Goal: Task Accomplishment & Management: Use online tool/utility

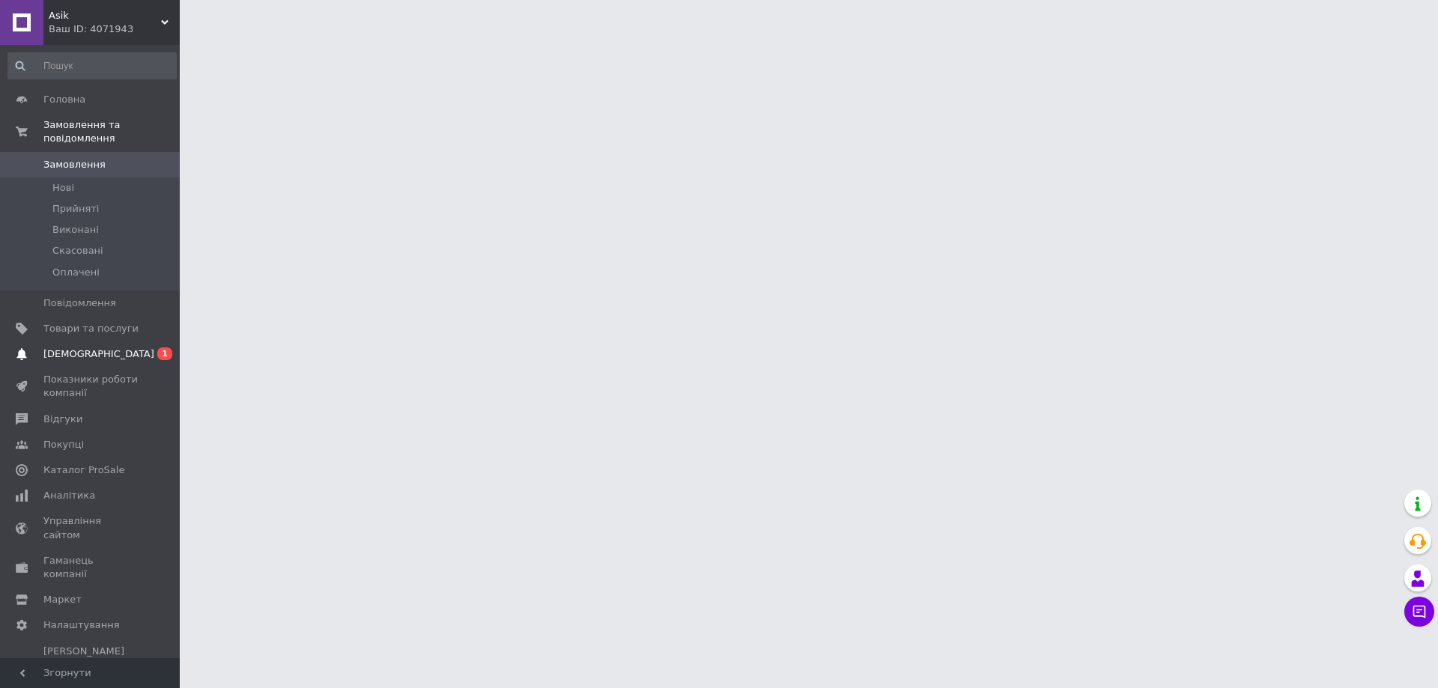
click at [100, 348] on span "[DEMOGRAPHIC_DATA]" at bounding box center [90, 354] width 95 height 13
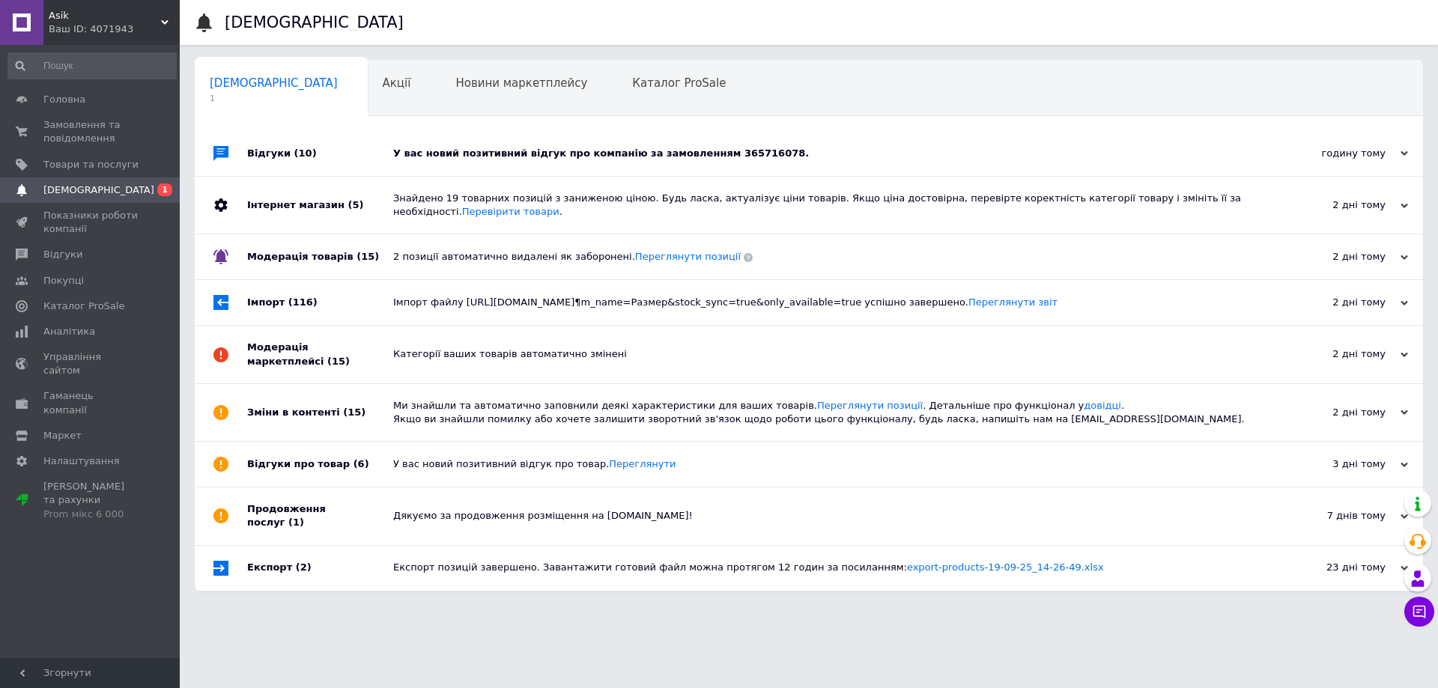
click at [337, 139] on div "Відгуки (10)" at bounding box center [320, 153] width 146 height 45
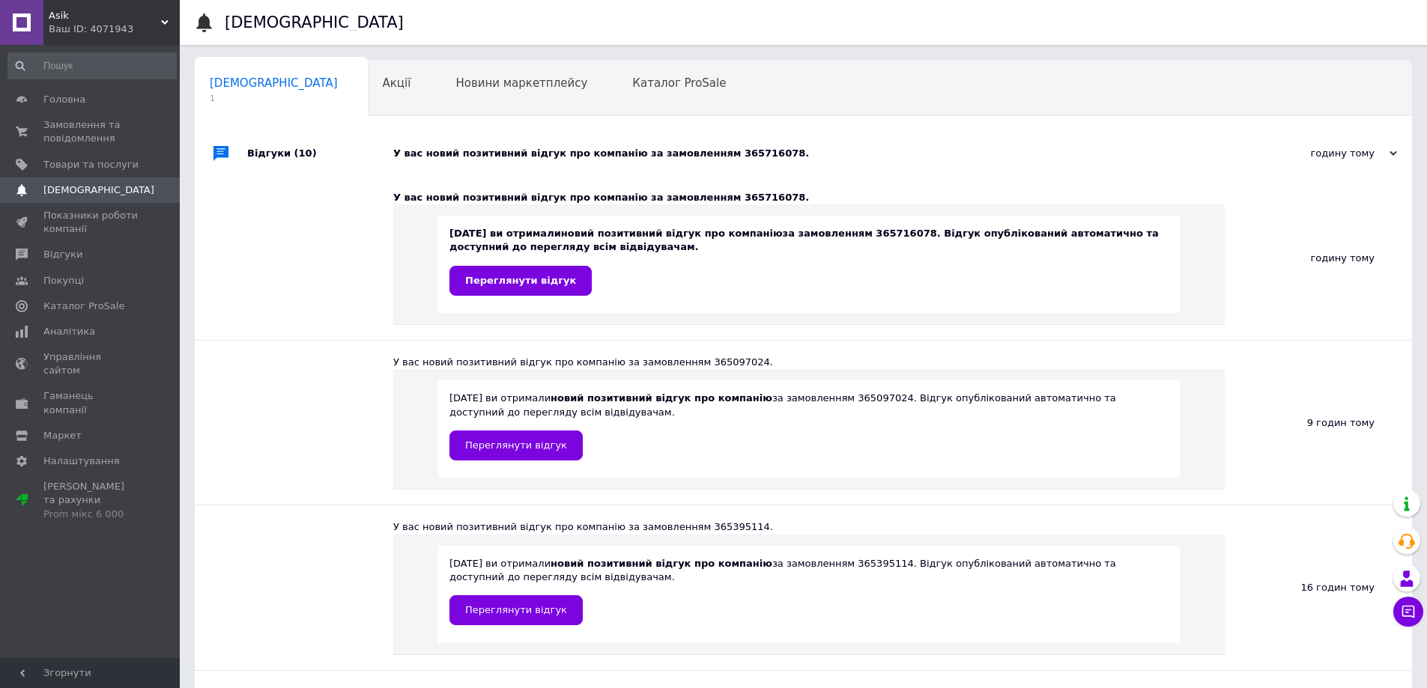
click at [527, 265] on div "[DATE] ви отримали новий позитивний відгук про компанію за замовленням 36571607…" at bounding box center [808, 261] width 719 height 68
click at [526, 267] on link "Переглянути відгук" at bounding box center [520, 281] width 142 height 30
click at [104, 225] on span "Показники роботи компанії" at bounding box center [90, 222] width 95 height 27
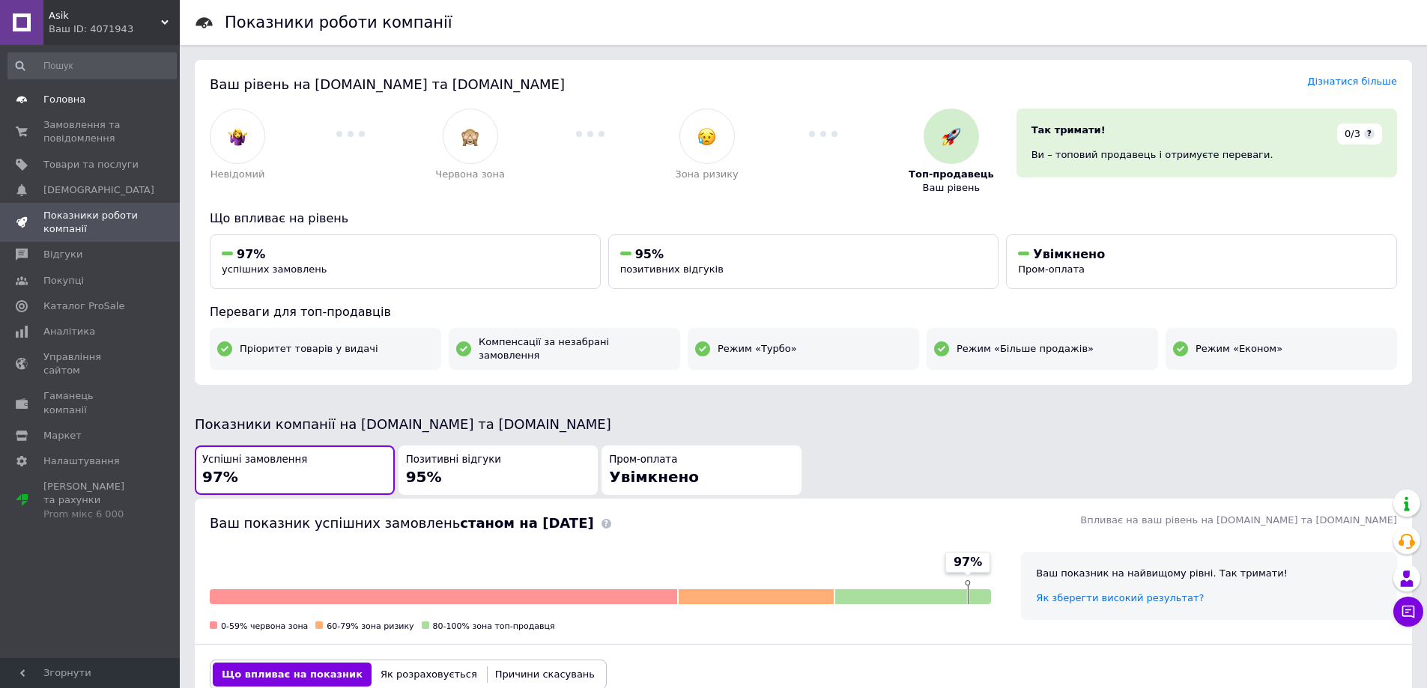
click at [133, 109] on link "Головна" at bounding box center [92, 99] width 184 height 25
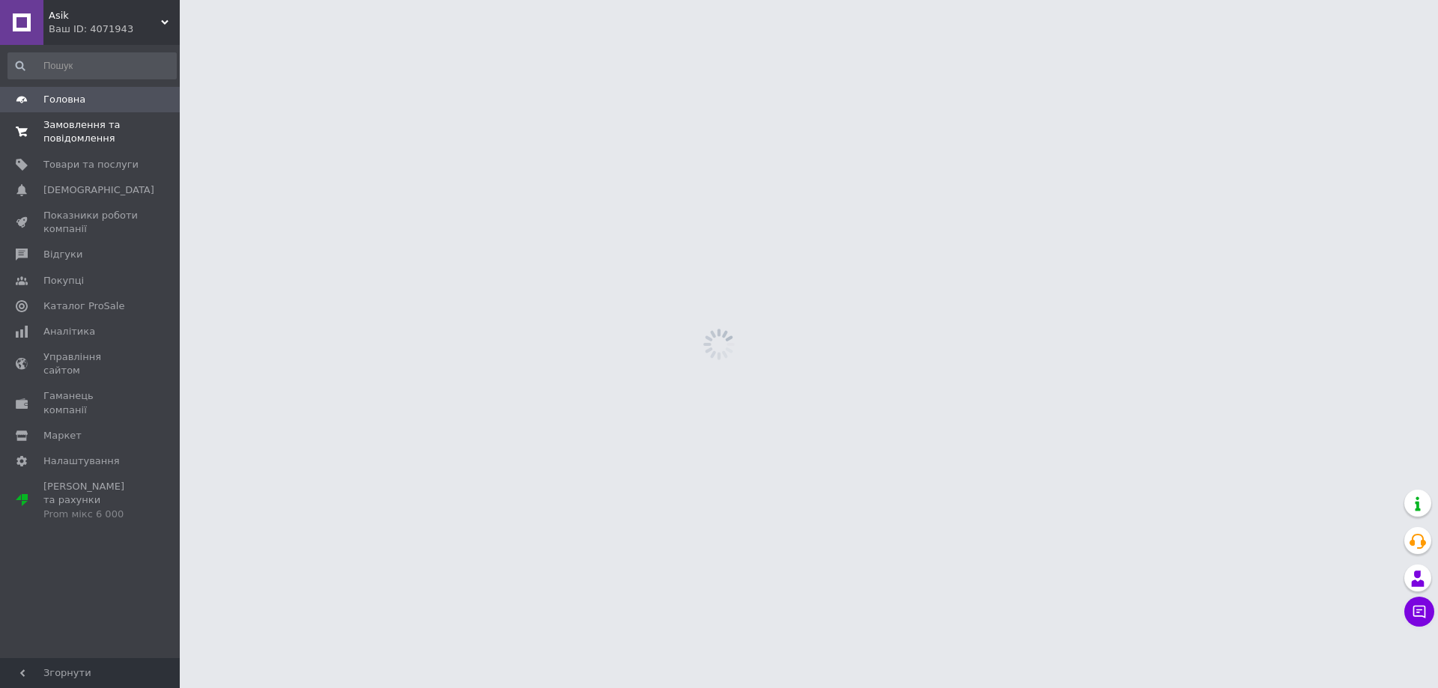
click at [121, 129] on span "Замовлення та повідомлення" at bounding box center [90, 131] width 95 height 27
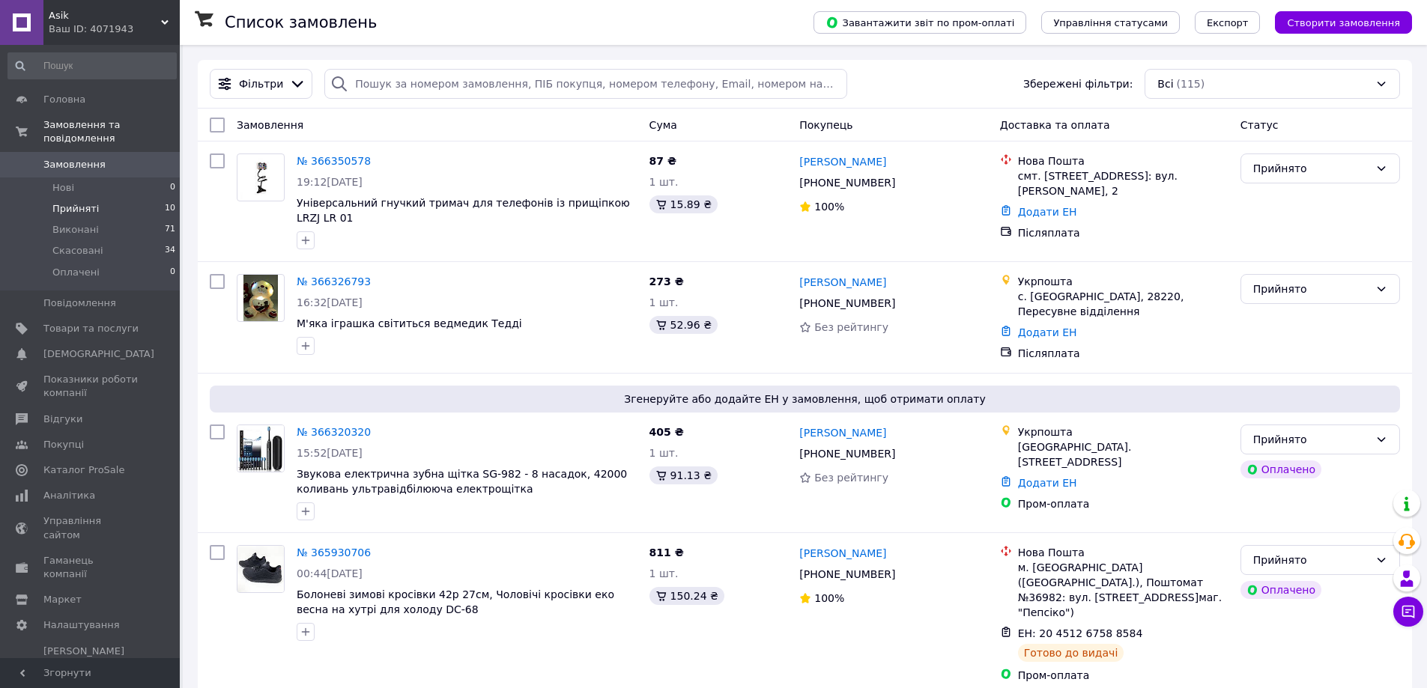
click at [109, 199] on li "Прийняті 10" at bounding box center [92, 209] width 184 height 21
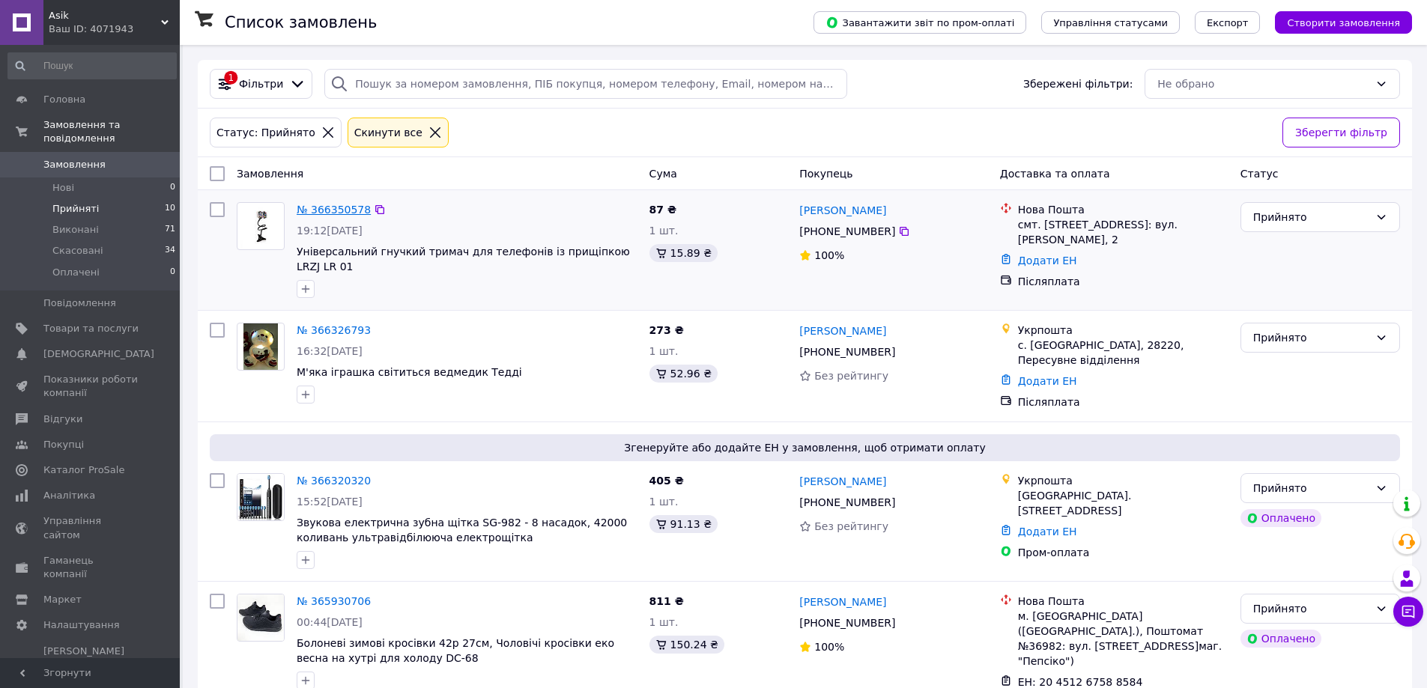
click at [333, 205] on link "№ 366350578" at bounding box center [334, 210] width 74 height 12
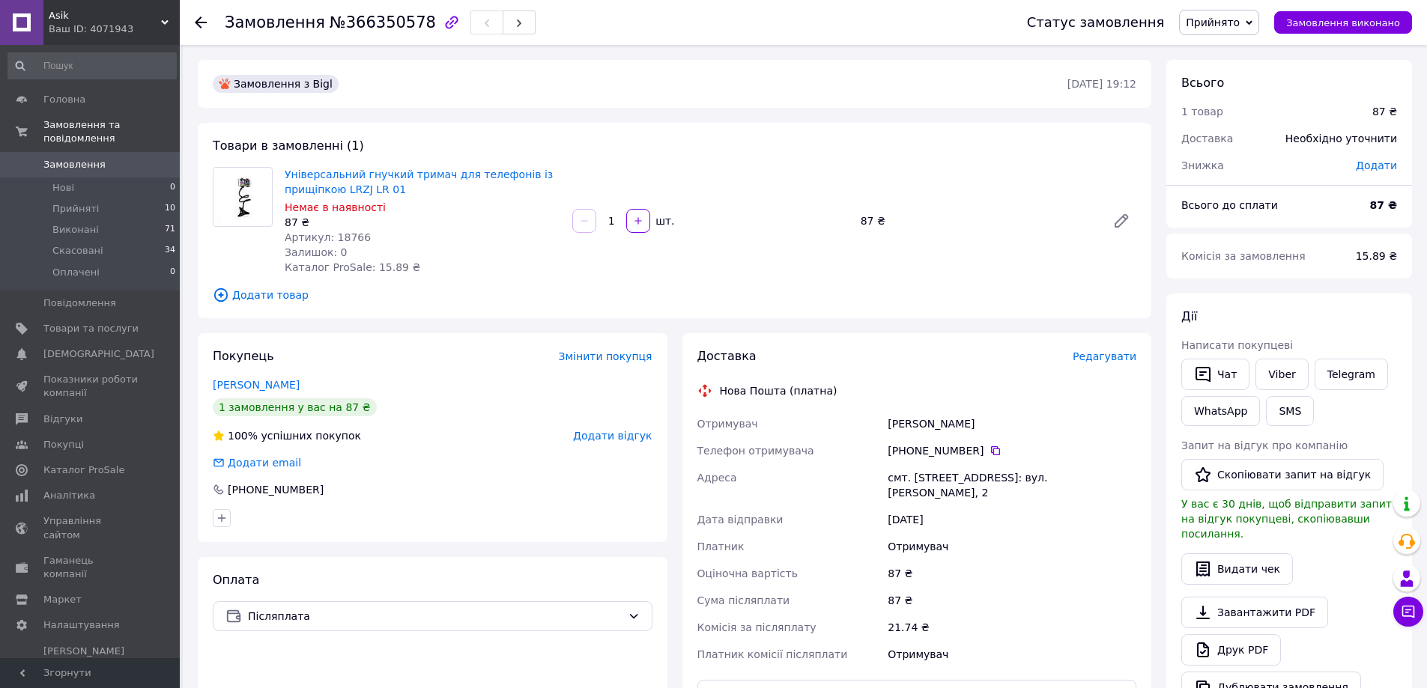
click at [351, 240] on span "Артикул: 18766" at bounding box center [328, 237] width 86 height 12
copy span "18766"
drag, startPoint x: 951, startPoint y: 423, endPoint x: 879, endPoint y: 425, distance: 72.7
click at [866, 425] on div "Отримувач [PERSON_NAME] Телефон отримувача [PHONE_NUMBER]   [GEOGRAPHIC_DATA] с…" at bounding box center [917, 540] width 446 height 258
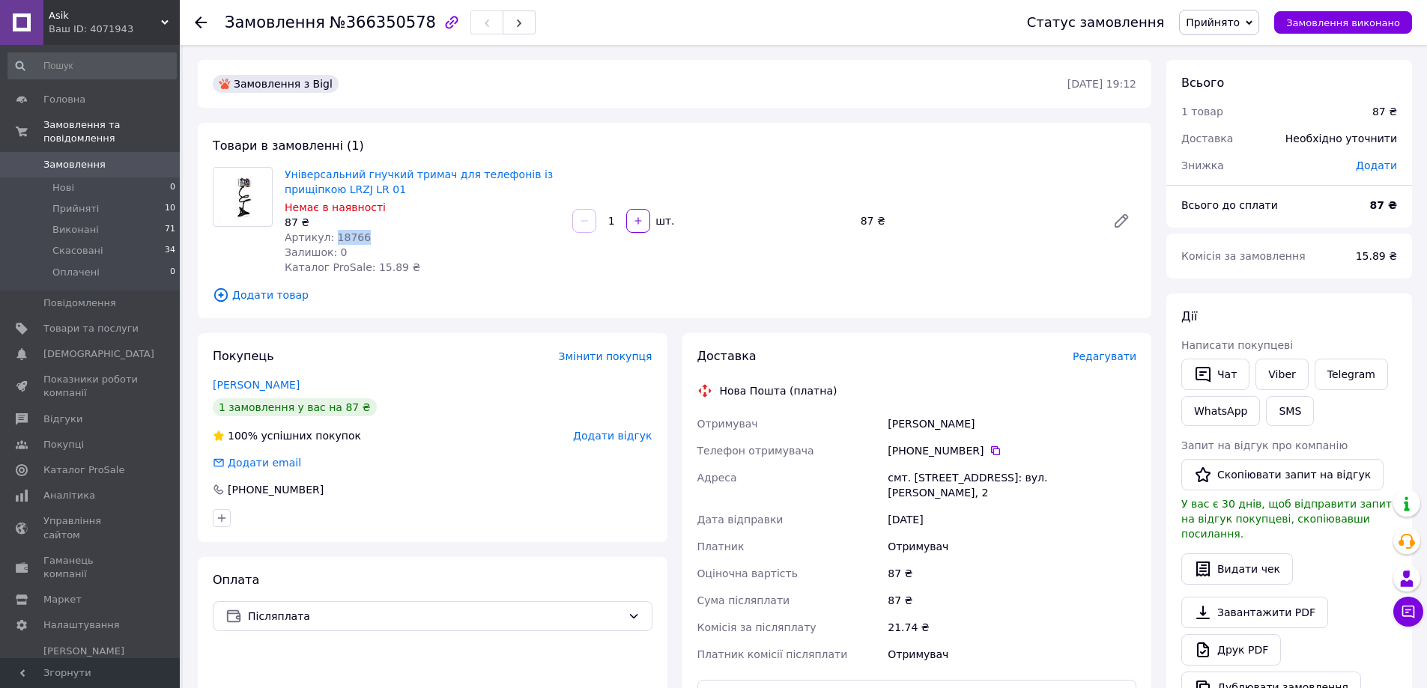
drag, startPoint x: 896, startPoint y: 425, endPoint x: 929, endPoint y: 433, distance: 34.0
click at [929, 433] on div "[PERSON_NAME]" at bounding box center [1012, 424] width 255 height 27
drag, startPoint x: 882, startPoint y: 425, endPoint x: 988, endPoint y: 418, distance: 105.8
click at [988, 418] on div "Отримувач [PERSON_NAME] Телефон отримувача [PHONE_NUMBER]   [GEOGRAPHIC_DATA] с…" at bounding box center [917, 540] width 446 height 258
copy div "Отримувач [PERSON_NAME]"
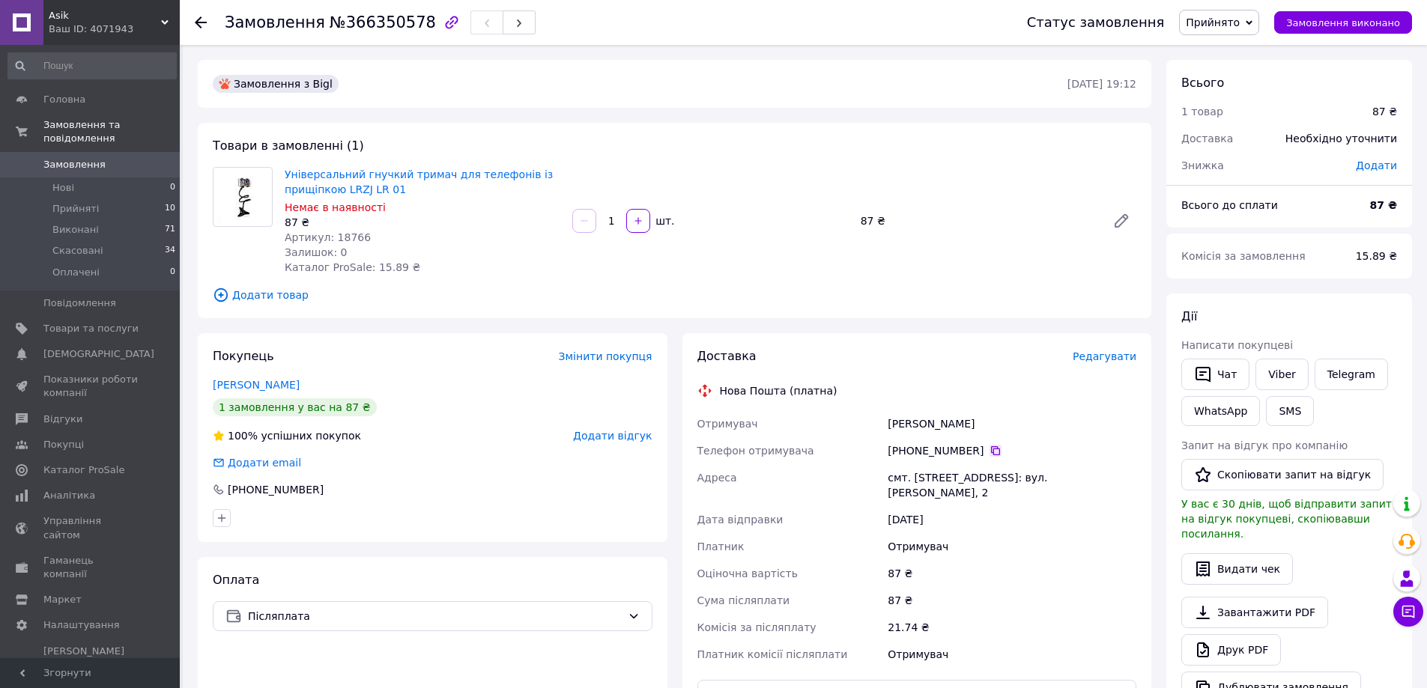
click at [990, 449] on icon at bounding box center [996, 451] width 12 height 12
drag, startPoint x: 885, startPoint y: 479, endPoint x: 1105, endPoint y: 476, distance: 220.3
click at [1105, 476] on div "смт. [STREET_ADDRESS]: вул. [PERSON_NAME], 2" at bounding box center [1012, 485] width 255 height 42
copy div "смт. [STREET_ADDRESS]: вул. [PERSON_NAME], 2"
click at [679, 337] on div "Доставка Редагувати Нова Пошта (платна) Отримувач [PERSON_NAME] Телефон отримув…" at bounding box center [917, 580] width 485 height 494
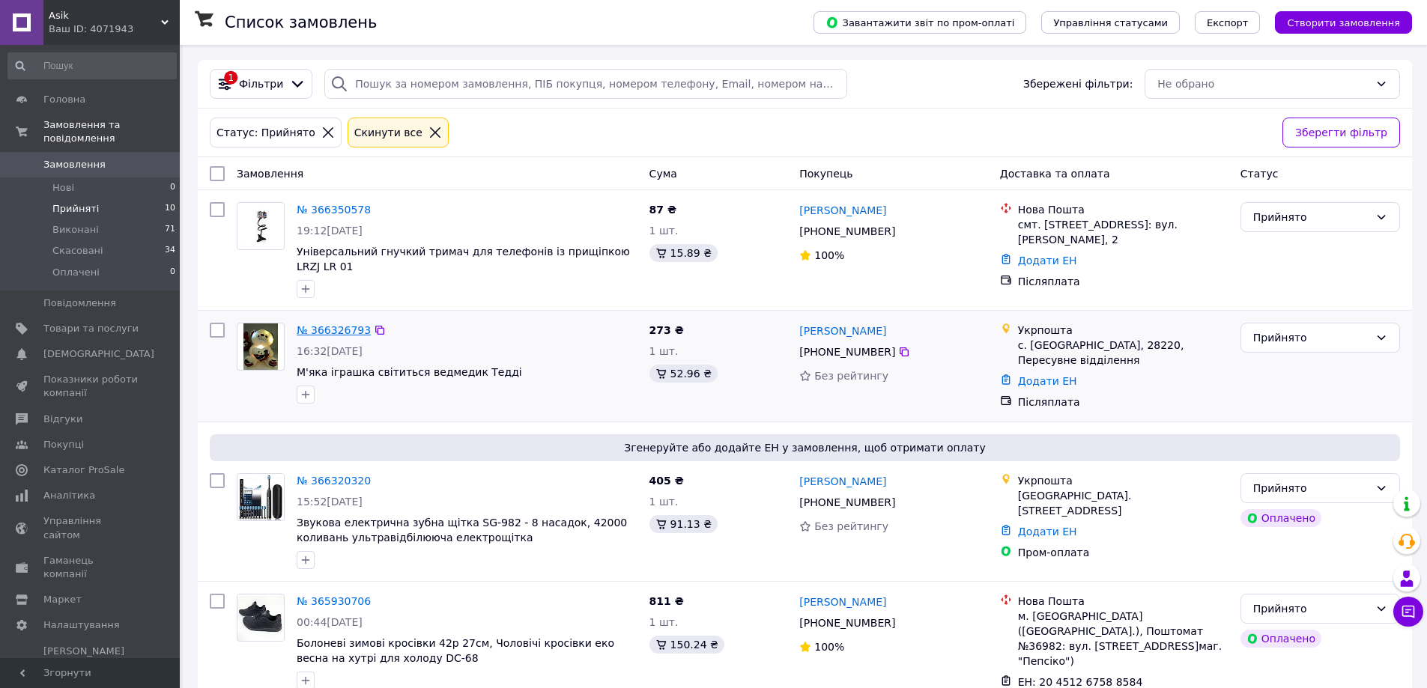
click at [330, 333] on link "№ 366326793" at bounding box center [334, 330] width 74 height 12
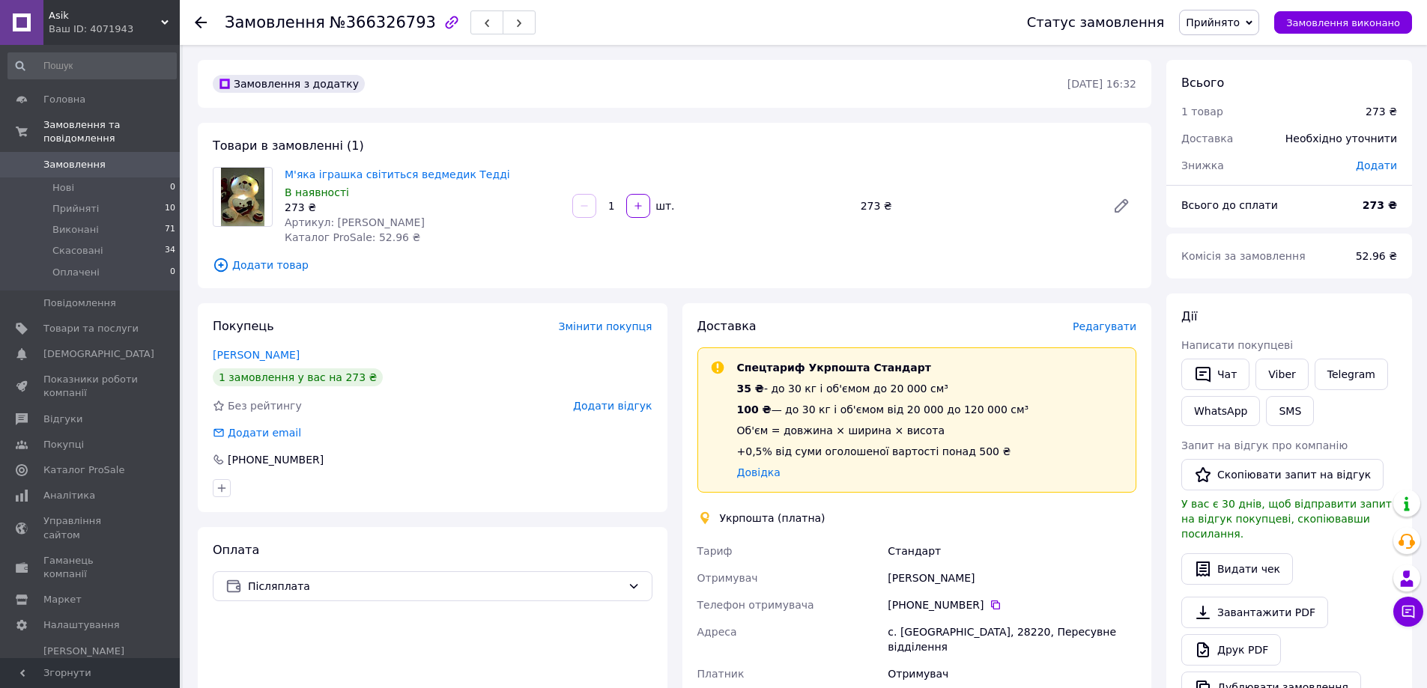
click at [343, 224] on span "Артикул: [PERSON_NAME]" at bounding box center [355, 222] width 140 height 12
copy span "Teddi"
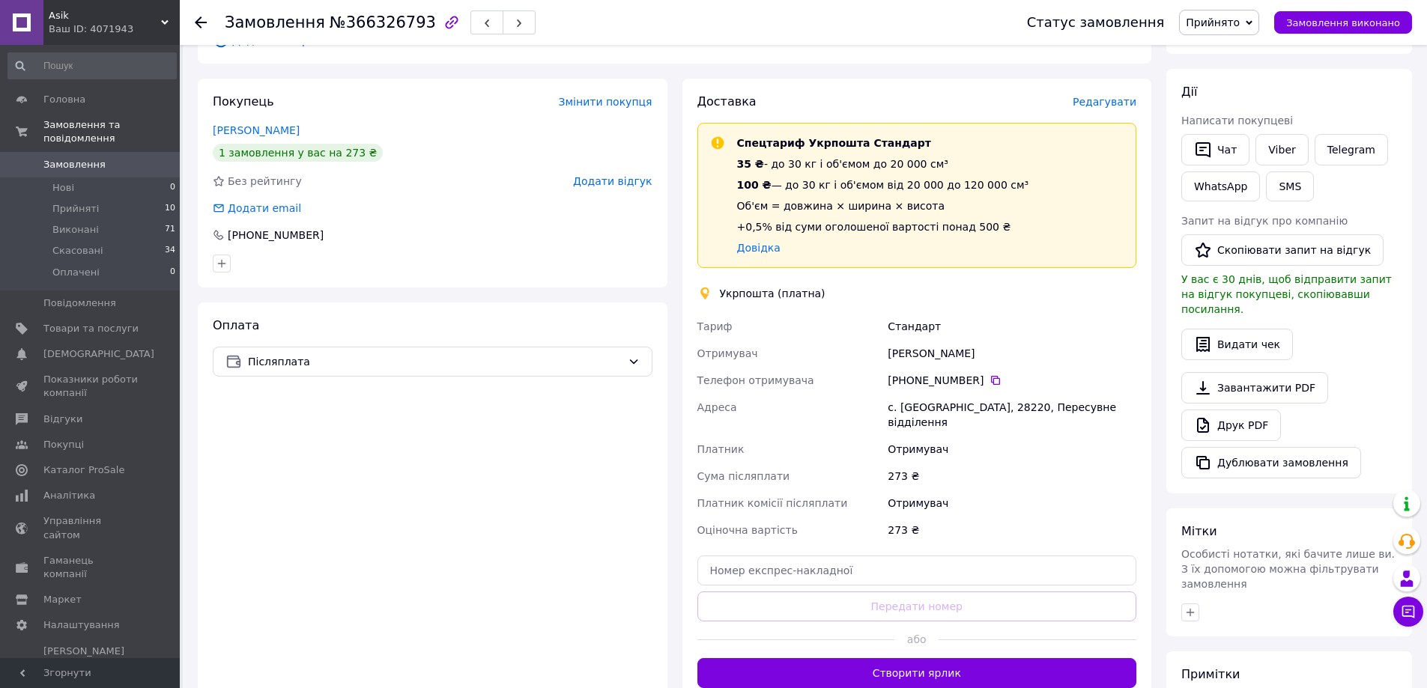
scroll to position [300, 0]
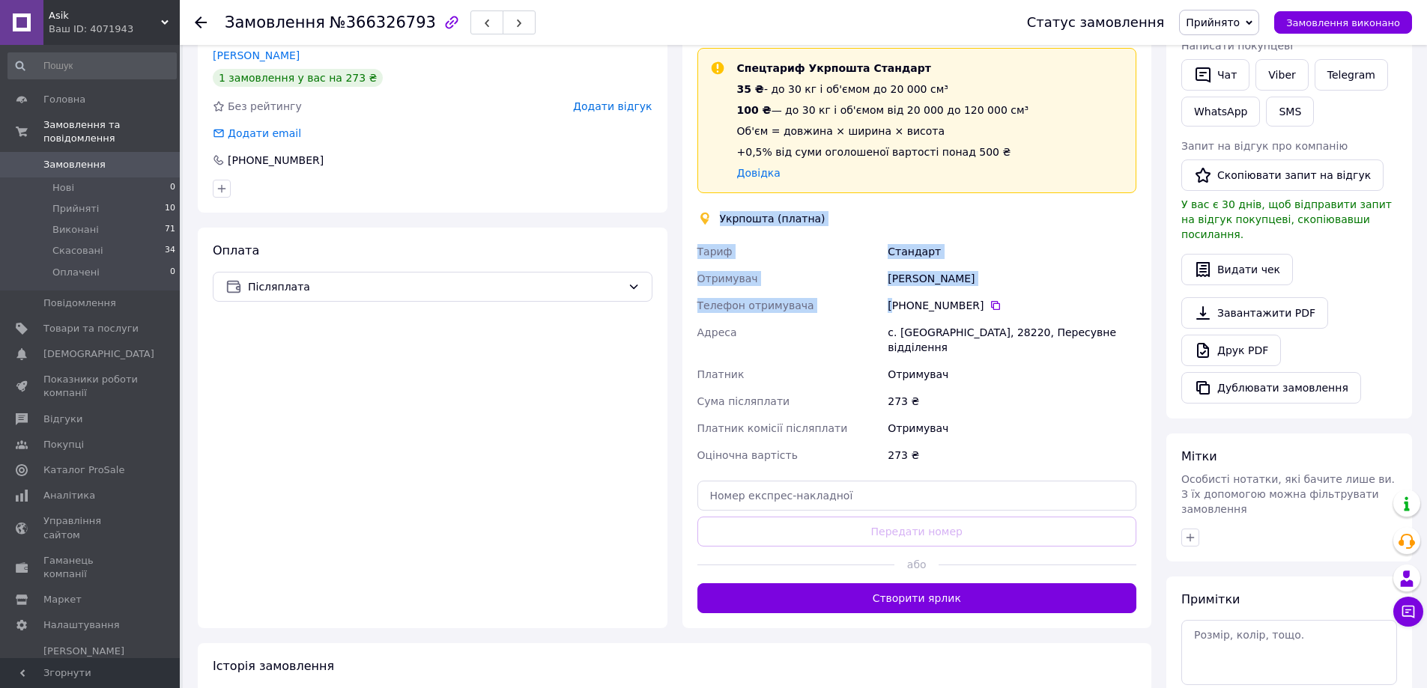
drag, startPoint x: 716, startPoint y: 217, endPoint x: 896, endPoint y: 304, distance: 199.7
click at [896, 304] on div "Доставка Редагувати Спецтариф Укрпошта Стандарт 35 ₴ - до 30 кг і об'ємом до 20…" at bounding box center [917, 316] width 440 height 595
click at [832, 297] on div "Телефон отримувача" at bounding box center [789, 305] width 191 height 27
drag, startPoint x: 717, startPoint y: 218, endPoint x: 1140, endPoint y: 336, distance: 439.5
click at [1140, 336] on div "Доставка Редагувати Спецтариф Укрпошта Стандарт 35 ₴ - до 30 кг і об'ємом до 20…" at bounding box center [917, 316] width 470 height 625
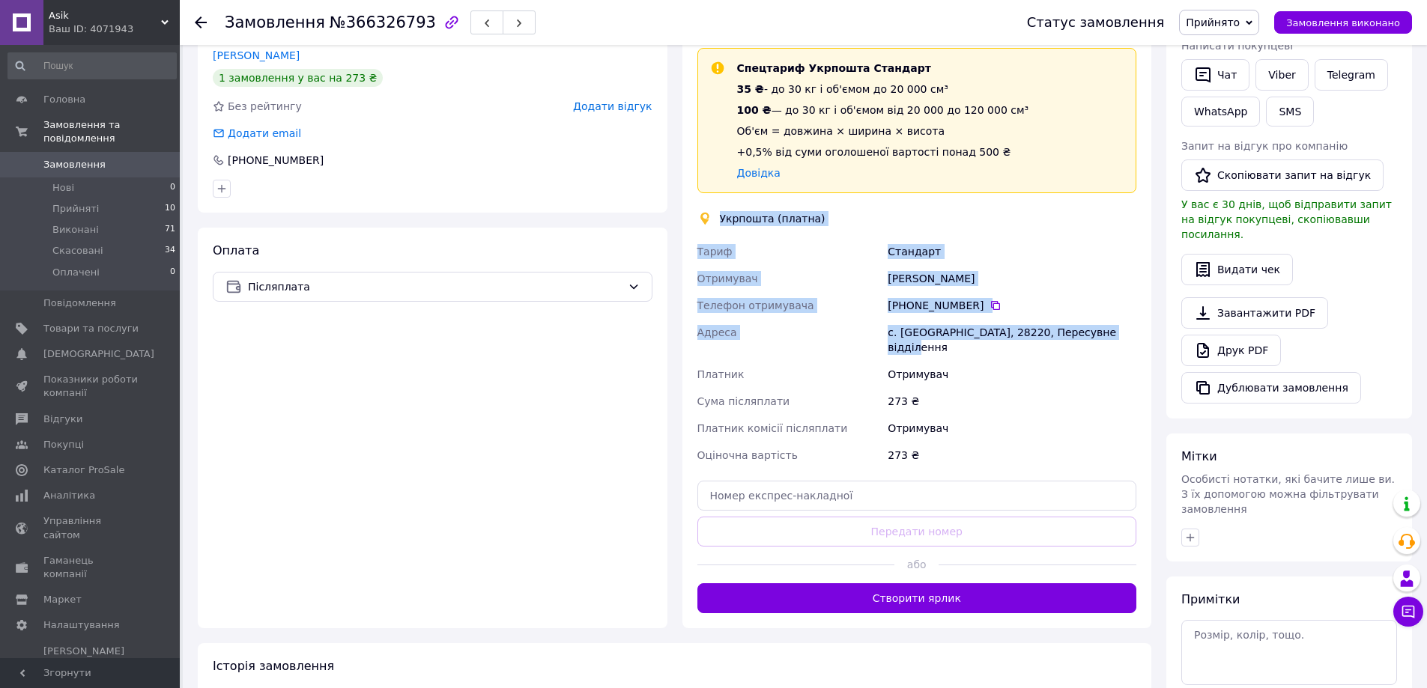
copy div "Укрпошта (платна) [PERSON_NAME] Отримувач [PERSON_NAME] Телефон отримувача [PHO…"
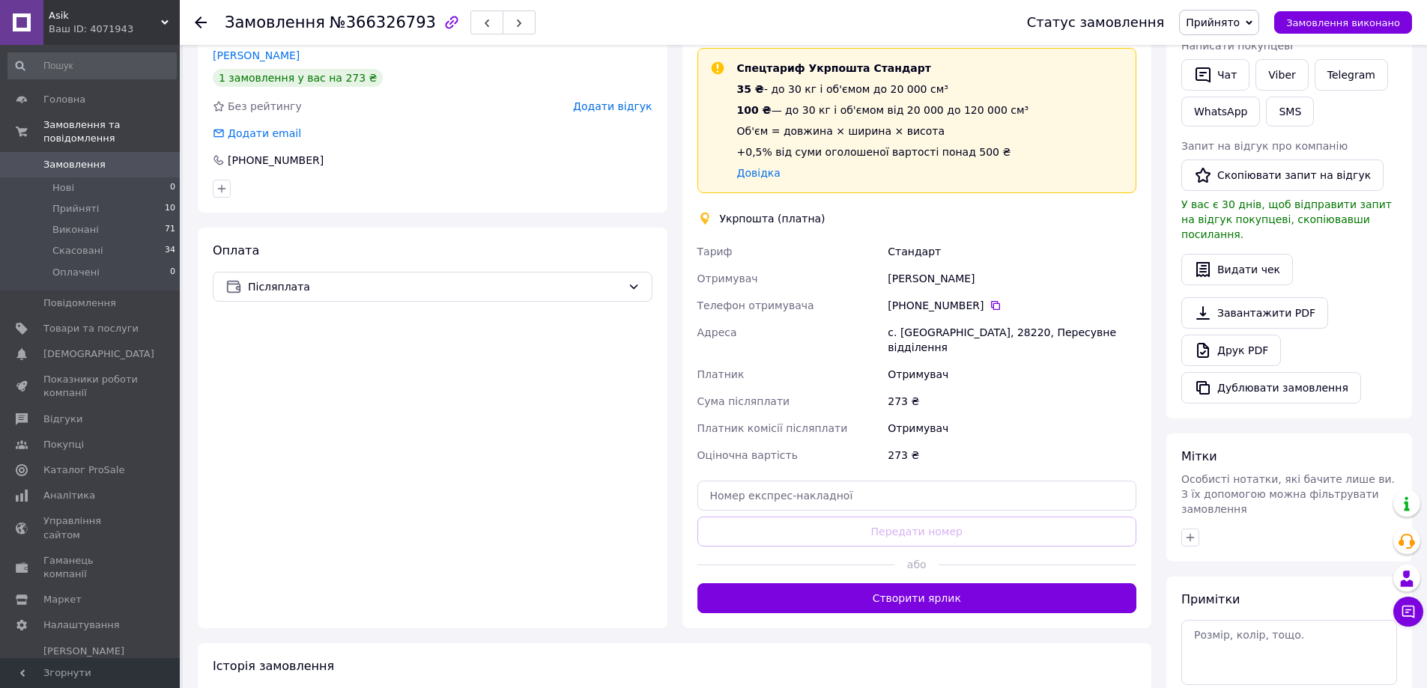
click at [831, 361] on div "Платник" at bounding box center [789, 374] width 191 height 27
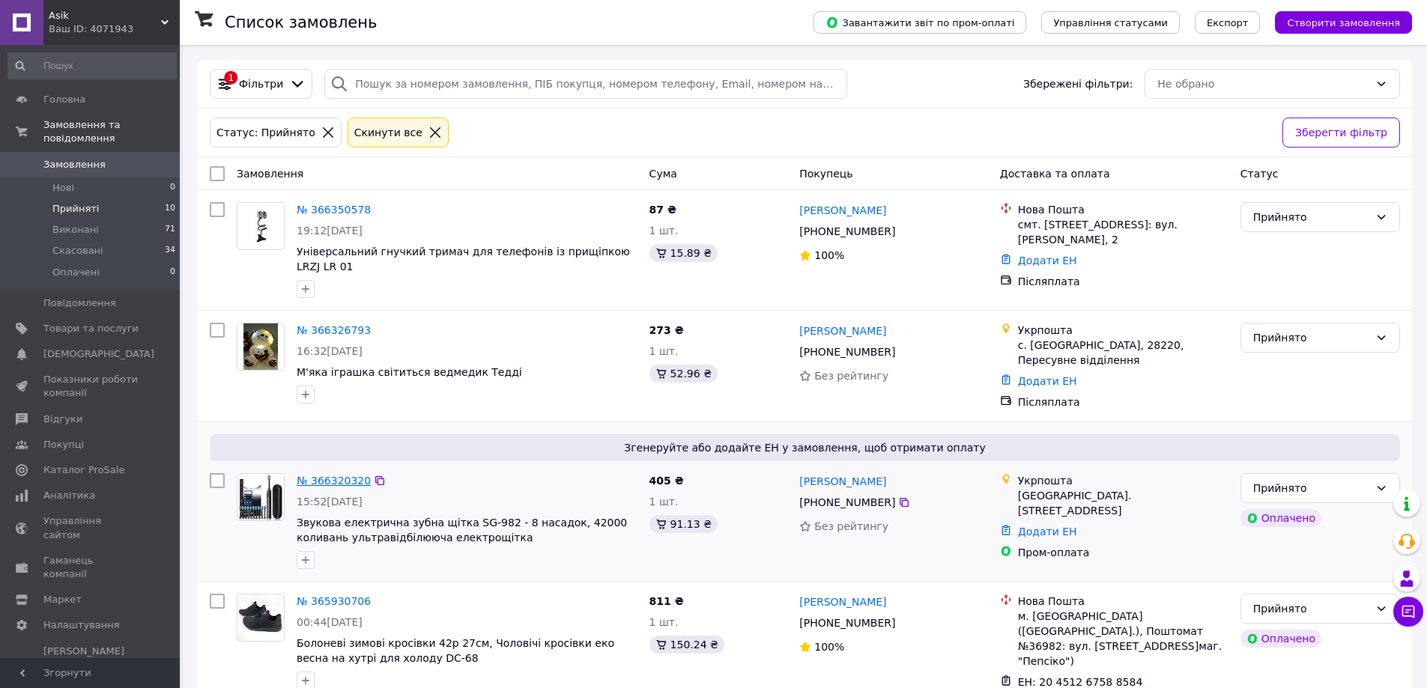
click at [333, 478] on link "№ 366320320" at bounding box center [334, 481] width 74 height 12
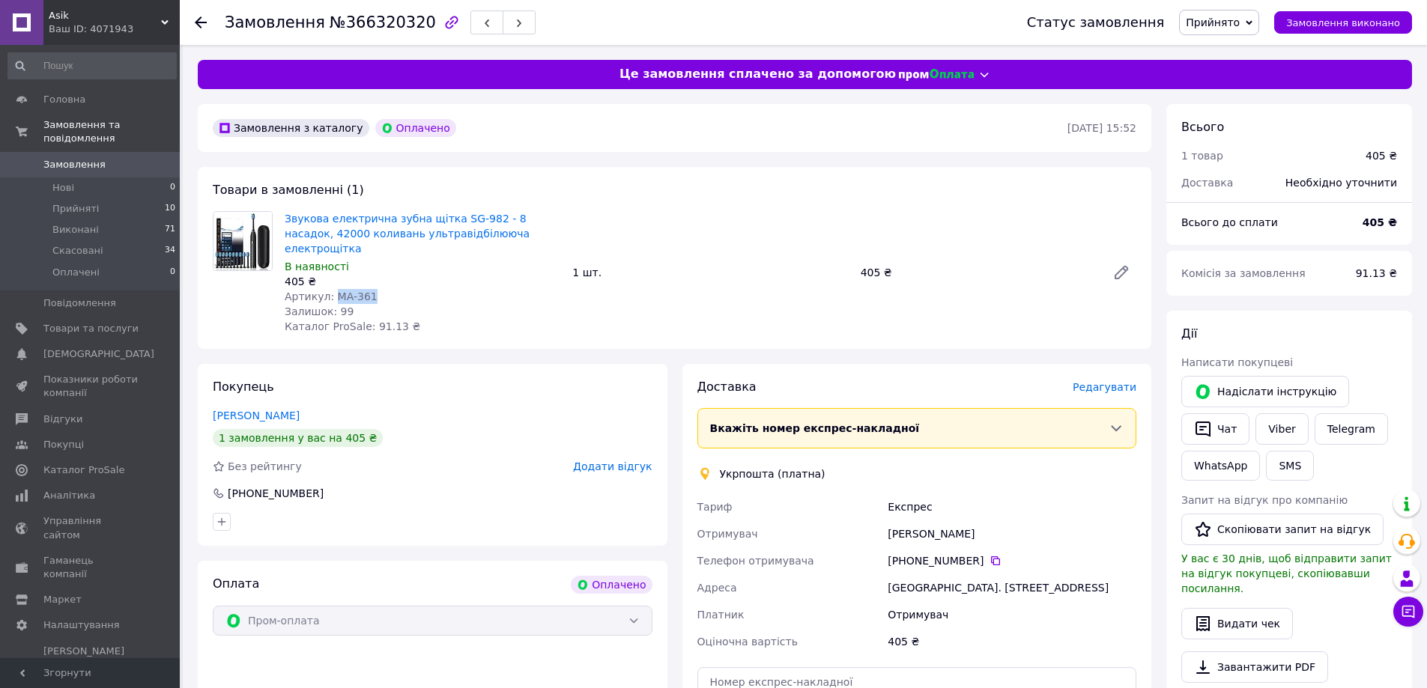
drag, startPoint x: 329, startPoint y: 283, endPoint x: 376, endPoint y: 283, distance: 47.2
click at [376, 289] on div "Артикул: MA-361" at bounding box center [423, 296] width 276 height 15
copy span "MA-361"
click at [757, 434] on div "Доставка [PERSON_NAME] Вкажіть номер експрес-накладної Обов'язково введіть номе…" at bounding box center [917, 589] width 440 height 421
drag, startPoint x: 886, startPoint y: 519, endPoint x: 981, endPoint y: 532, distance: 95.2
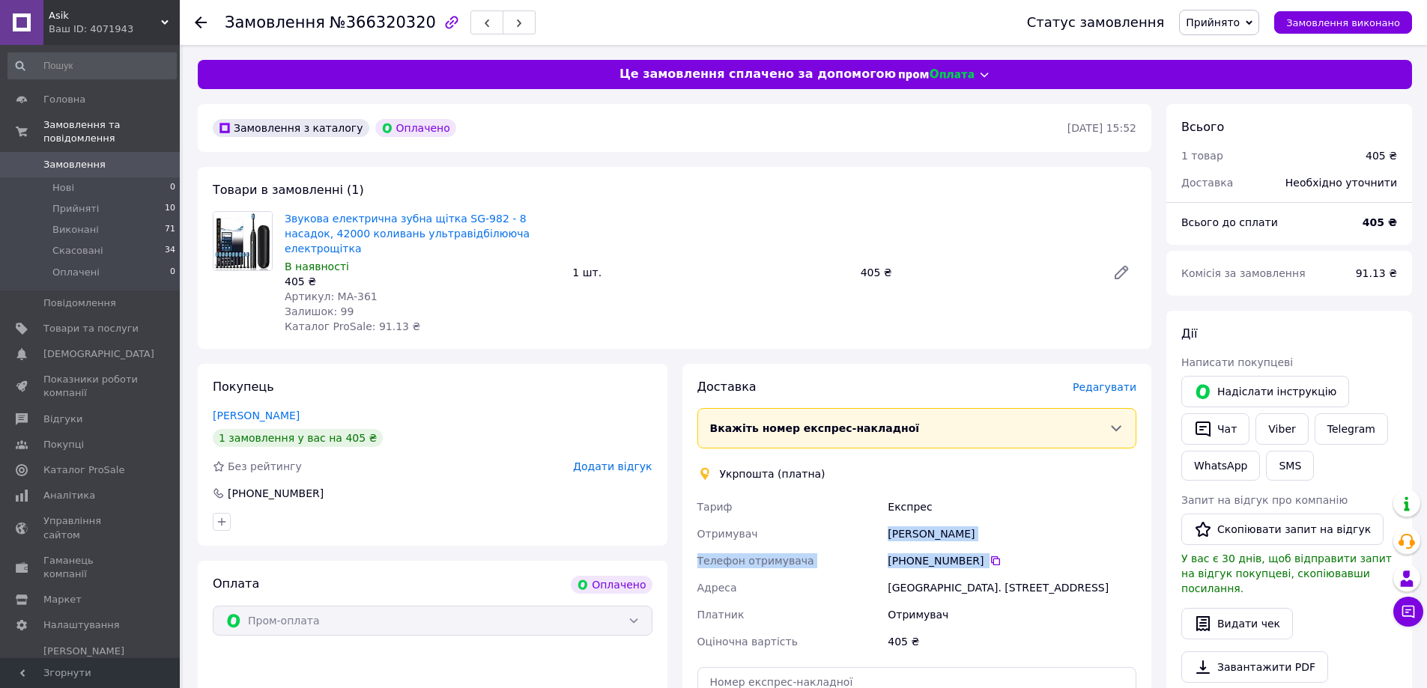
click at [981, 532] on div "[PERSON_NAME] Отримувач [PERSON_NAME] Телефон отримувача +380 67 353 22 [GEOGRA…" at bounding box center [917, 575] width 446 height 162
click at [960, 521] on div "[PERSON_NAME]" at bounding box center [1012, 534] width 255 height 27
drag, startPoint x: 882, startPoint y: 520, endPoint x: 988, endPoint y: 517, distance: 106.4
click at [988, 517] on div "[PERSON_NAME] Отримувач [PERSON_NAME] Телефон отримувача +380 67 353 22 [GEOGRA…" at bounding box center [917, 575] width 446 height 162
copy div "Отримувач [PERSON_NAME]"
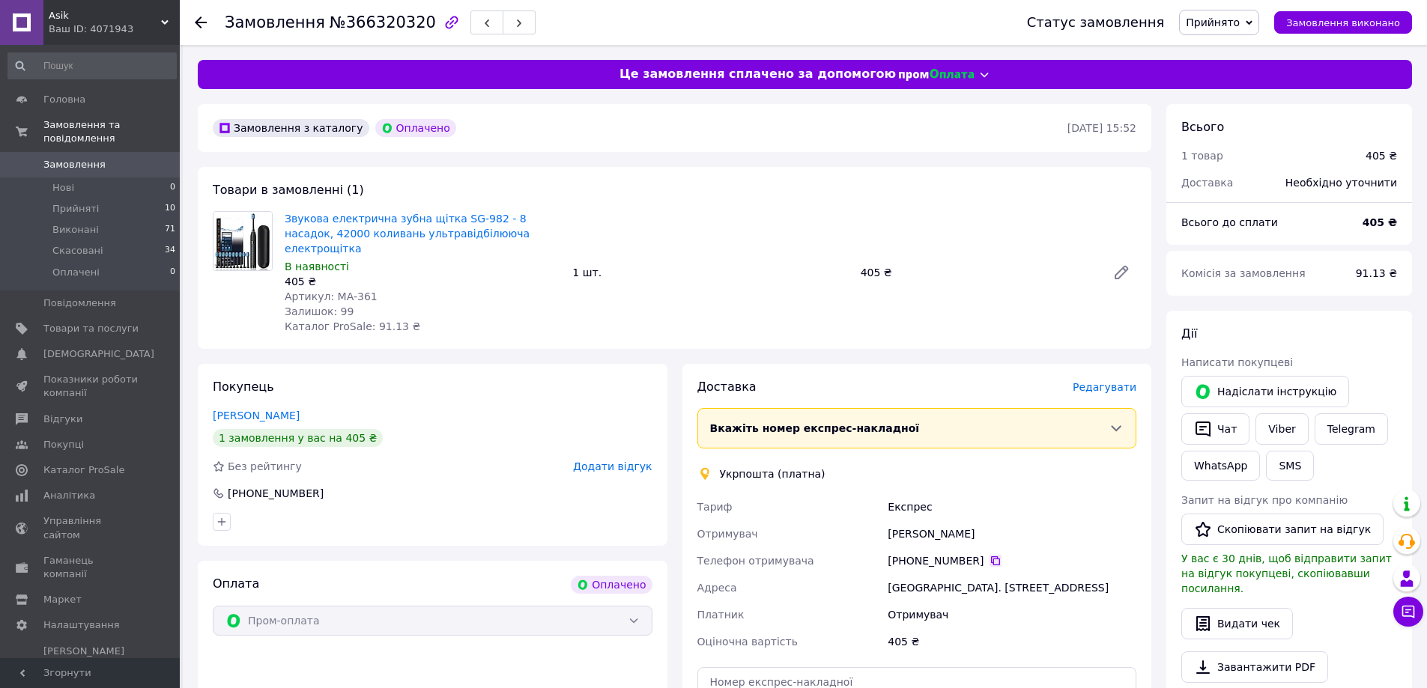
click at [990, 555] on icon at bounding box center [996, 561] width 12 height 12
drag, startPoint x: 881, startPoint y: 516, endPoint x: 984, endPoint y: 520, distance: 102.7
click at [984, 520] on div "[PERSON_NAME] Отримувач [PERSON_NAME] Телефон отримувача +380 67 353 22 [GEOGRA…" at bounding box center [917, 575] width 446 height 162
copy div "Отримувач [PERSON_NAME]"
click at [991, 557] on icon at bounding box center [995, 561] width 9 height 9
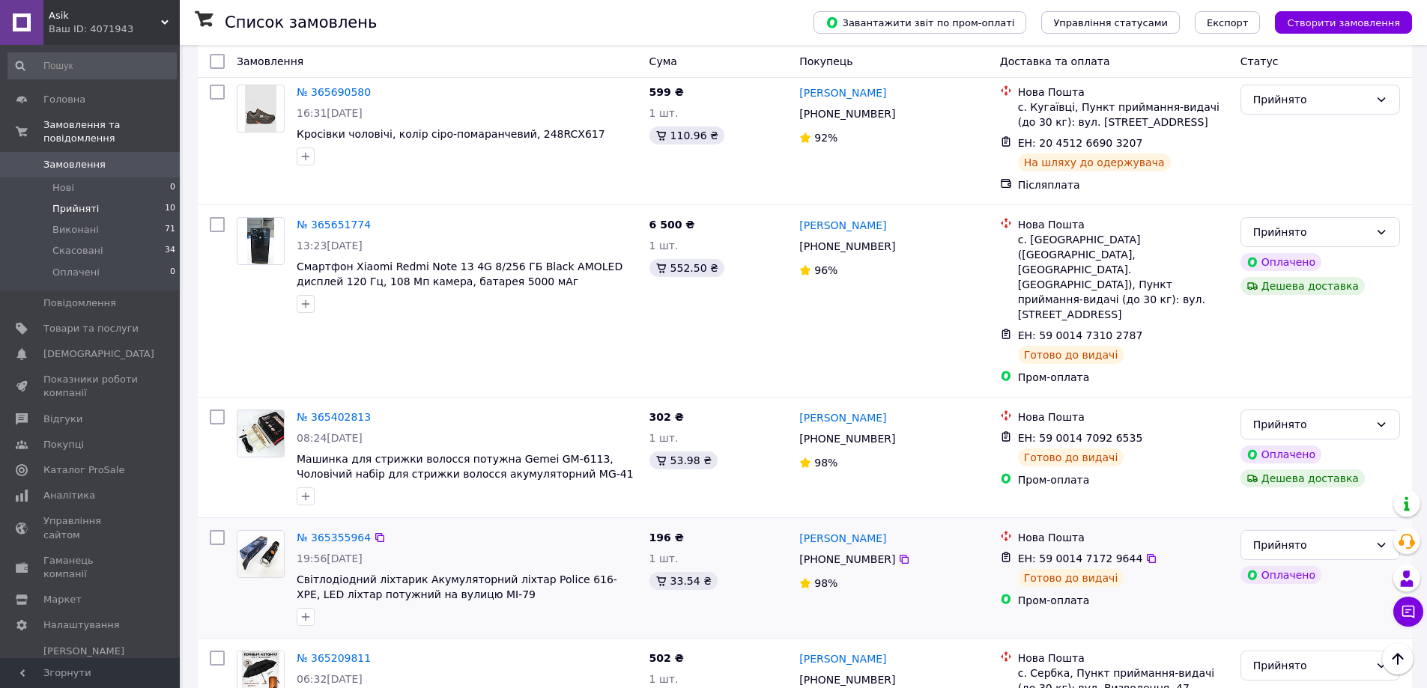
scroll to position [597, 0]
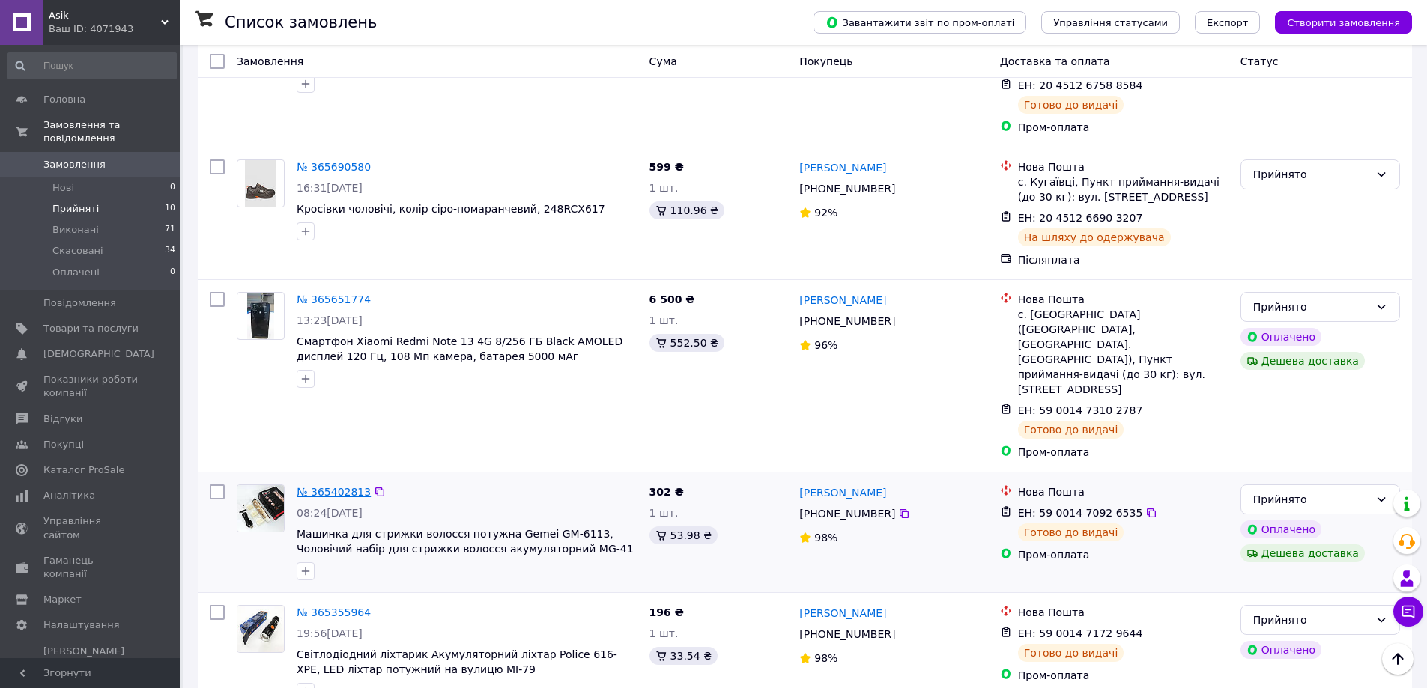
click at [341, 486] on link "№ 365402813" at bounding box center [334, 492] width 74 height 12
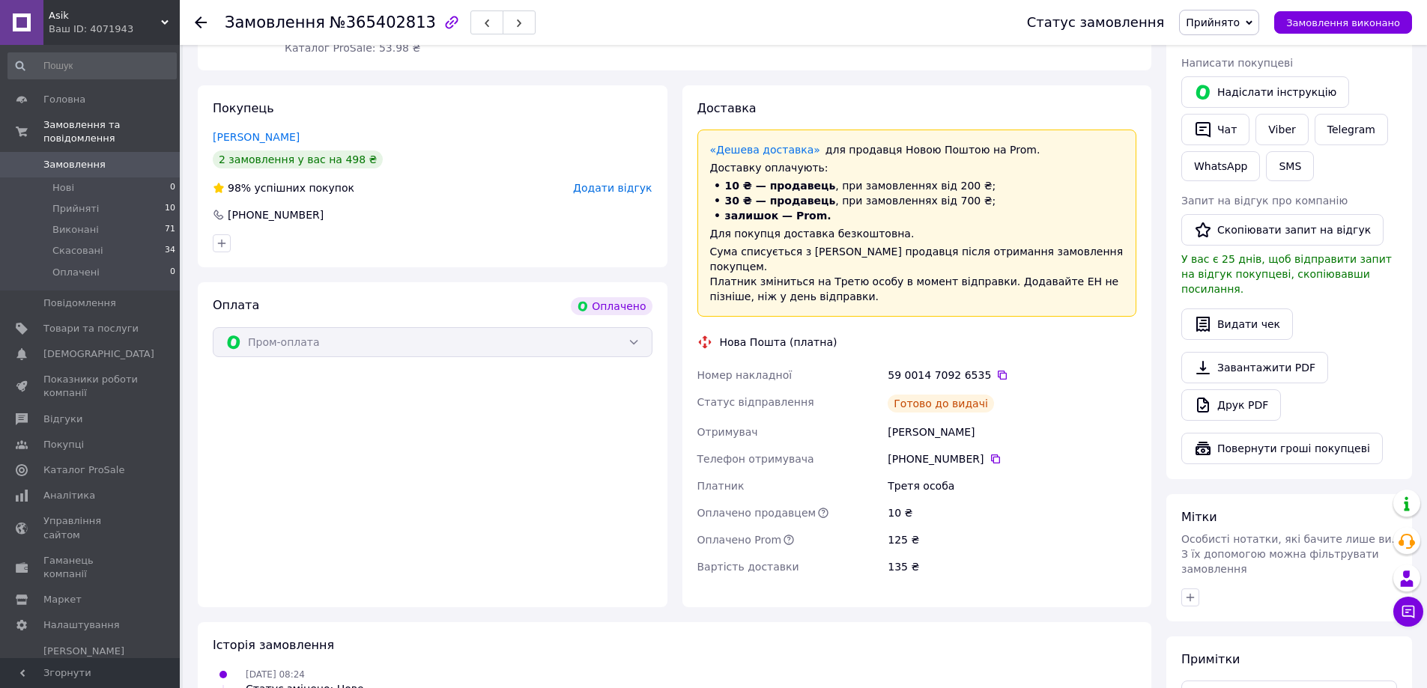
scroll to position [375, 0]
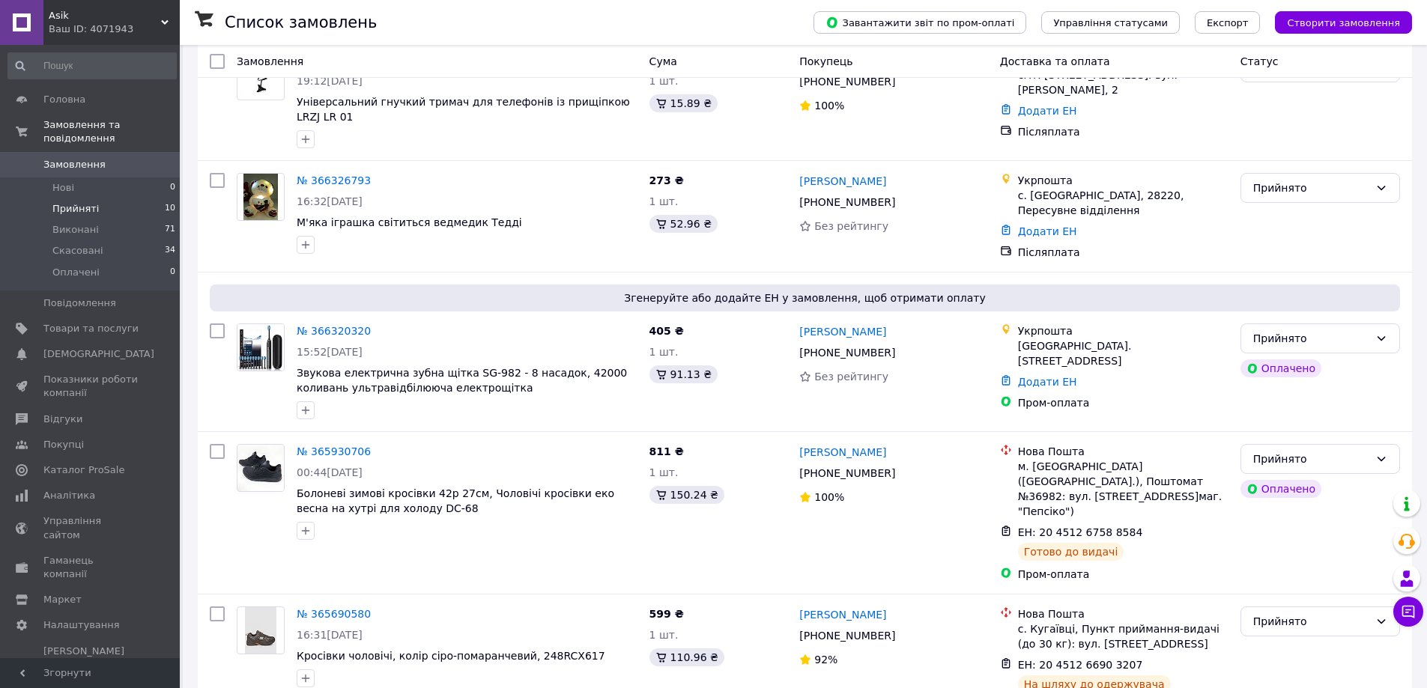
scroll to position [225, 0]
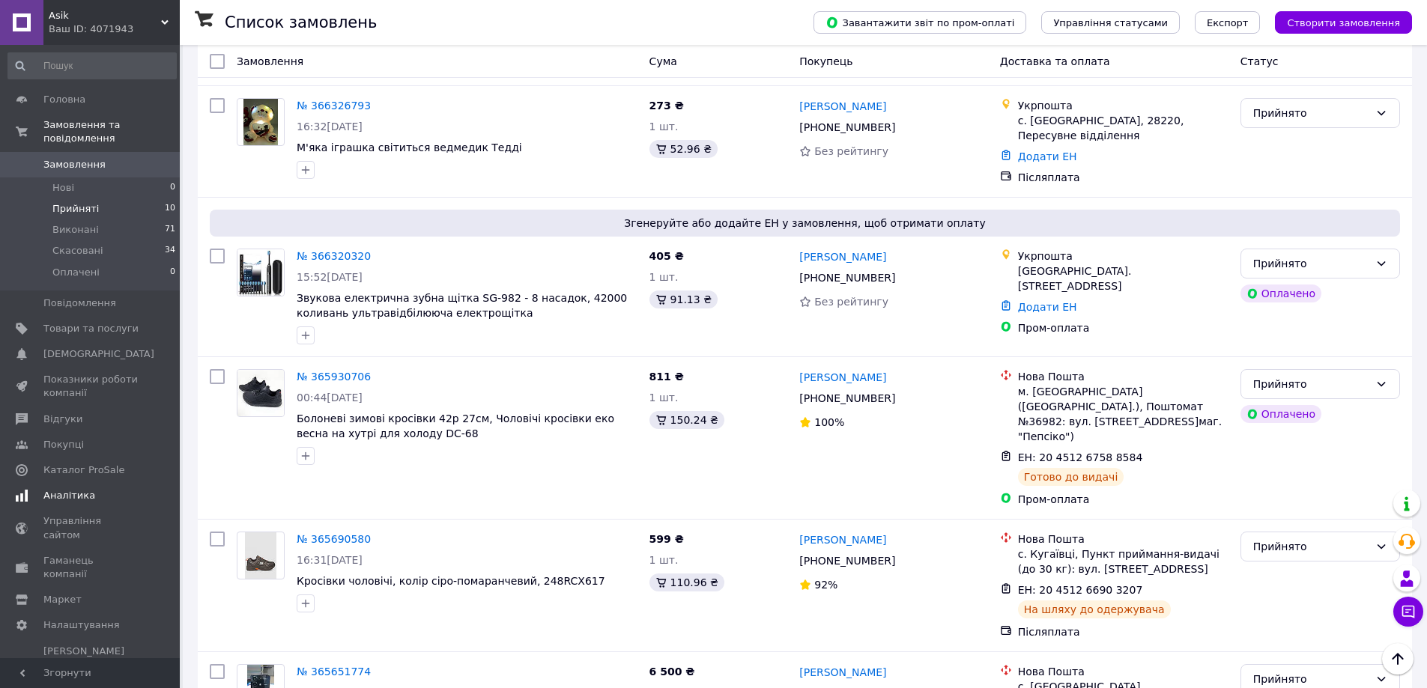
click at [103, 483] on link "Аналітика" at bounding box center [92, 495] width 184 height 25
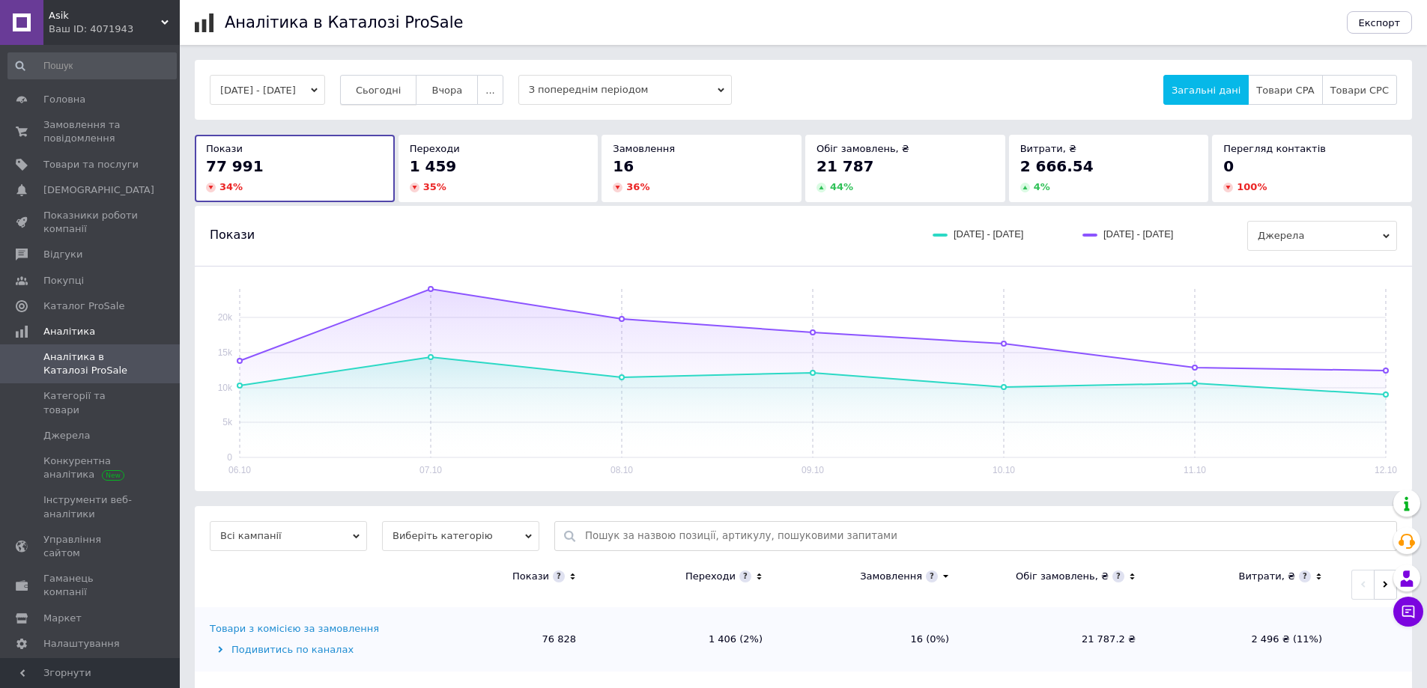
click at [408, 99] on button "Сьогодні" at bounding box center [378, 90] width 77 height 30
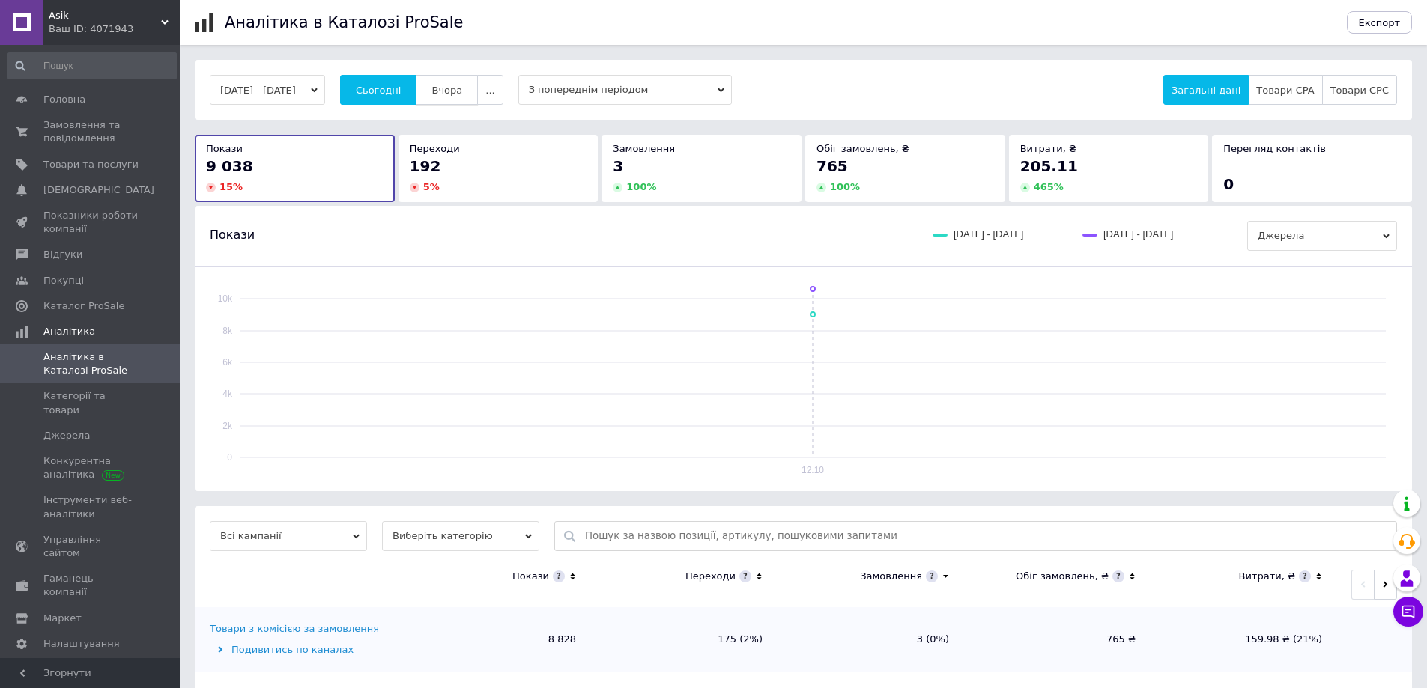
click at [462, 89] on span "Вчора" at bounding box center [446, 90] width 31 height 11
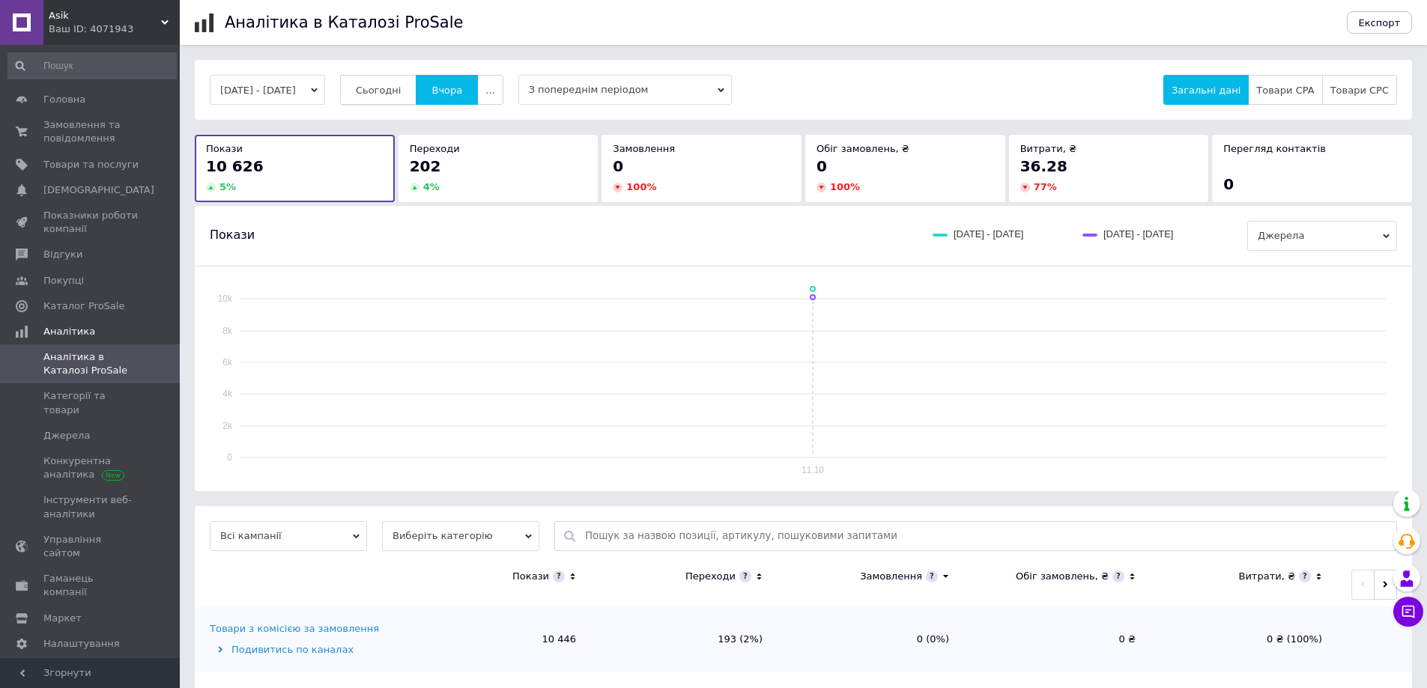
click at [400, 88] on span "Сьогодні" at bounding box center [379, 90] width 46 height 11
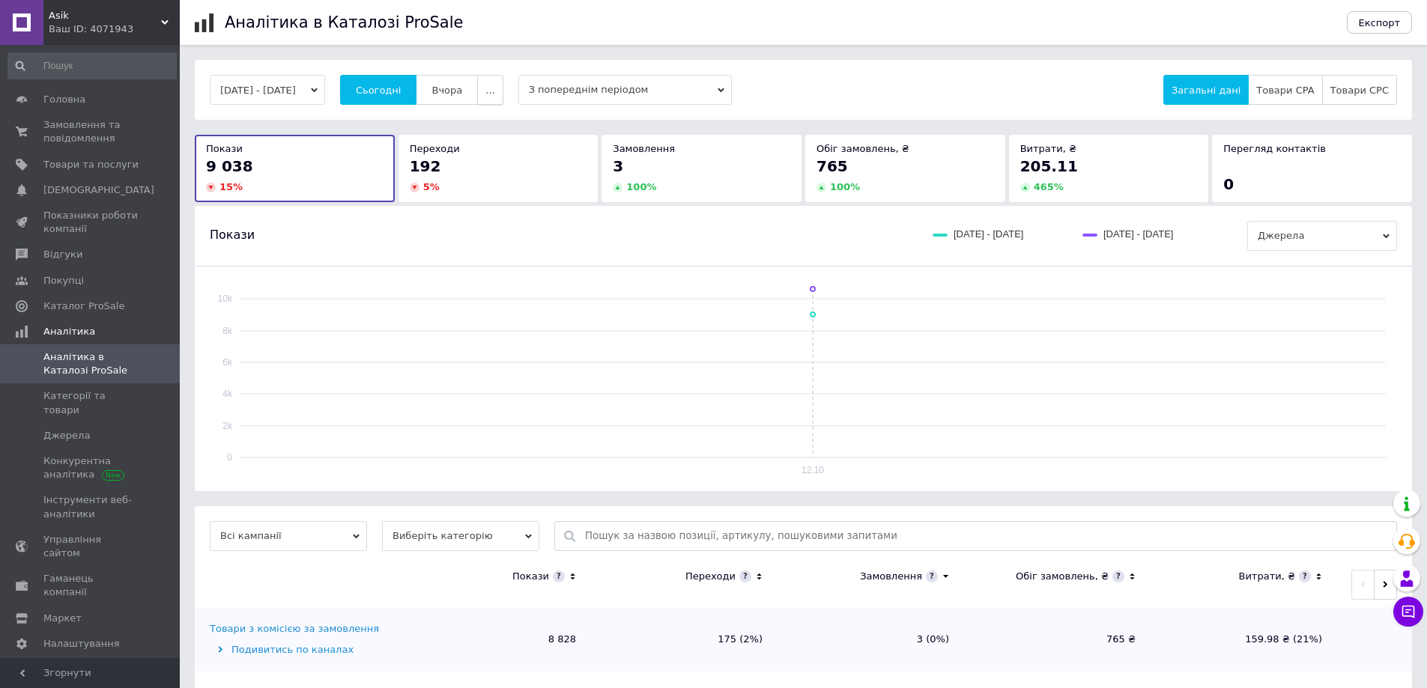
click at [494, 89] on span "..." at bounding box center [489, 90] width 9 height 11
click at [478, 119] on span "Місяць" at bounding box center [460, 119] width 34 height 11
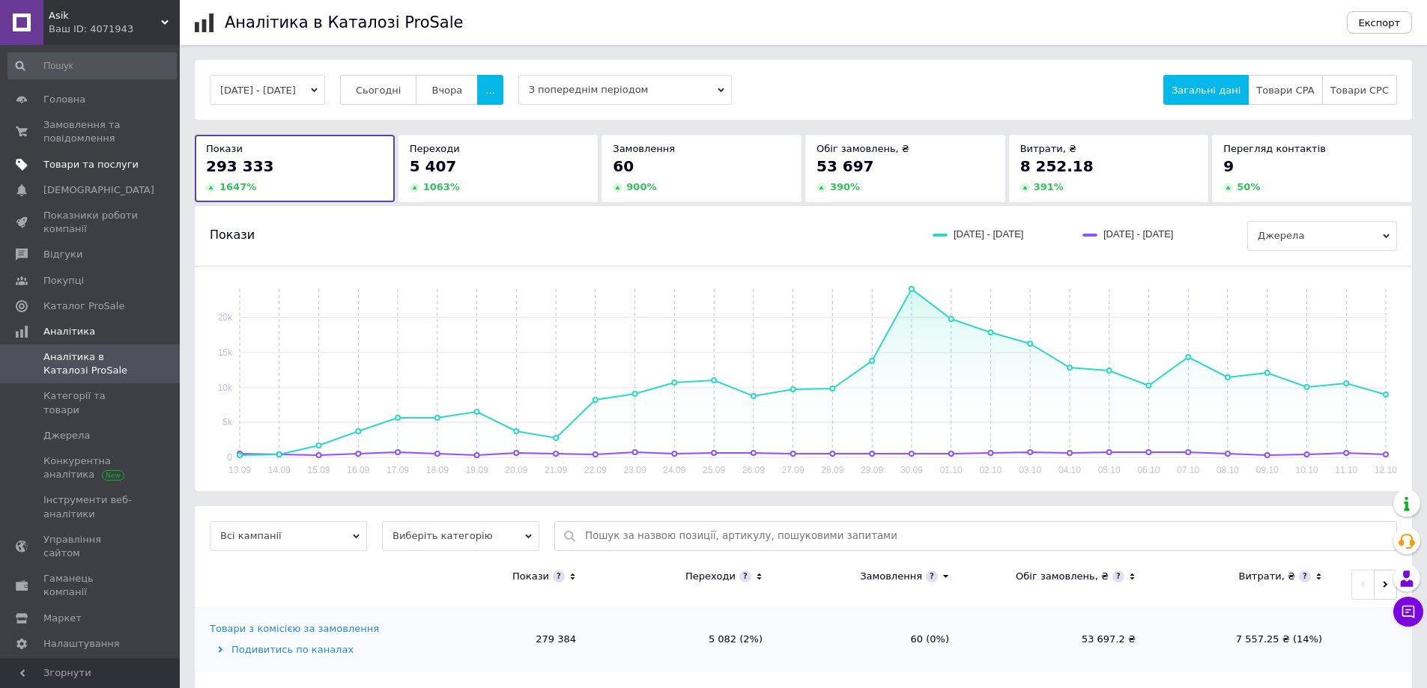
click at [42, 157] on link "Товари та послуги" at bounding box center [92, 164] width 184 height 25
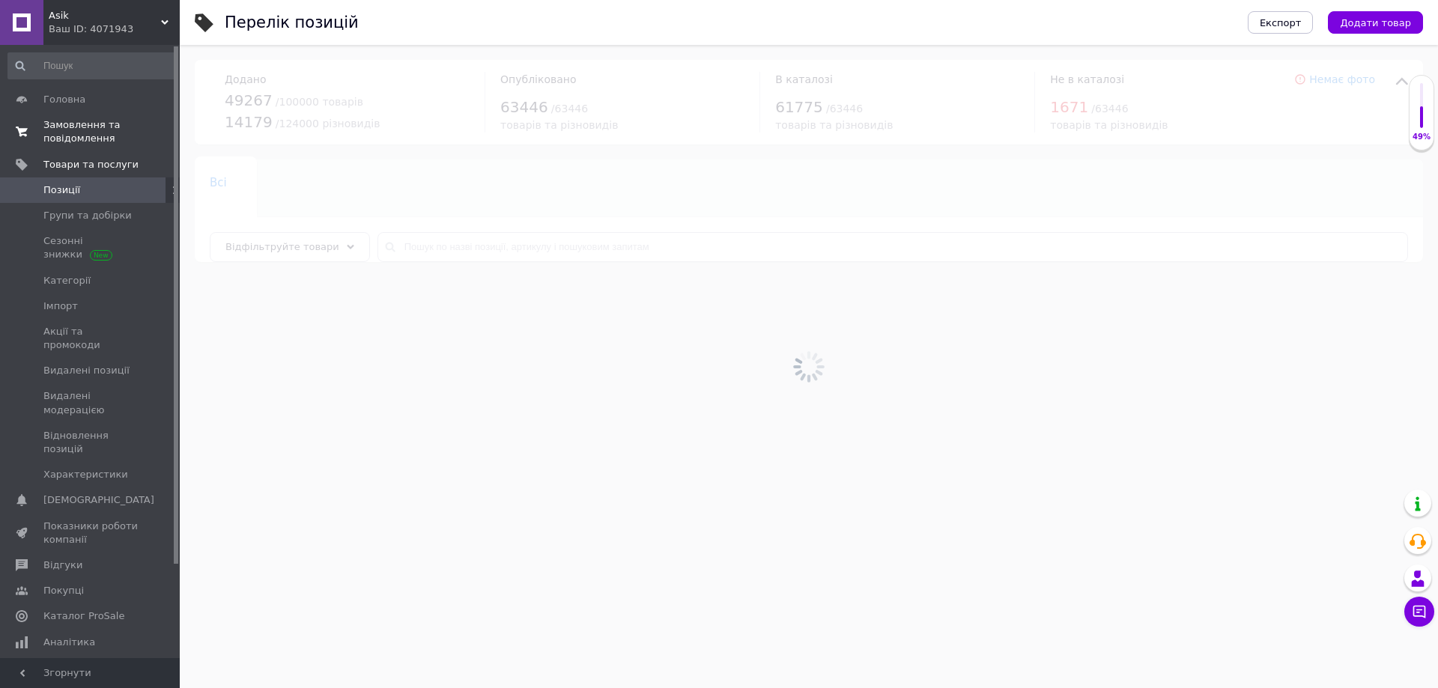
click at [68, 136] on span "Замовлення та повідомлення" at bounding box center [90, 131] width 95 height 27
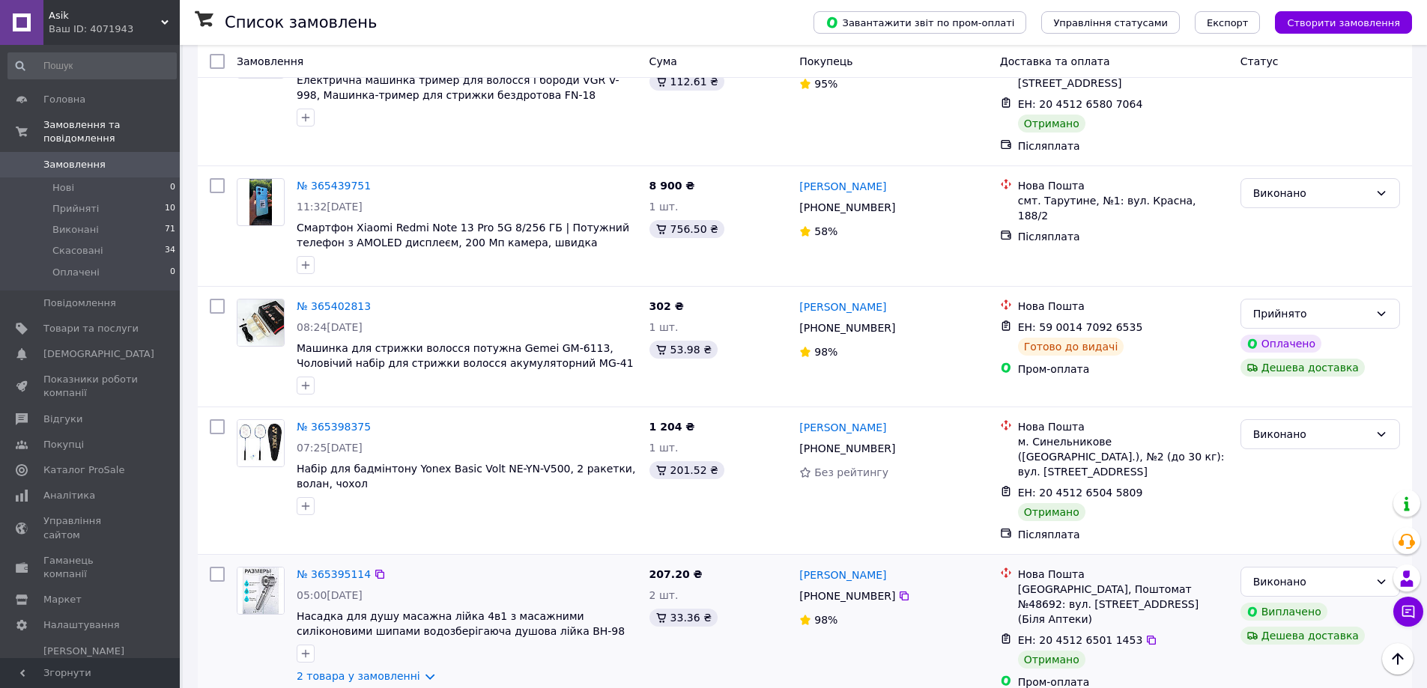
scroll to position [2152, 0]
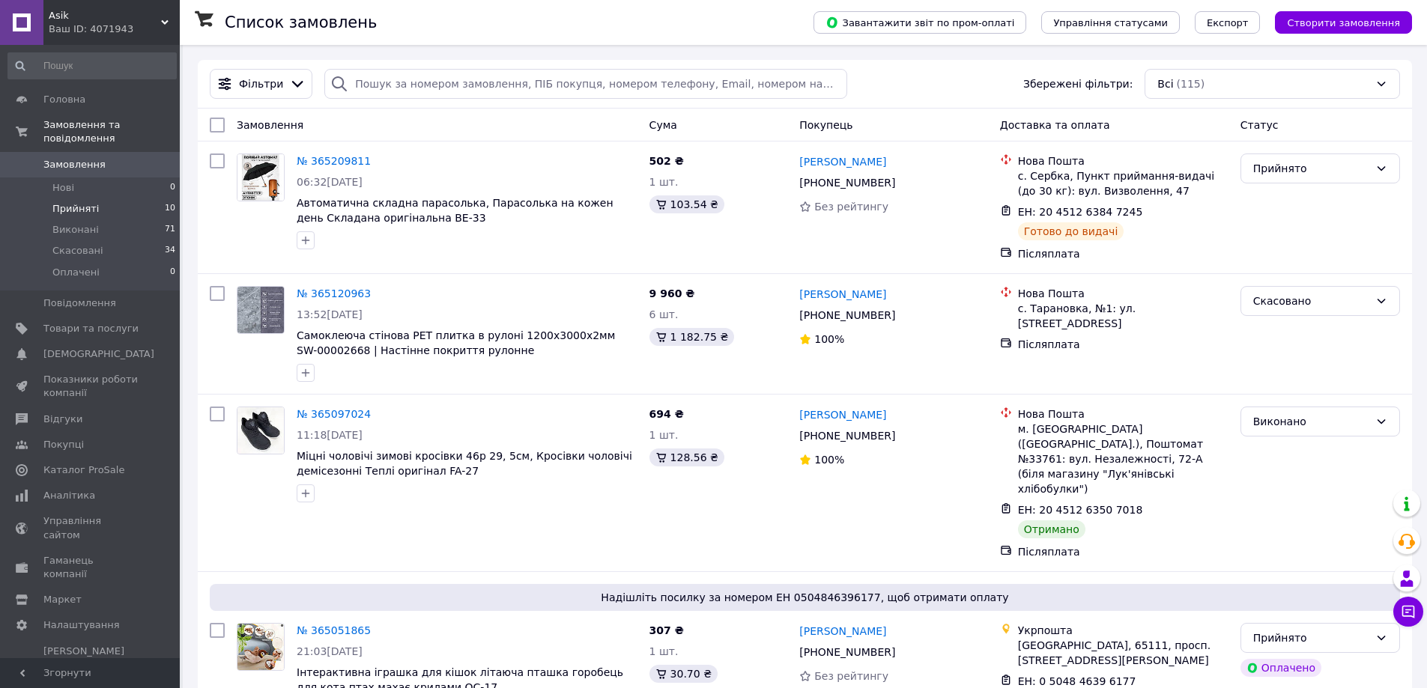
click at [98, 202] on li "Прийняті 10" at bounding box center [92, 209] width 184 height 21
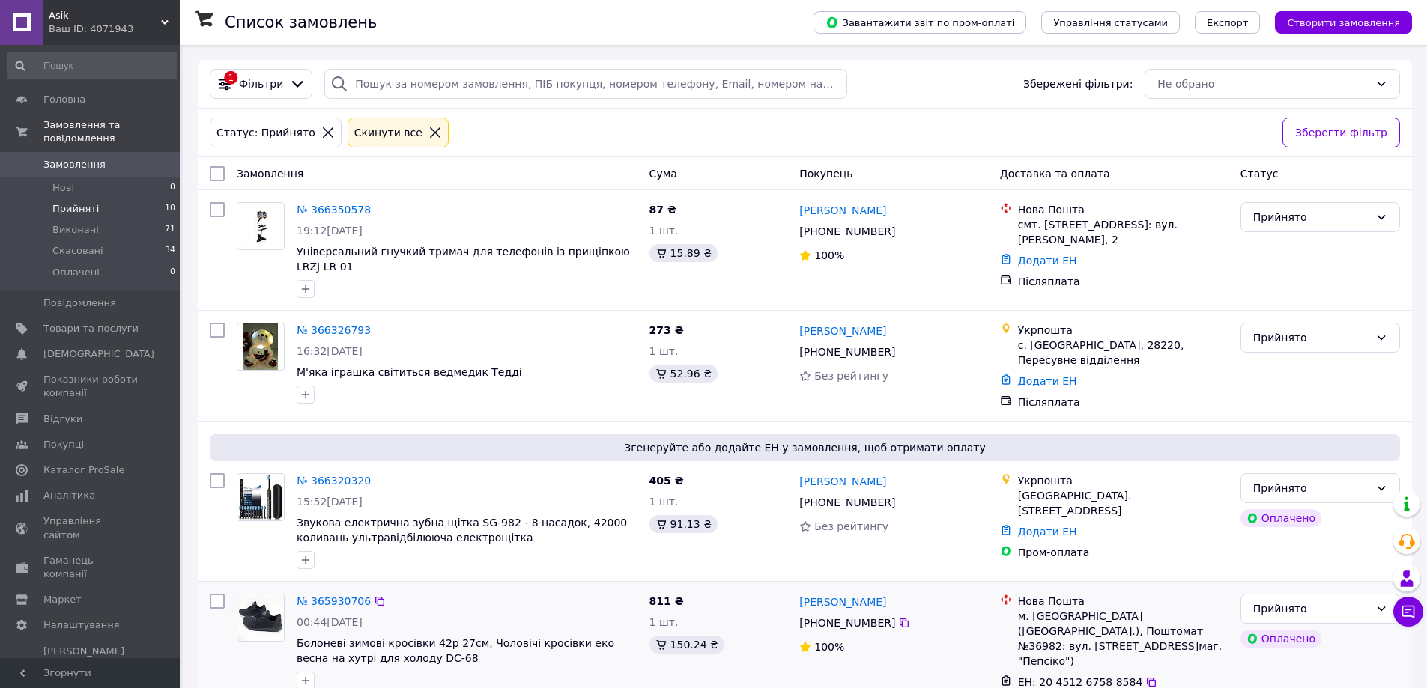
scroll to position [375, 0]
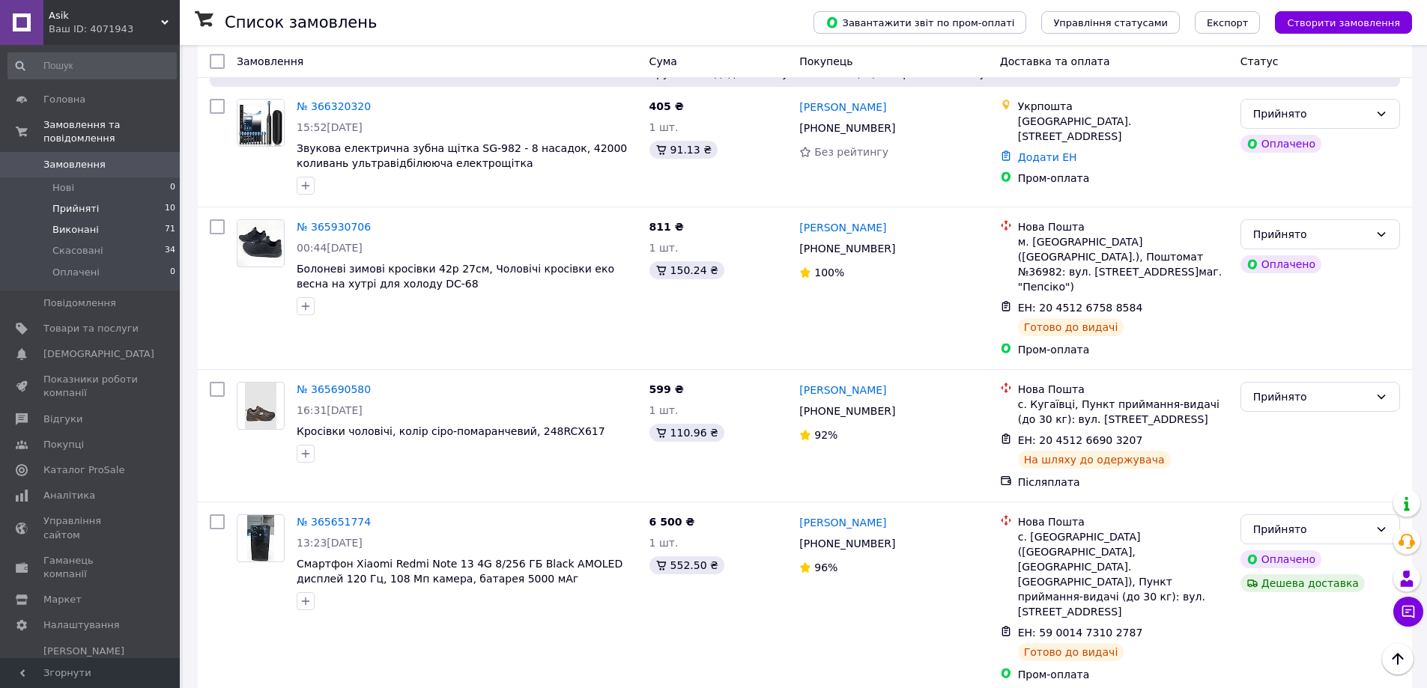
click at [103, 219] on li "Виконані 71" at bounding box center [92, 229] width 184 height 21
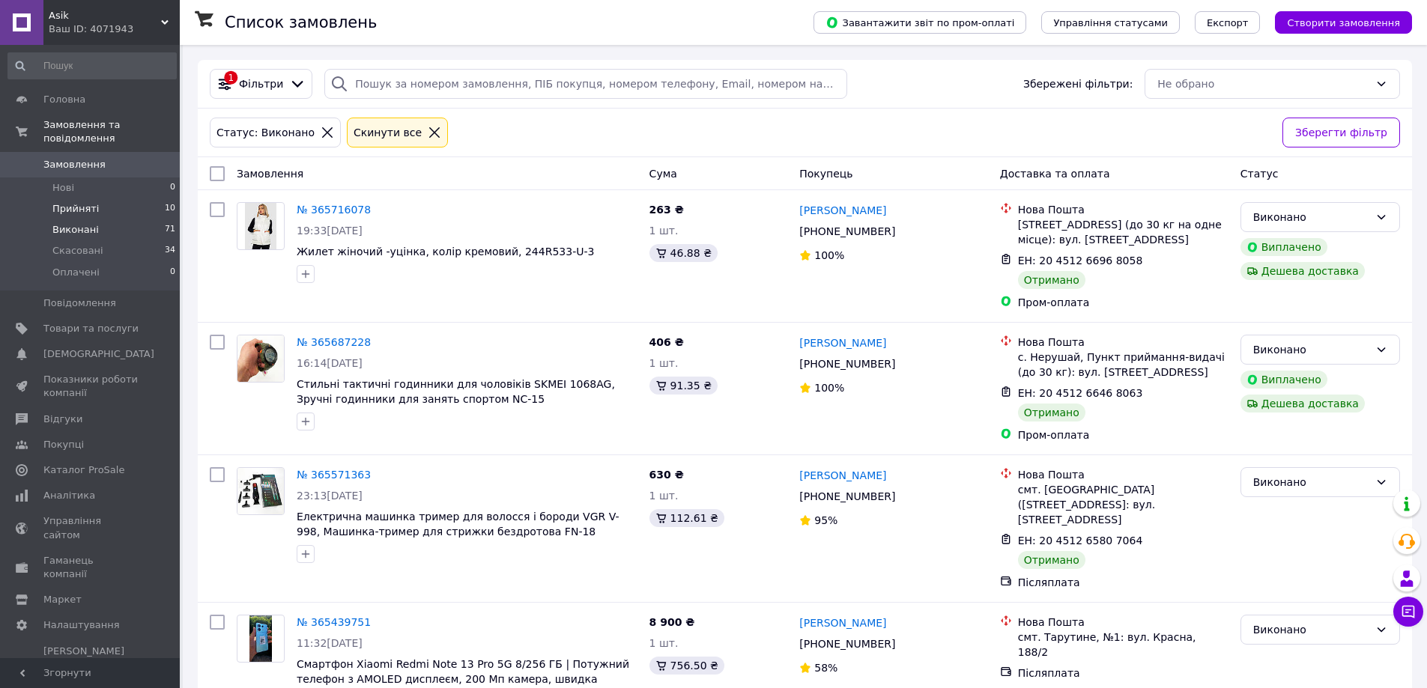
click at [124, 199] on li "Прийняті 10" at bounding box center [92, 209] width 184 height 21
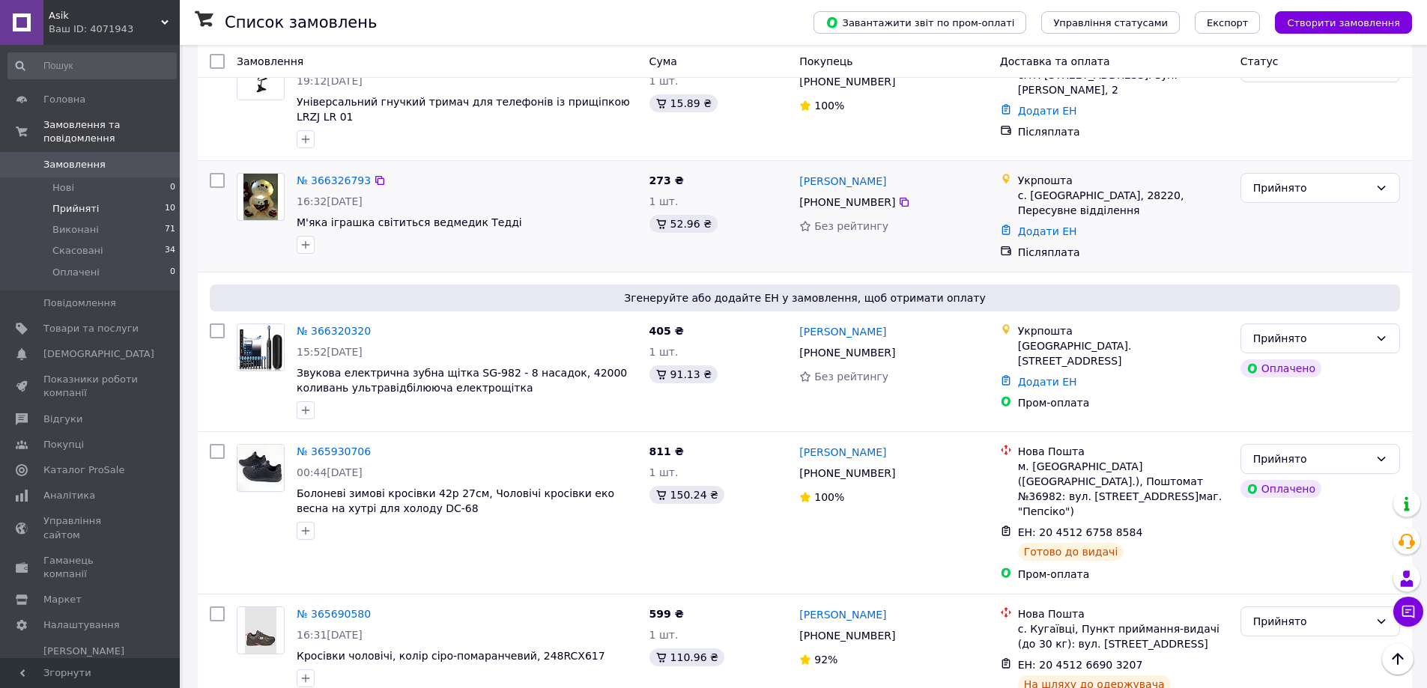
scroll to position [375, 0]
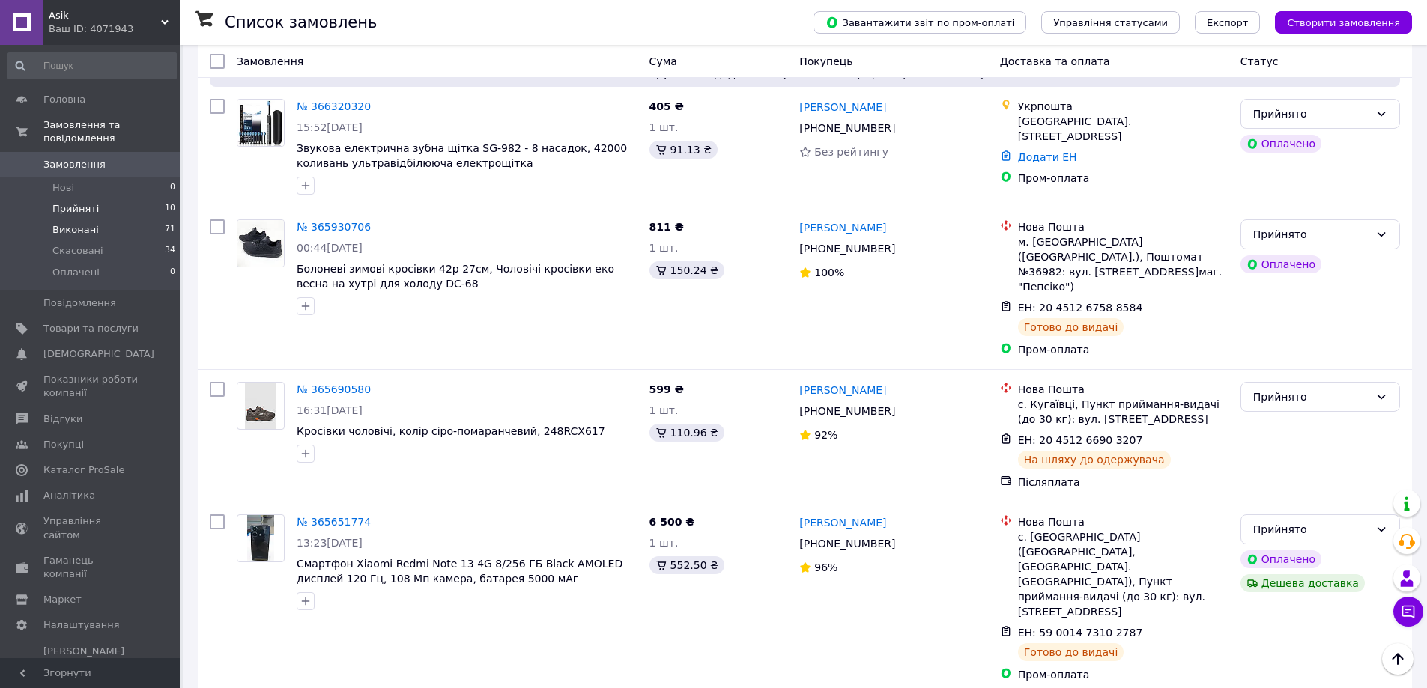
click at [93, 219] on li "Виконані 71" at bounding box center [92, 229] width 184 height 21
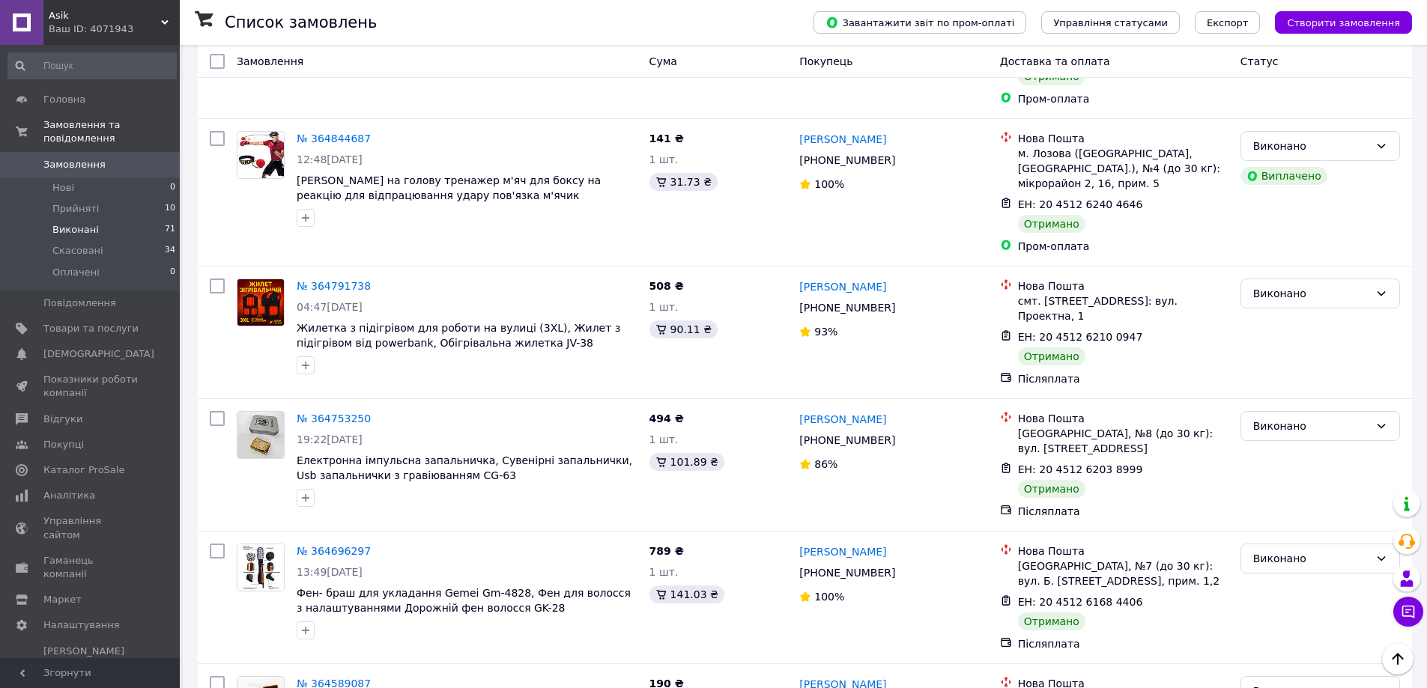
scroll to position [2279, 0]
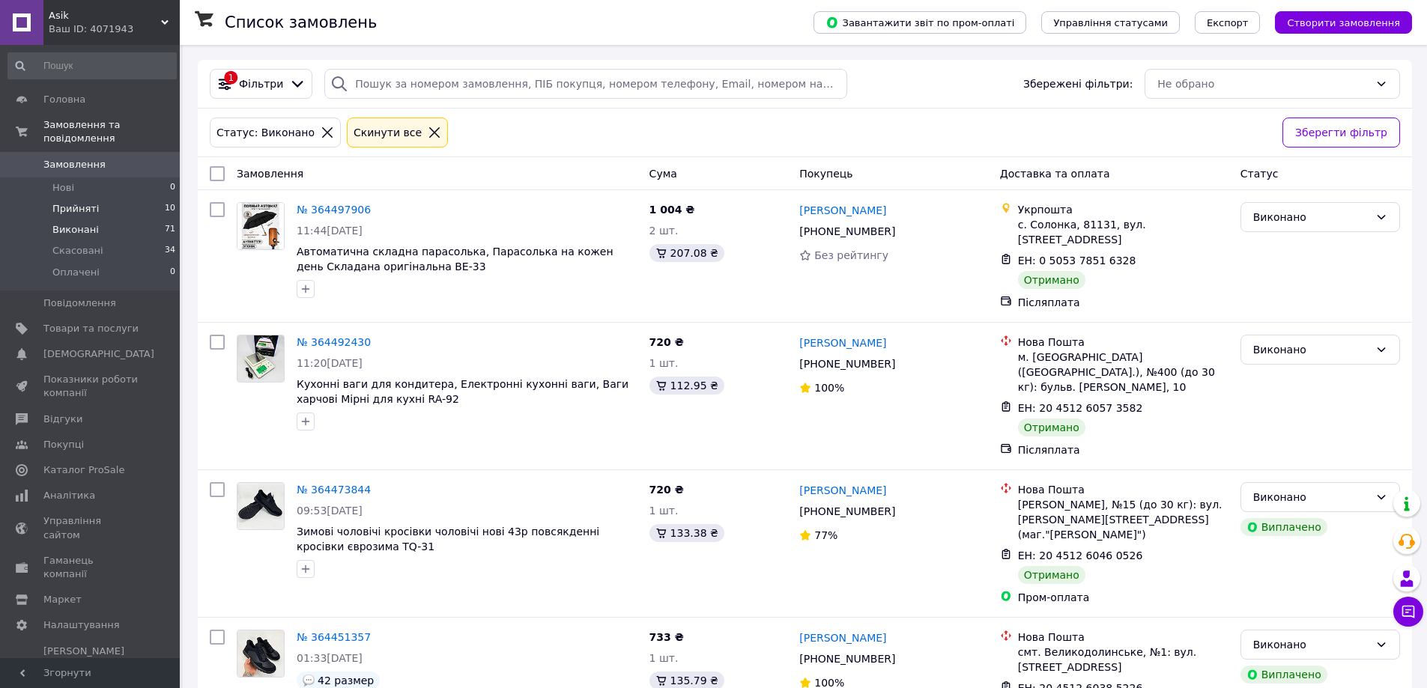
click at [94, 199] on li "Прийняті 10" at bounding box center [92, 209] width 184 height 21
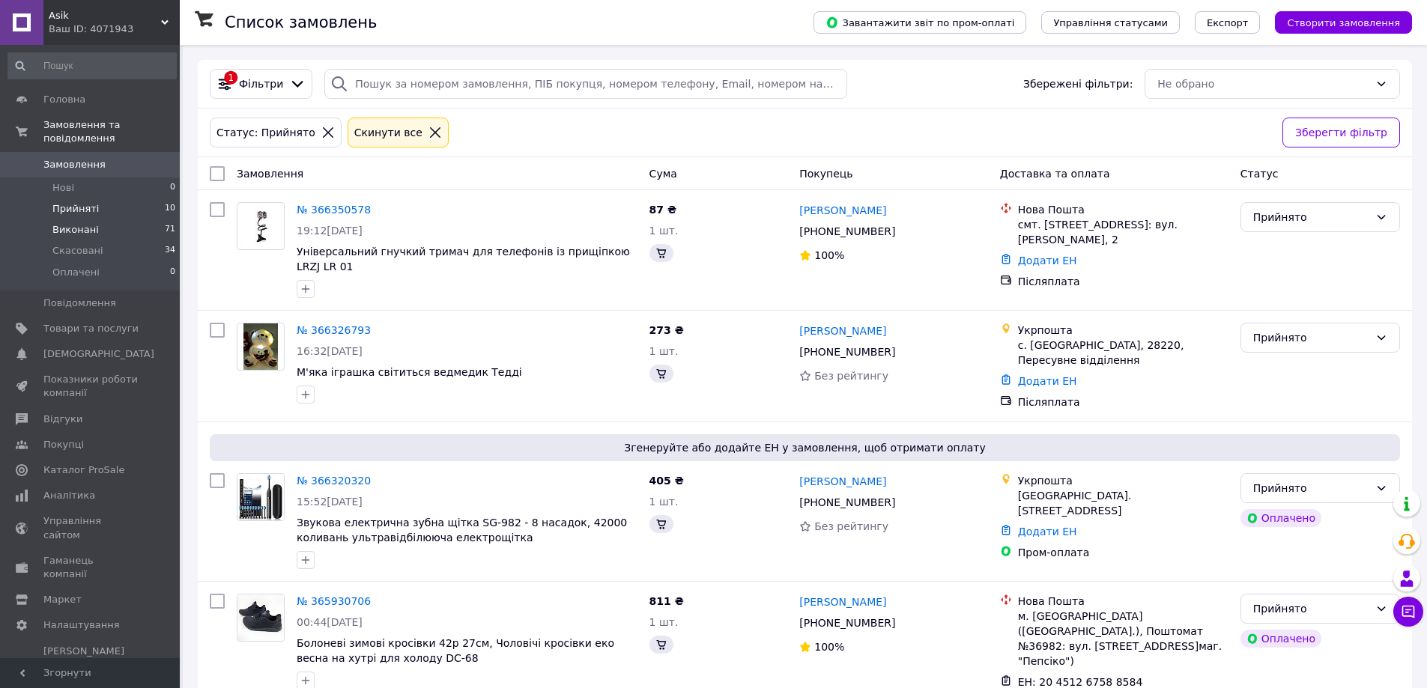
click at [87, 223] on span "Виконані" at bounding box center [75, 229] width 46 height 13
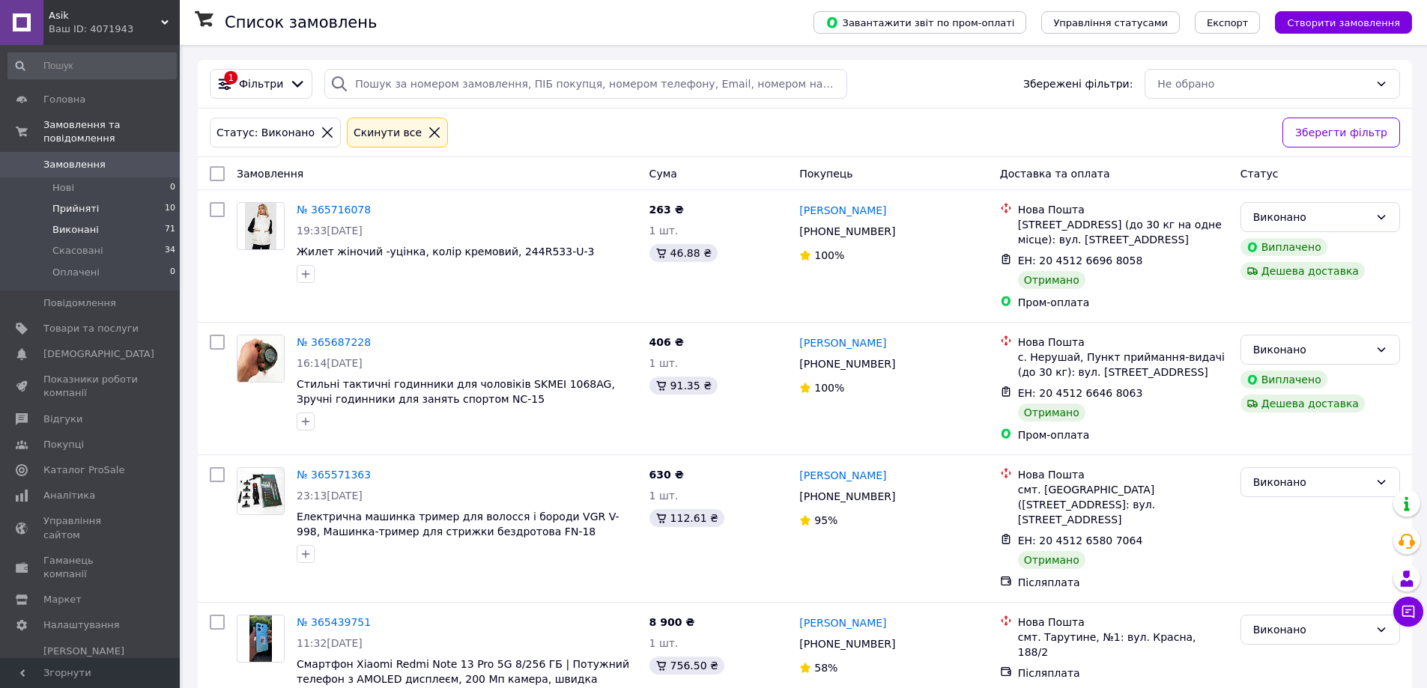
click at [100, 199] on li "Прийняті 10" at bounding box center [92, 209] width 184 height 21
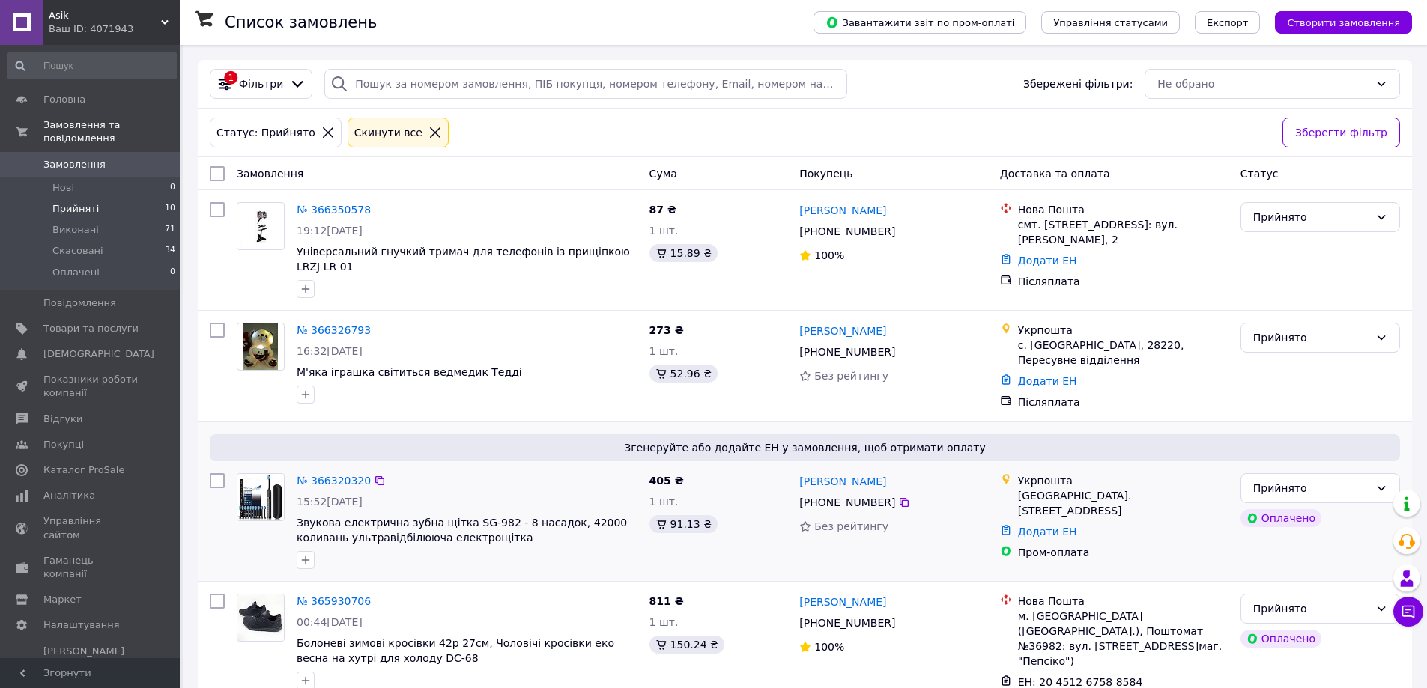
scroll to position [75, 0]
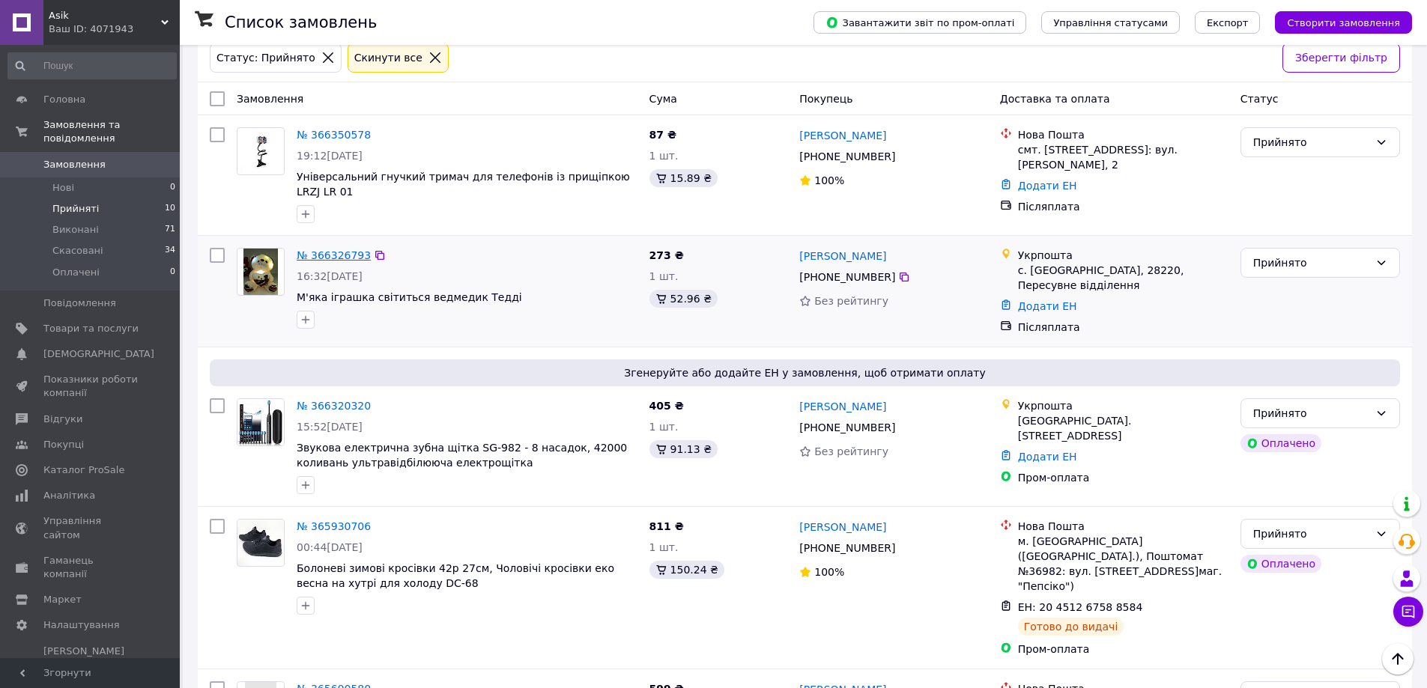
click at [306, 257] on link "№ 366326793" at bounding box center [334, 255] width 74 height 12
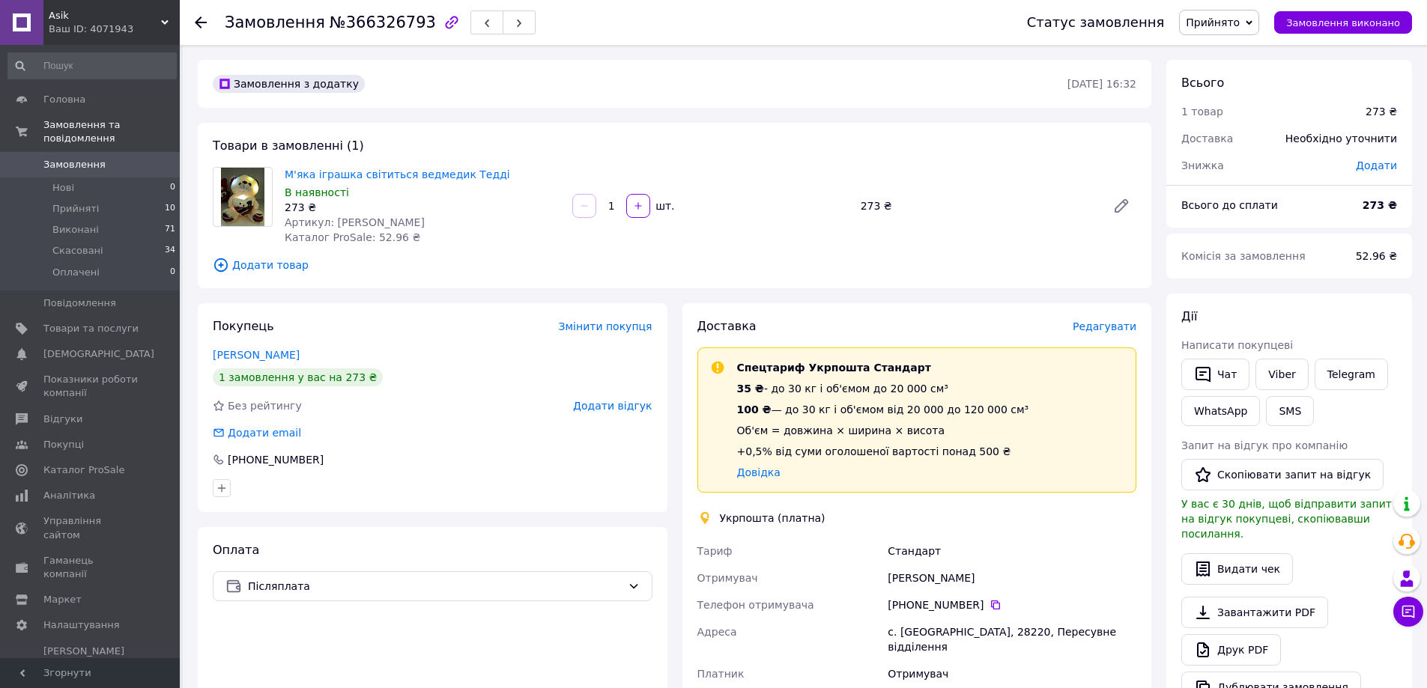
click at [342, 221] on span "Артикул: [PERSON_NAME]" at bounding box center [355, 222] width 140 height 12
copy span "Teddi"
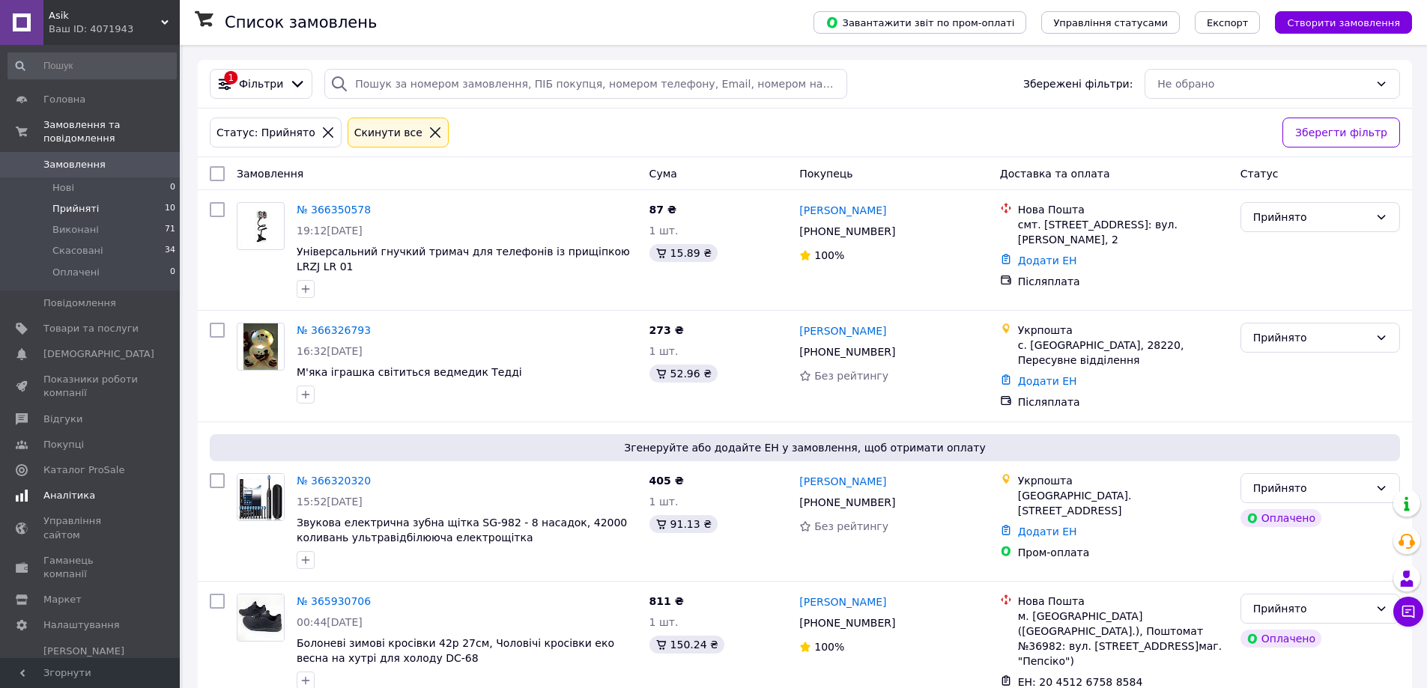
click at [68, 489] on span "Аналітика" at bounding box center [69, 495] width 52 height 13
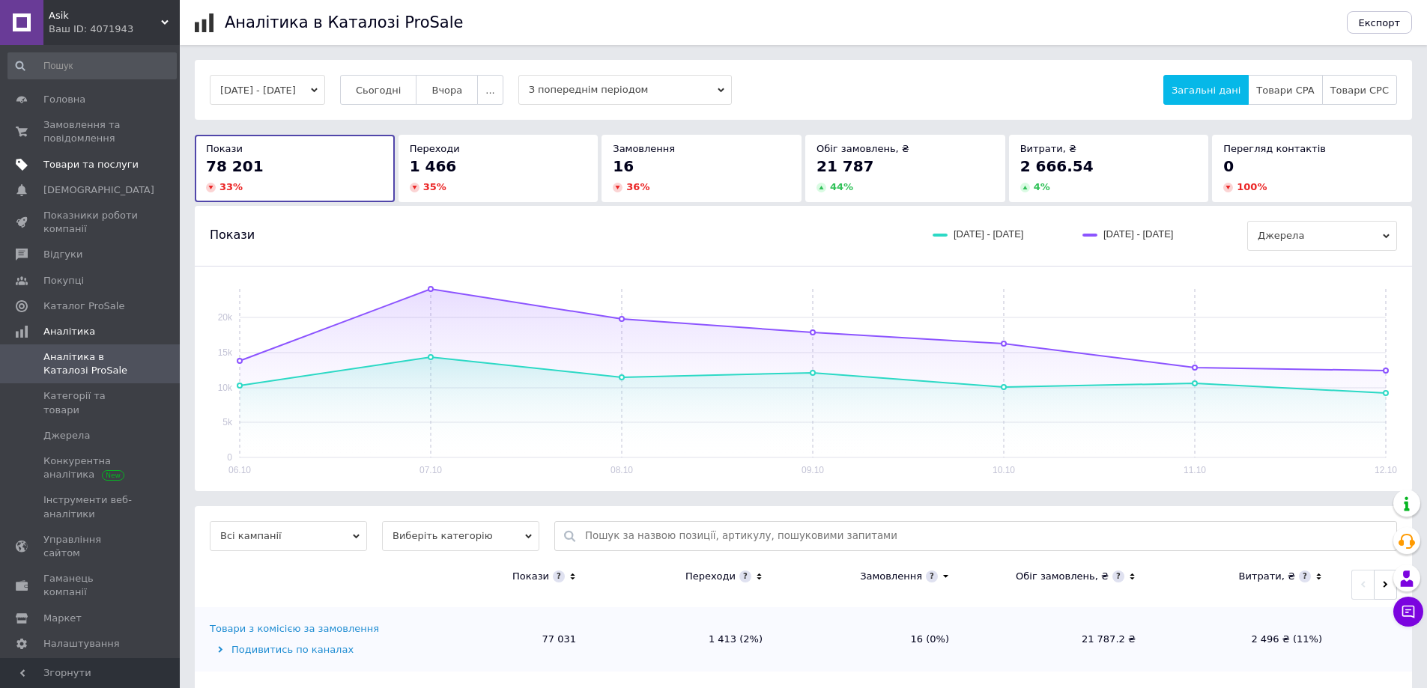
click at [100, 161] on span "Товари та послуги" at bounding box center [90, 164] width 95 height 13
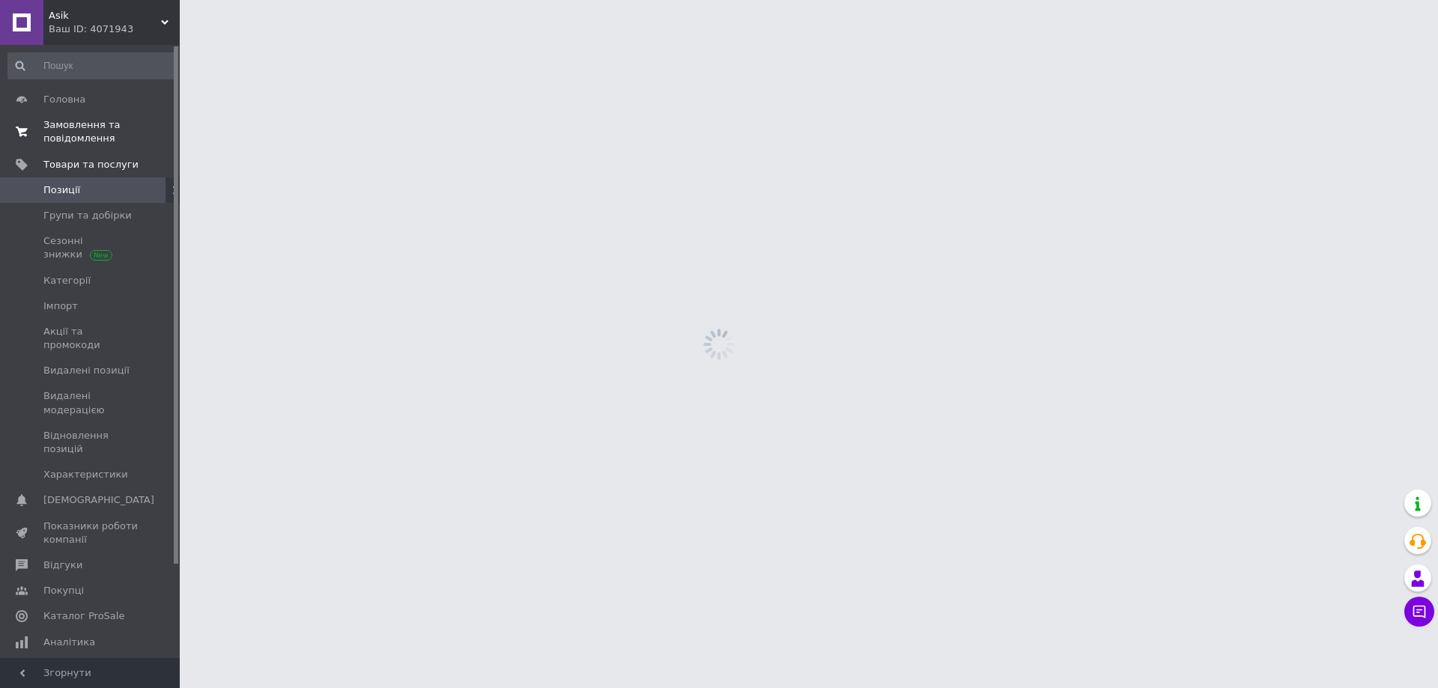
click at [100, 139] on span "Замовлення та повідомлення" at bounding box center [90, 131] width 95 height 27
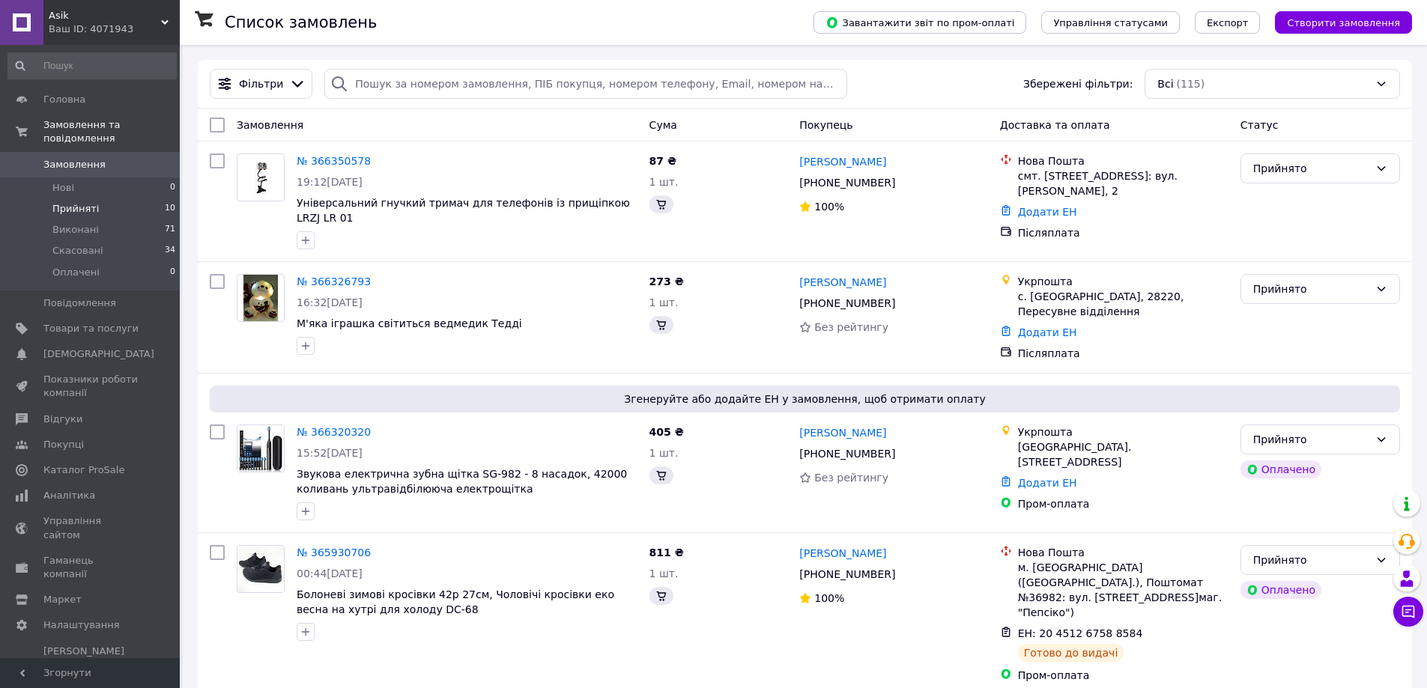
click at [80, 202] on span "Прийняті" at bounding box center [75, 208] width 46 height 13
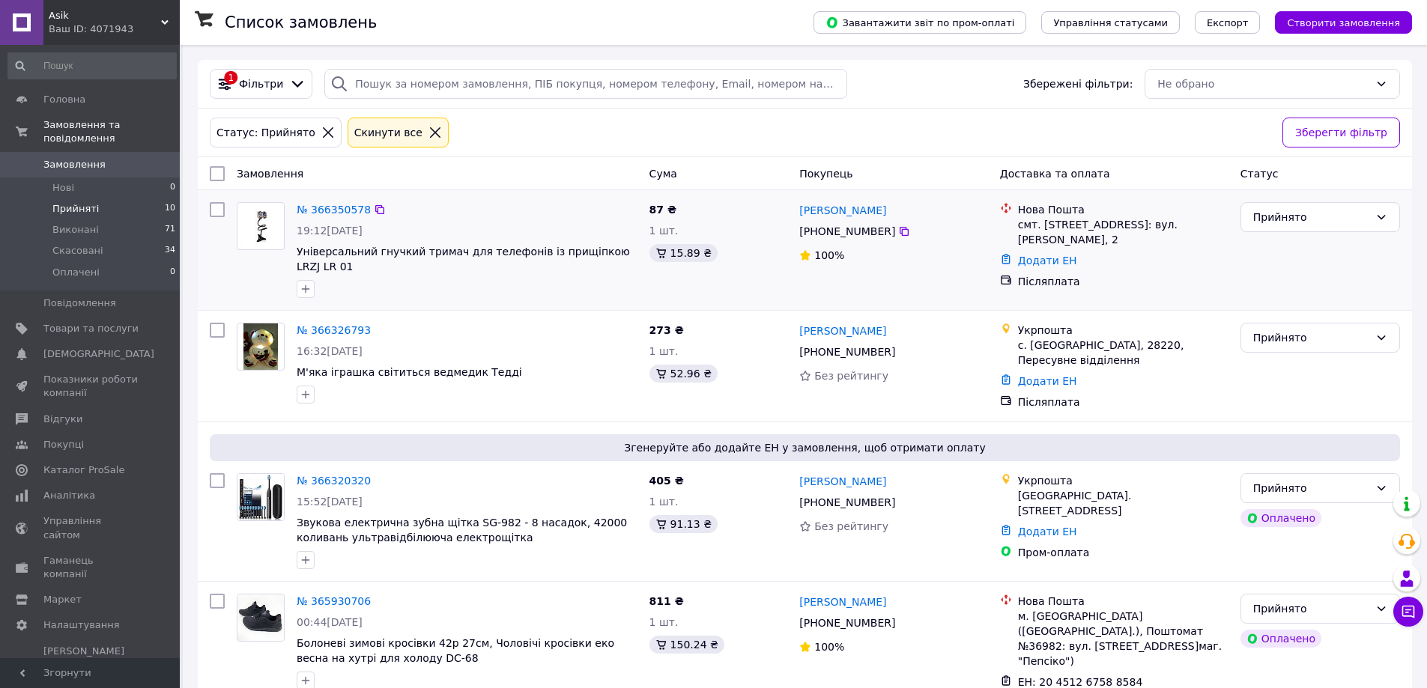
scroll to position [449, 0]
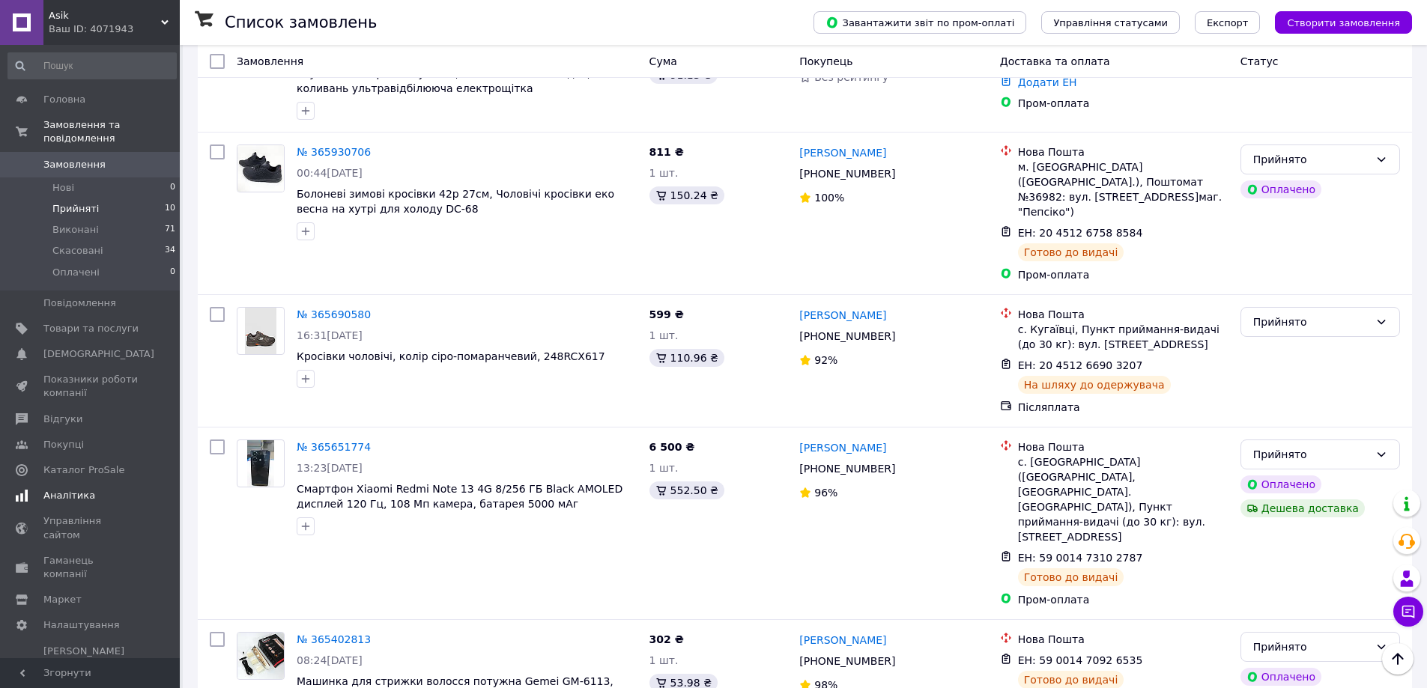
click at [73, 483] on link "Аналітика" at bounding box center [92, 495] width 184 height 25
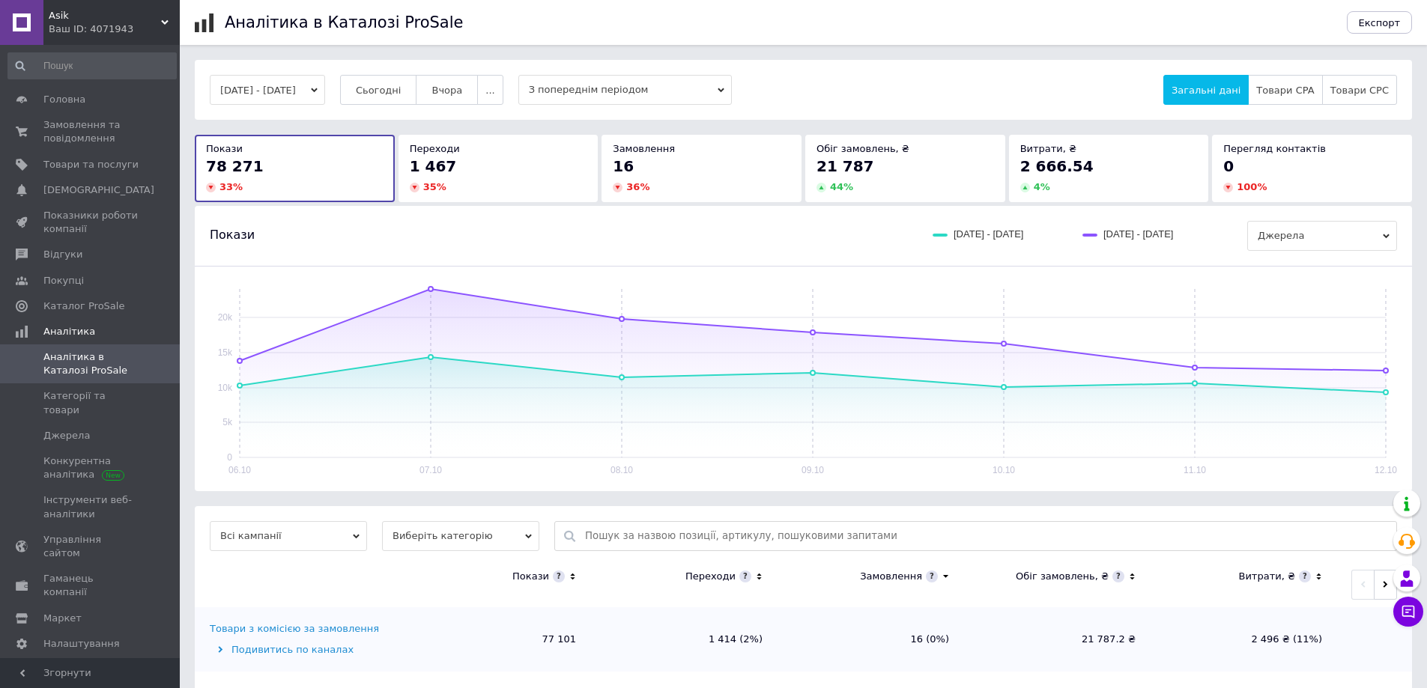
click at [381, 116] on div "[DATE] - [DATE] Сьогодні [GEOGRAPHIC_DATA] ... З попереднім періодом Загальні д…" at bounding box center [803, 90] width 1217 height 60
click at [385, 88] on span "Сьогодні" at bounding box center [379, 90] width 46 height 11
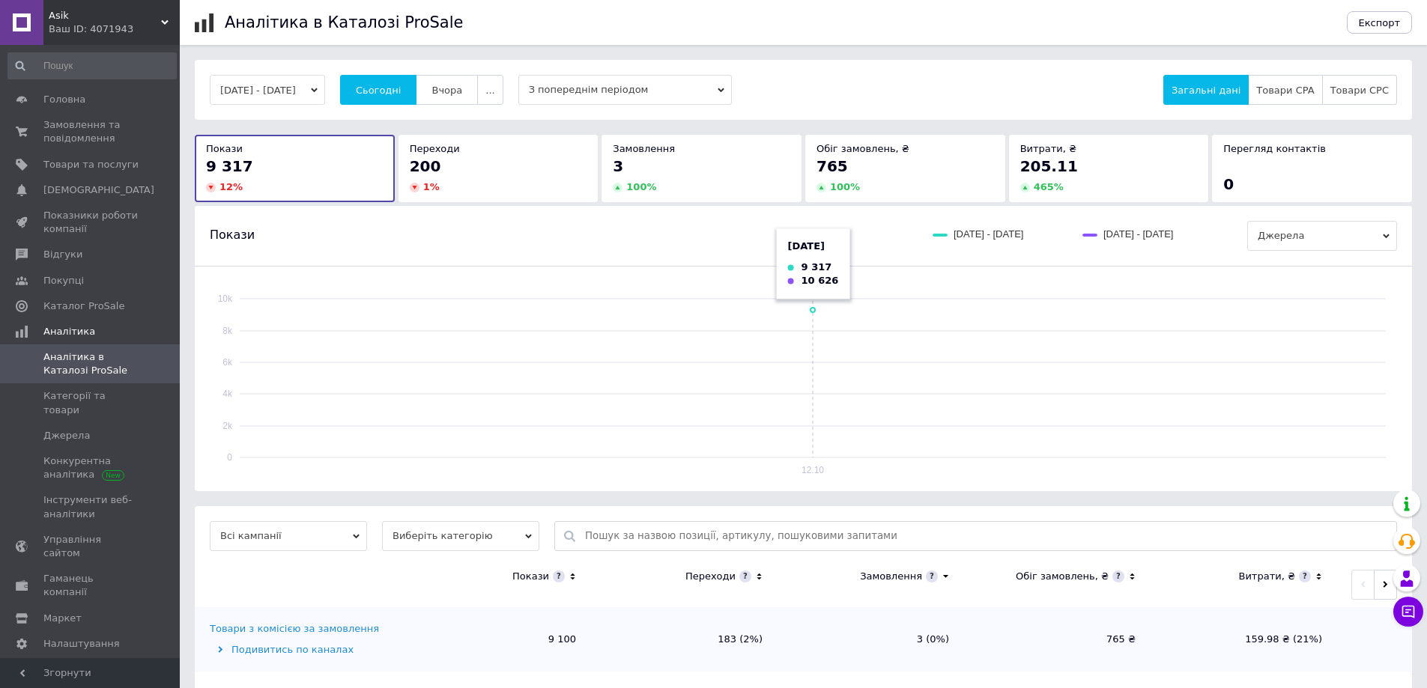
scroll to position [143, 0]
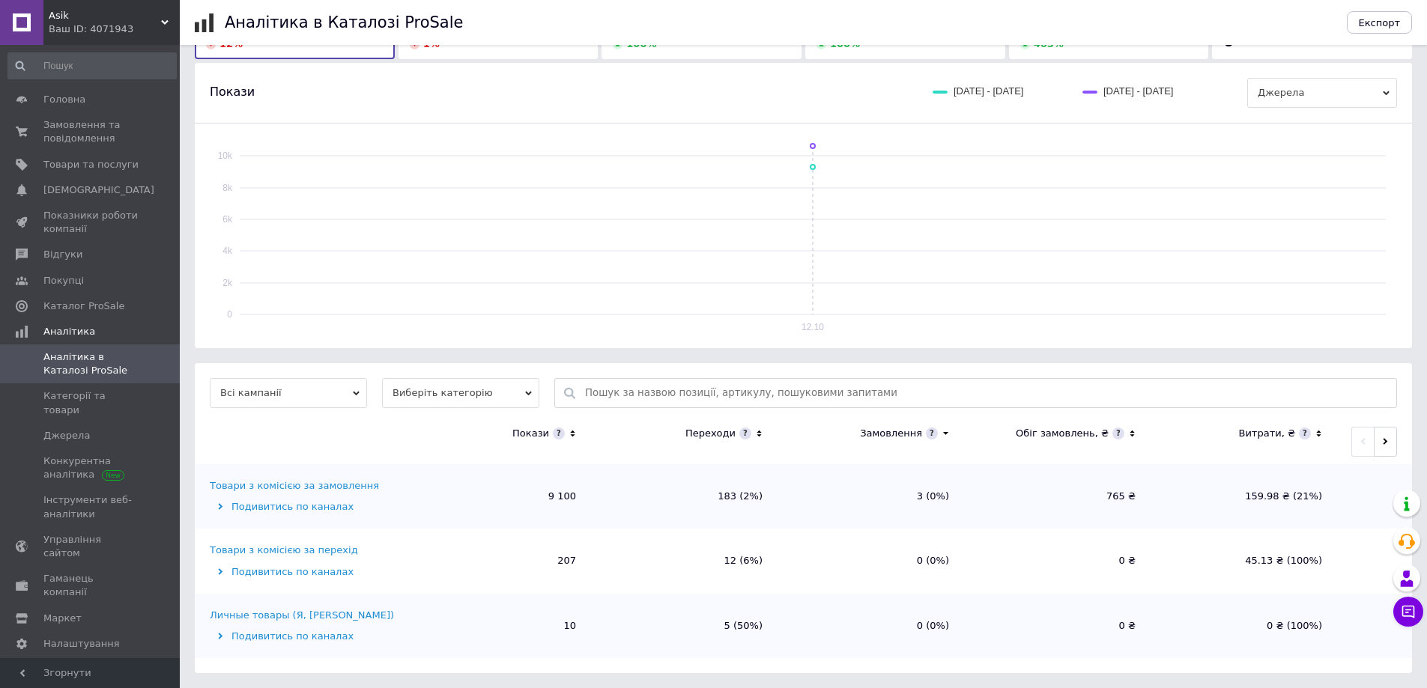
click at [479, 387] on span "Виберіть категорію" at bounding box center [460, 393] width 157 height 30
click at [476, 437] on li "Усі категорії" at bounding box center [460, 441] width 157 height 21
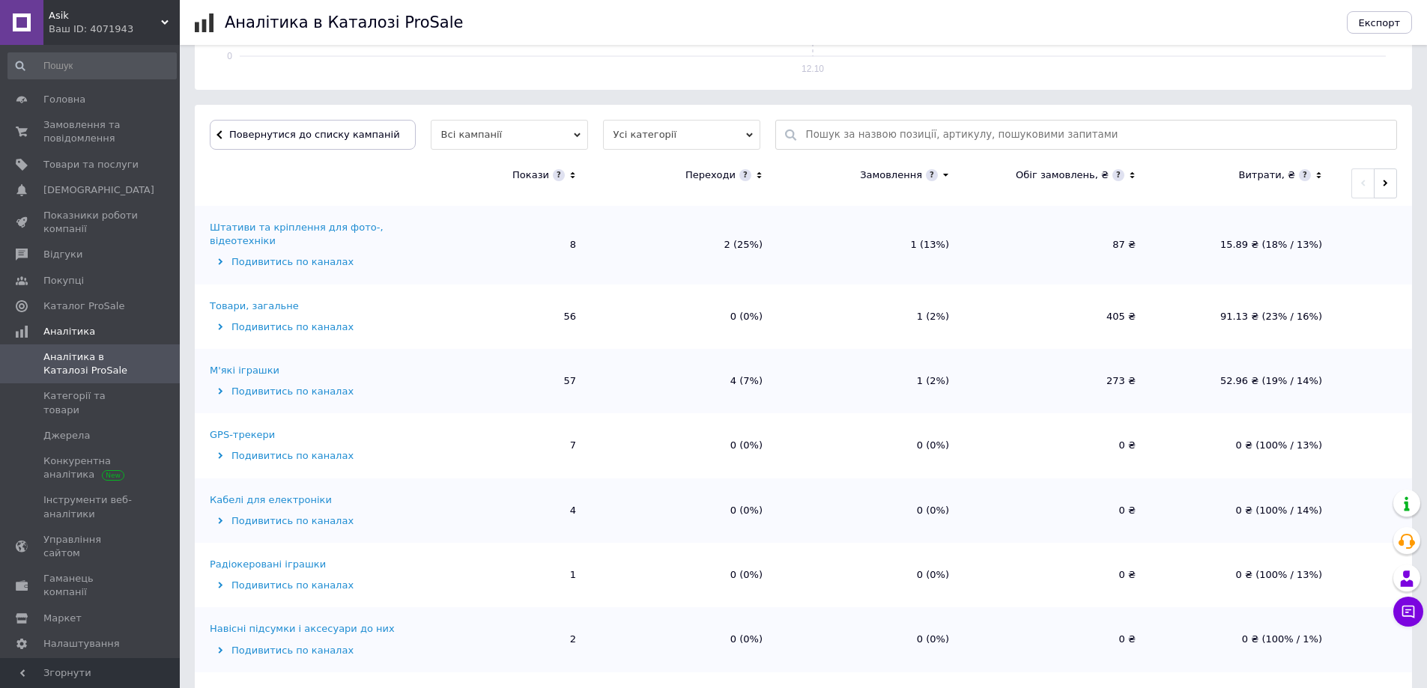
scroll to position [434, 0]
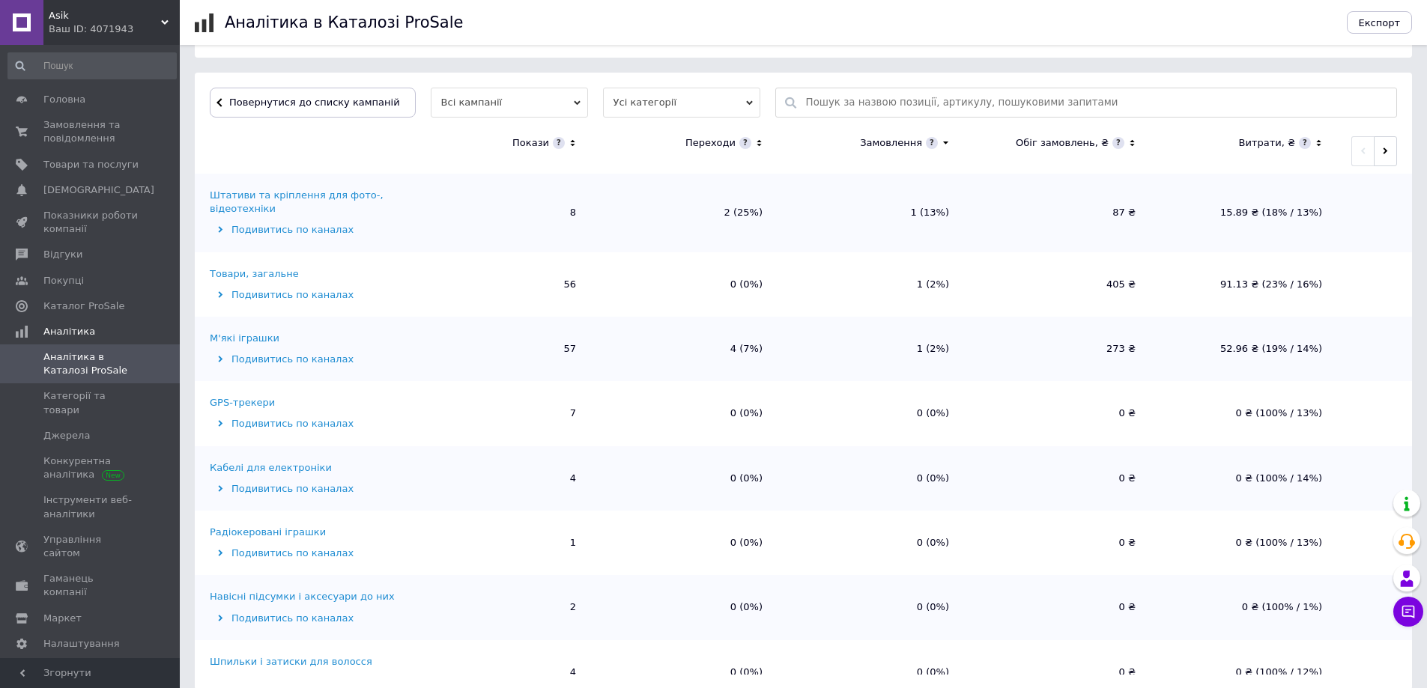
click at [571, 142] on icon at bounding box center [572, 143] width 4 height 7
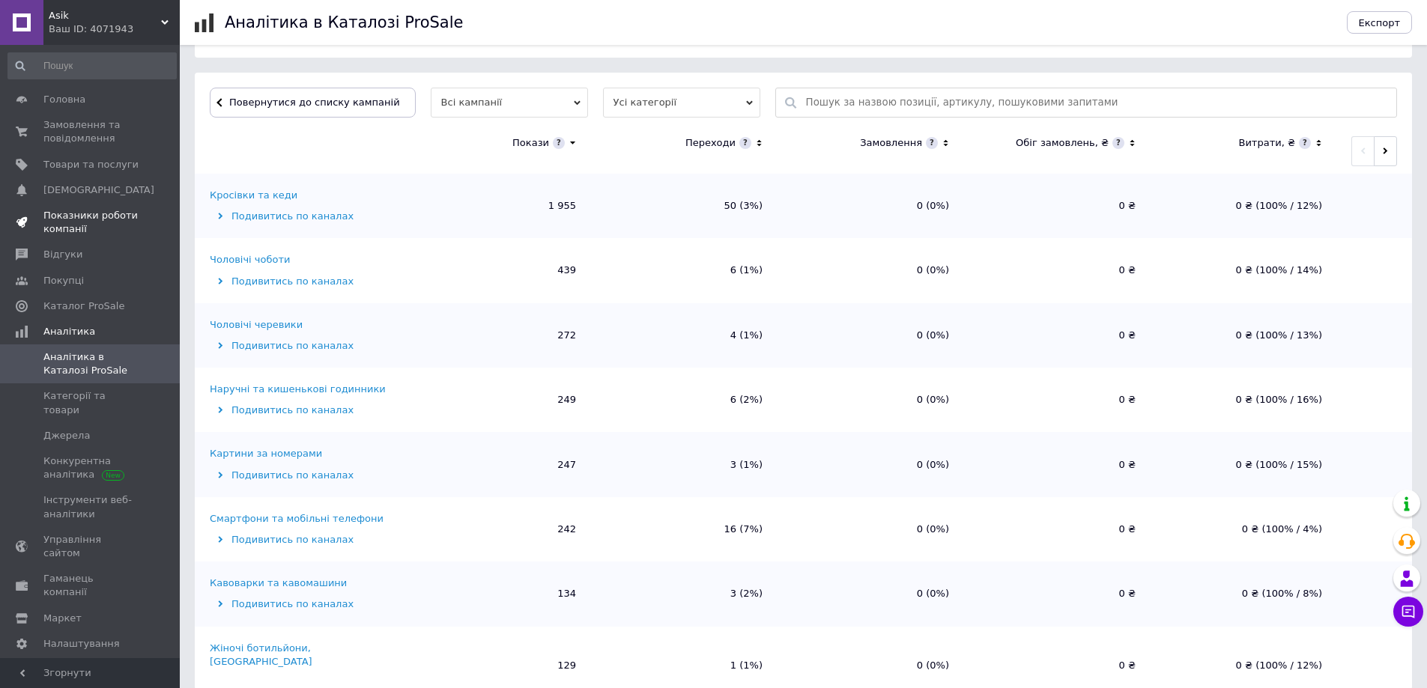
click at [97, 219] on span "Показники роботи компанії" at bounding box center [90, 222] width 95 height 27
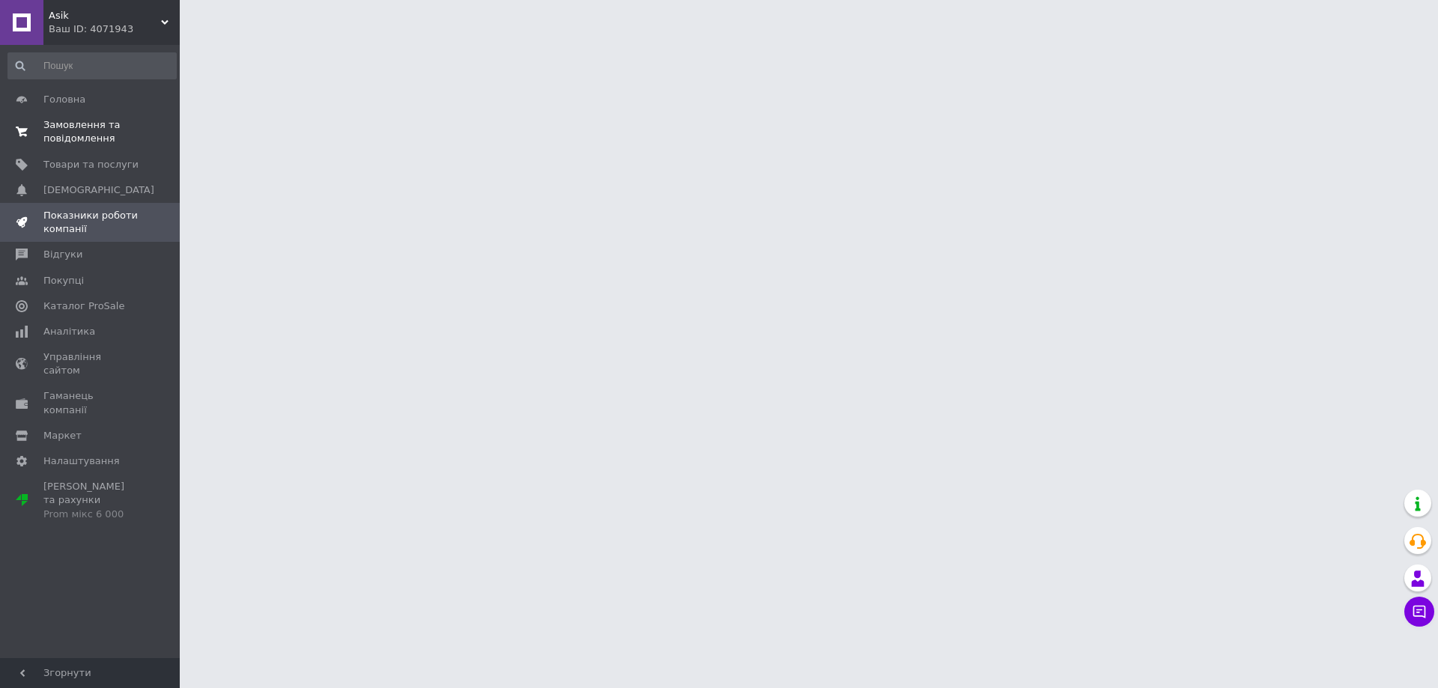
click at [118, 149] on link "Замовлення та повідомлення 0 0" at bounding box center [92, 131] width 184 height 39
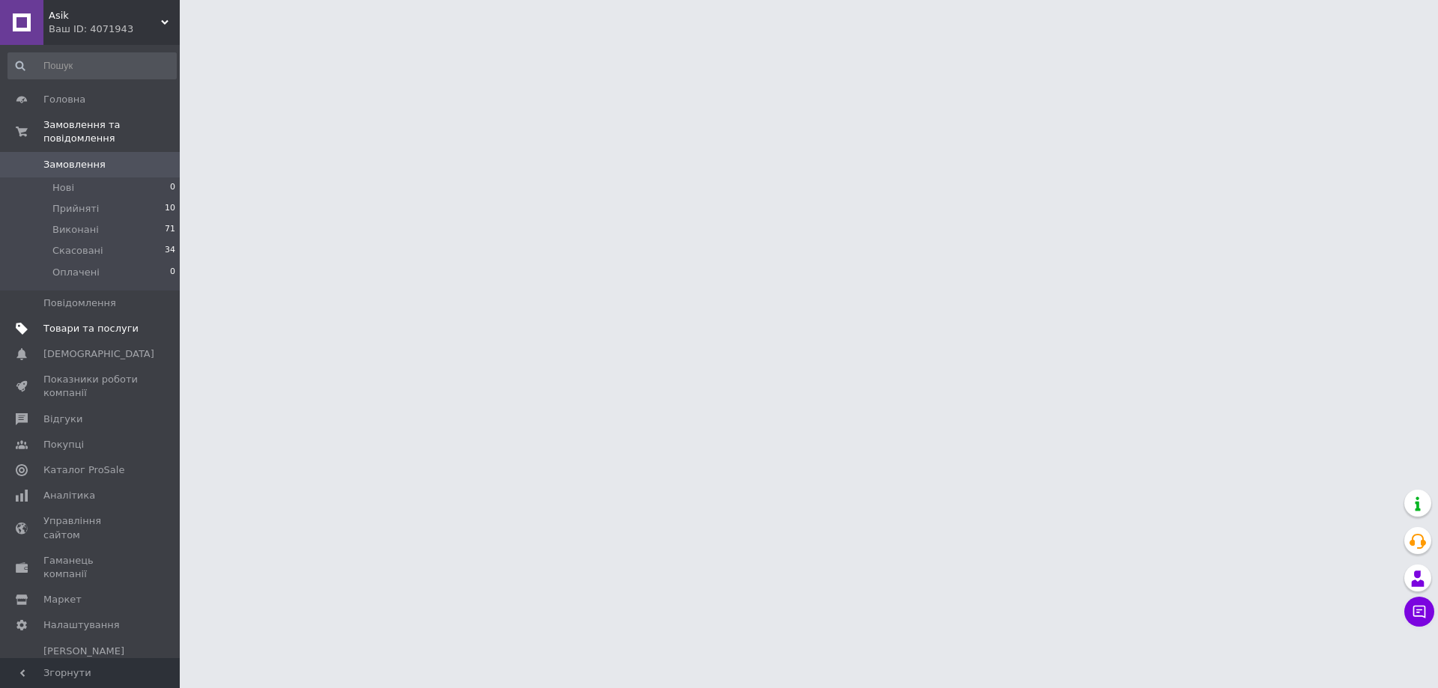
click at [99, 322] on span "Товари та послуги" at bounding box center [90, 328] width 95 height 13
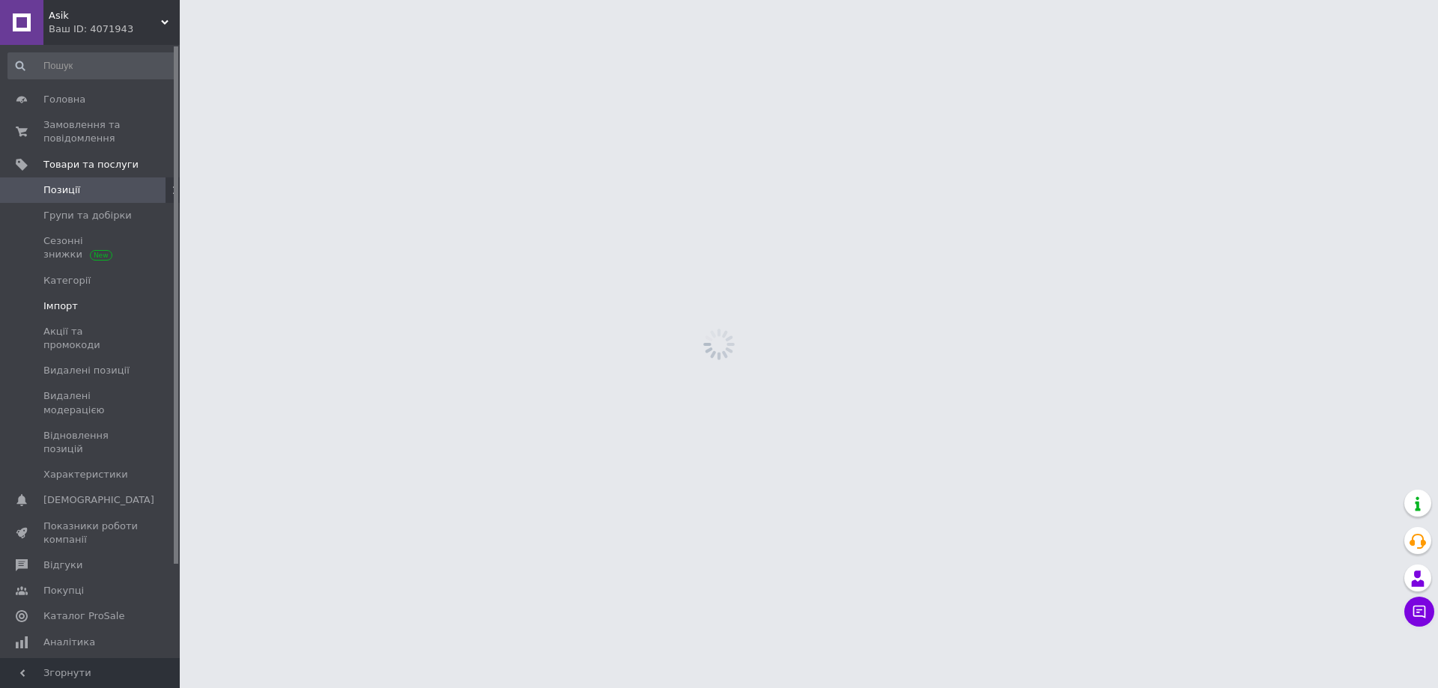
click at [89, 300] on span "Імпорт" at bounding box center [90, 306] width 95 height 13
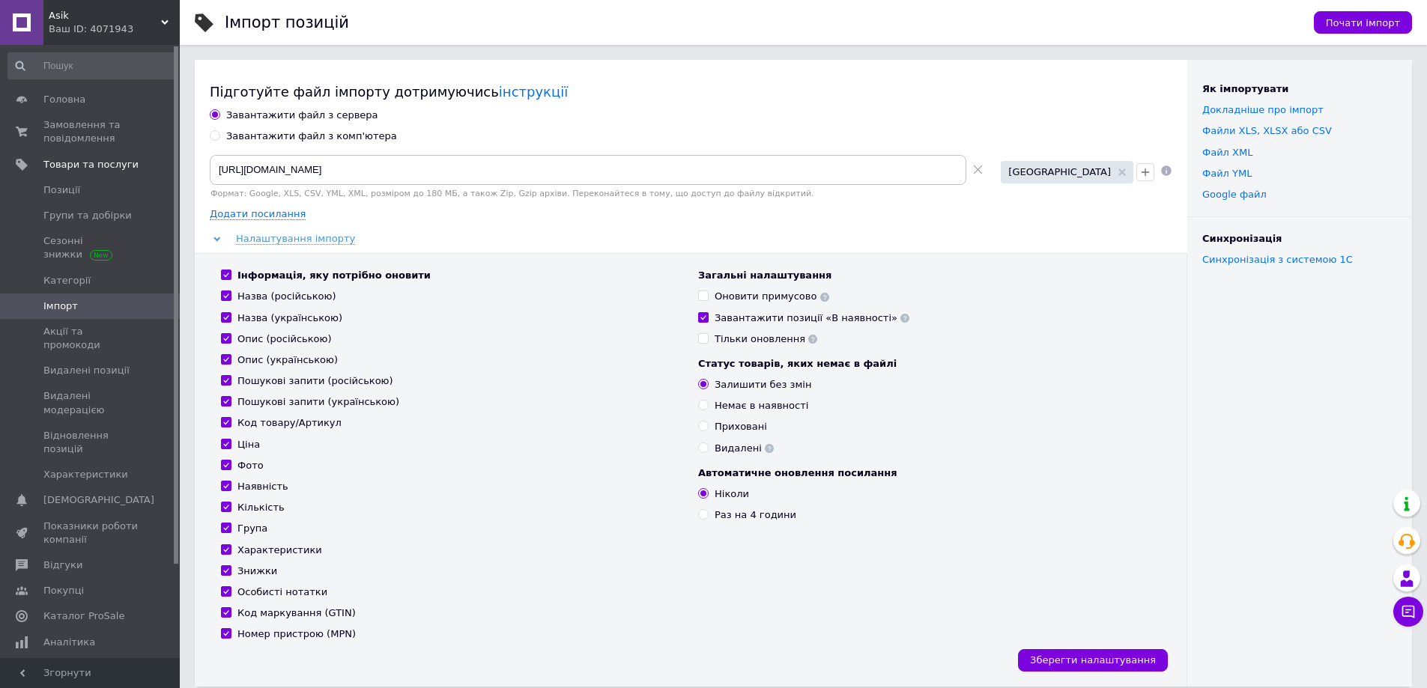
click at [983, 171] on icon at bounding box center [978, 170] width 10 height 10
click at [1194, 473] on div "Як імпортувати Докладніше про імпорт Файли ХLS, XLSX або CSV Файл XML Файл YML …" at bounding box center [1299, 373] width 225 height 627
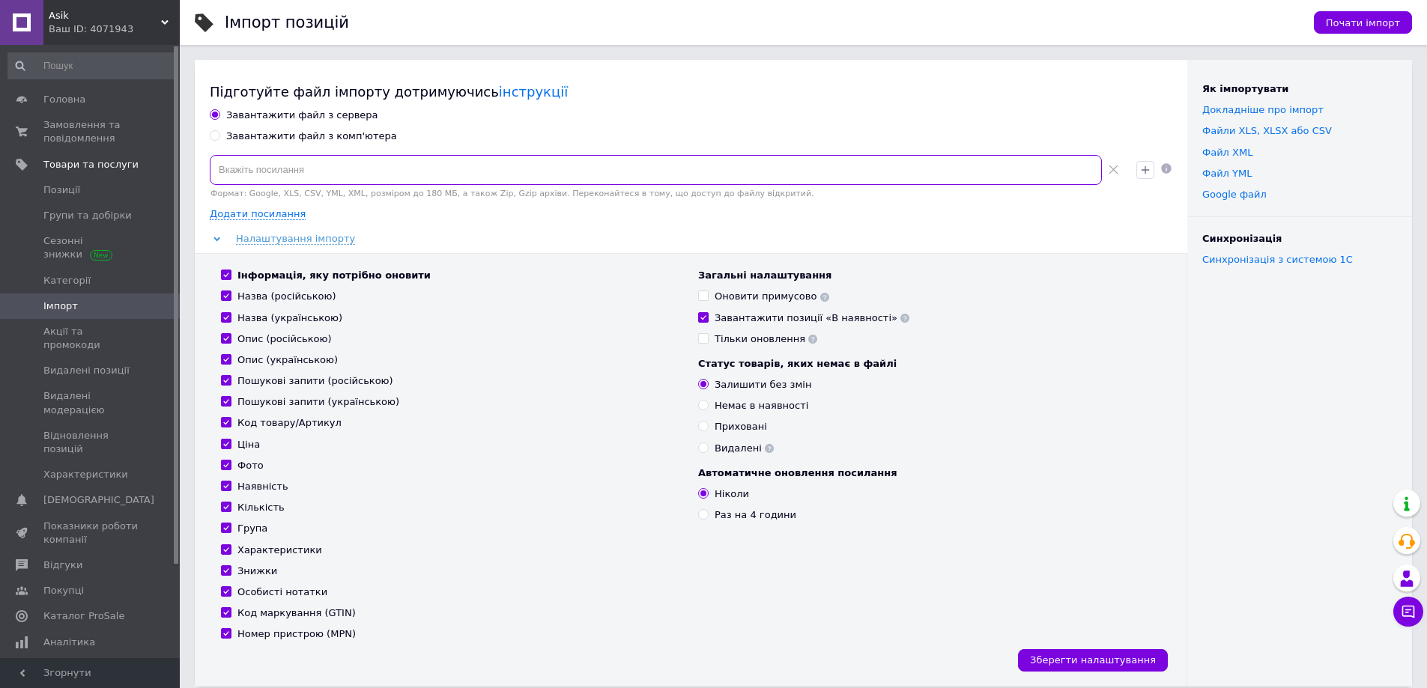
click at [518, 173] on input at bounding box center [656, 170] width 892 height 30
paste input "[URL][DOMAIN_NAME]"
type input "[URL][DOMAIN_NAME]"
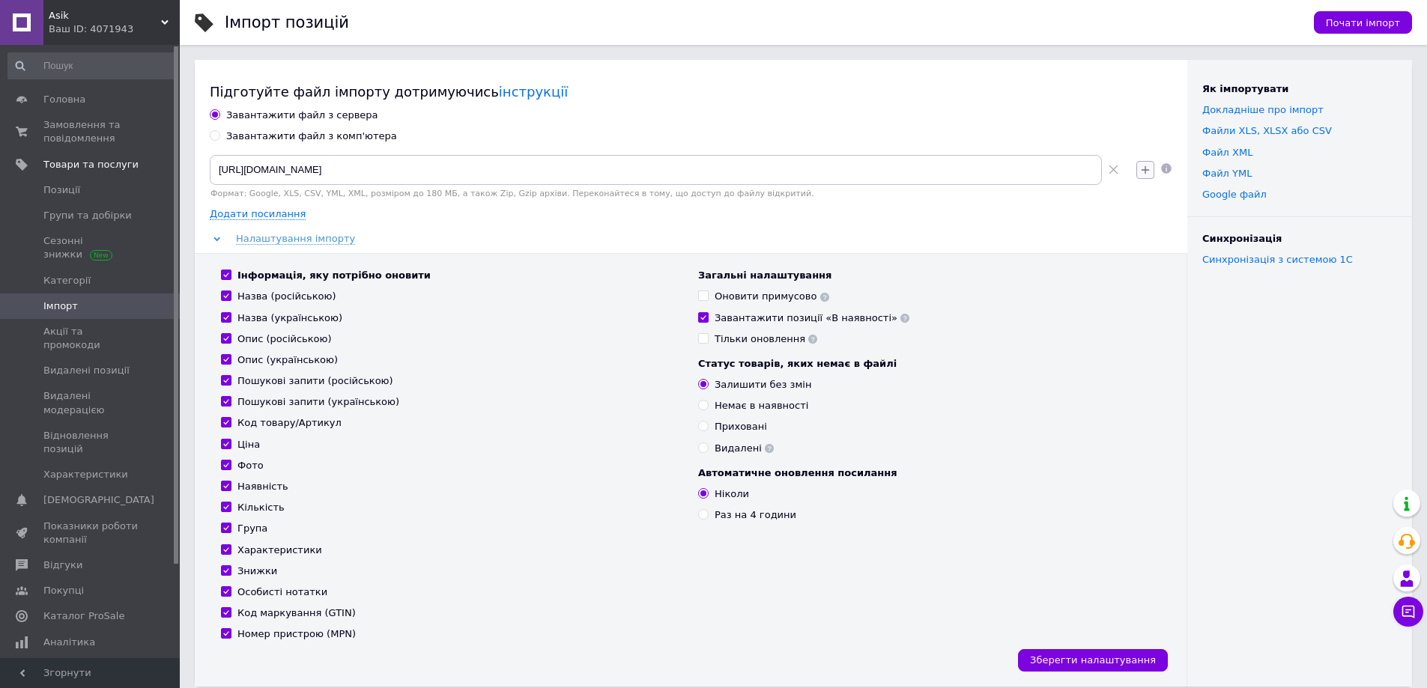
click at [1145, 168] on icon "button" at bounding box center [1145, 170] width 12 height 12
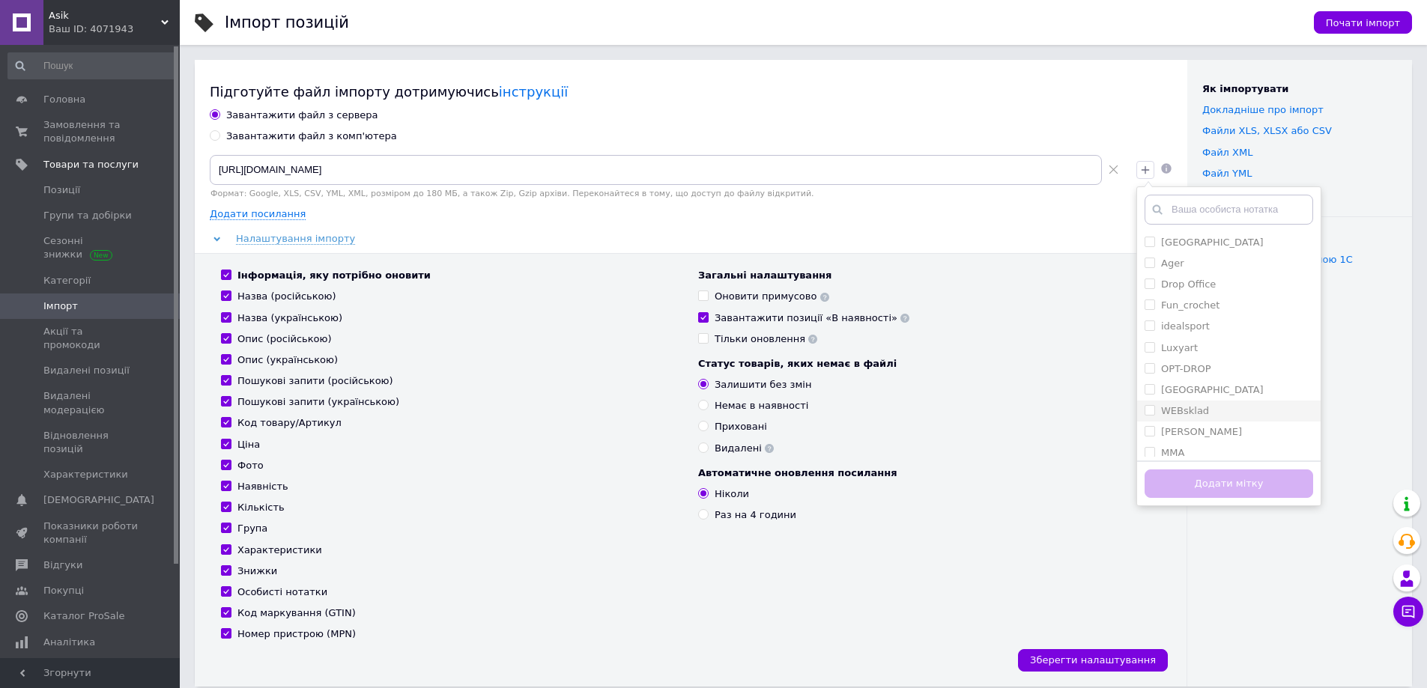
click at [1148, 407] on input "WEBsklad" at bounding box center [1150, 410] width 10 height 10
checkbox input "true"
click at [1180, 486] on button "Додати мітку" at bounding box center [1229, 484] width 169 height 29
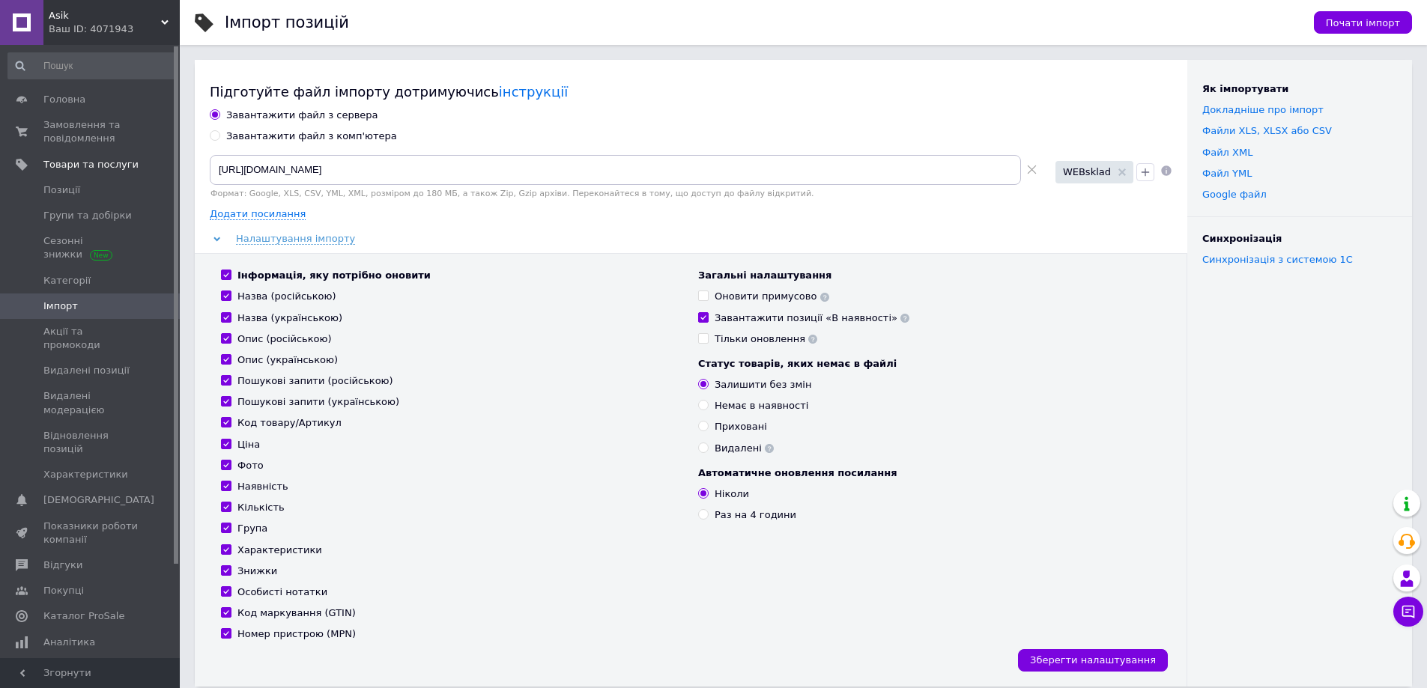
click at [706, 339] on input "Тільки оновлення" at bounding box center [703, 338] width 10 height 10
checkbox input "true"
checkbox input "false"
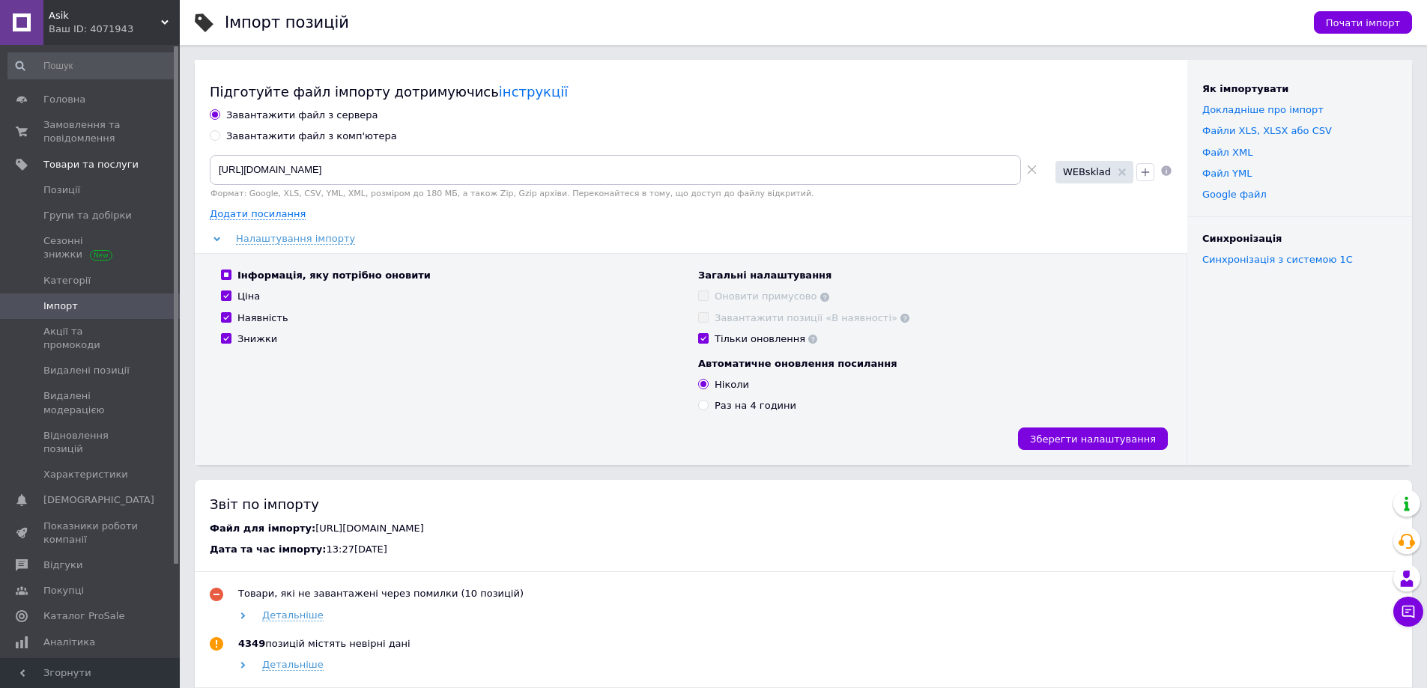
click at [701, 410] on input "Раз на 4 години" at bounding box center [703, 405] width 10 height 10
radio input "true"
click at [227, 290] on label "Ціна" at bounding box center [240, 296] width 39 height 13
click at [227, 291] on input "Ціна" at bounding box center [226, 296] width 10 height 10
checkbox input "false"
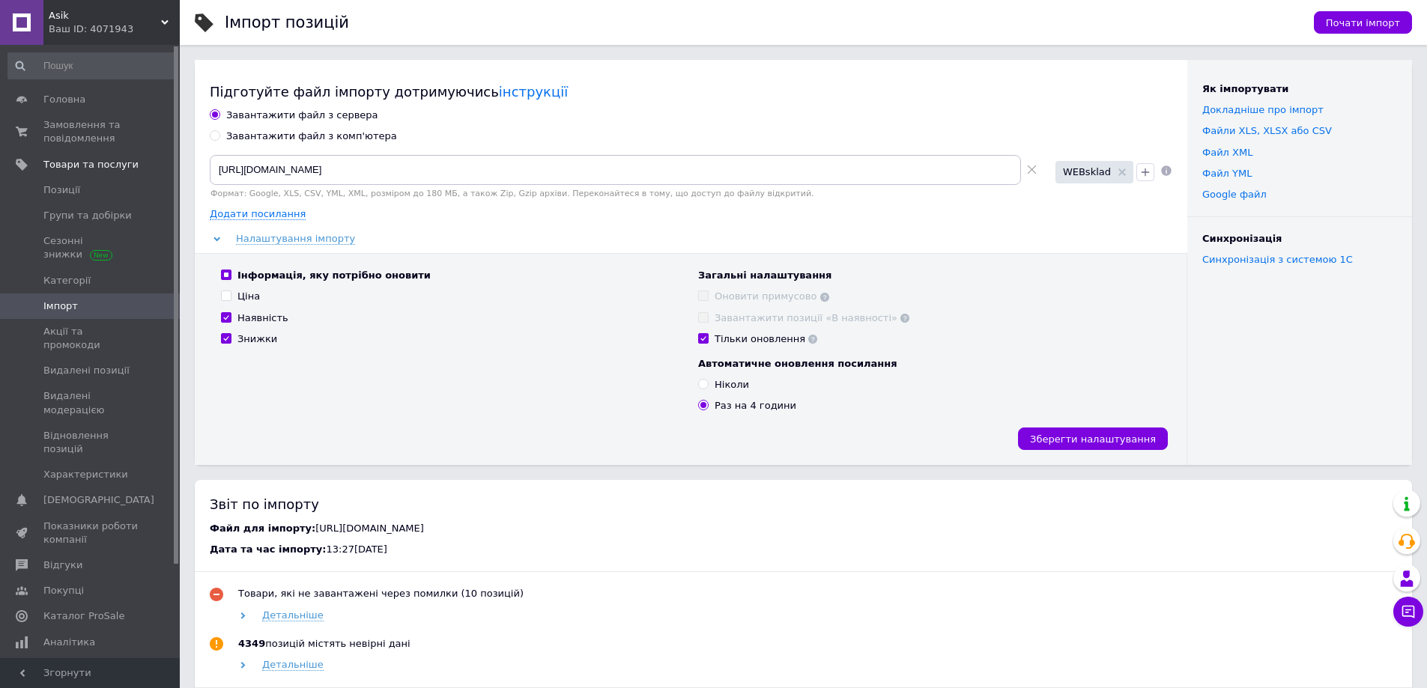
click at [223, 336] on input "Знижки" at bounding box center [226, 338] width 10 height 10
checkbox input "false"
click at [1125, 438] on span "Зберегти налаштування" at bounding box center [1093, 439] width 126 height 11
click at [702, 336] on input "Тільки оновлення" at bounding box center [703, 338] width 10 height 10
checkbox input "false"
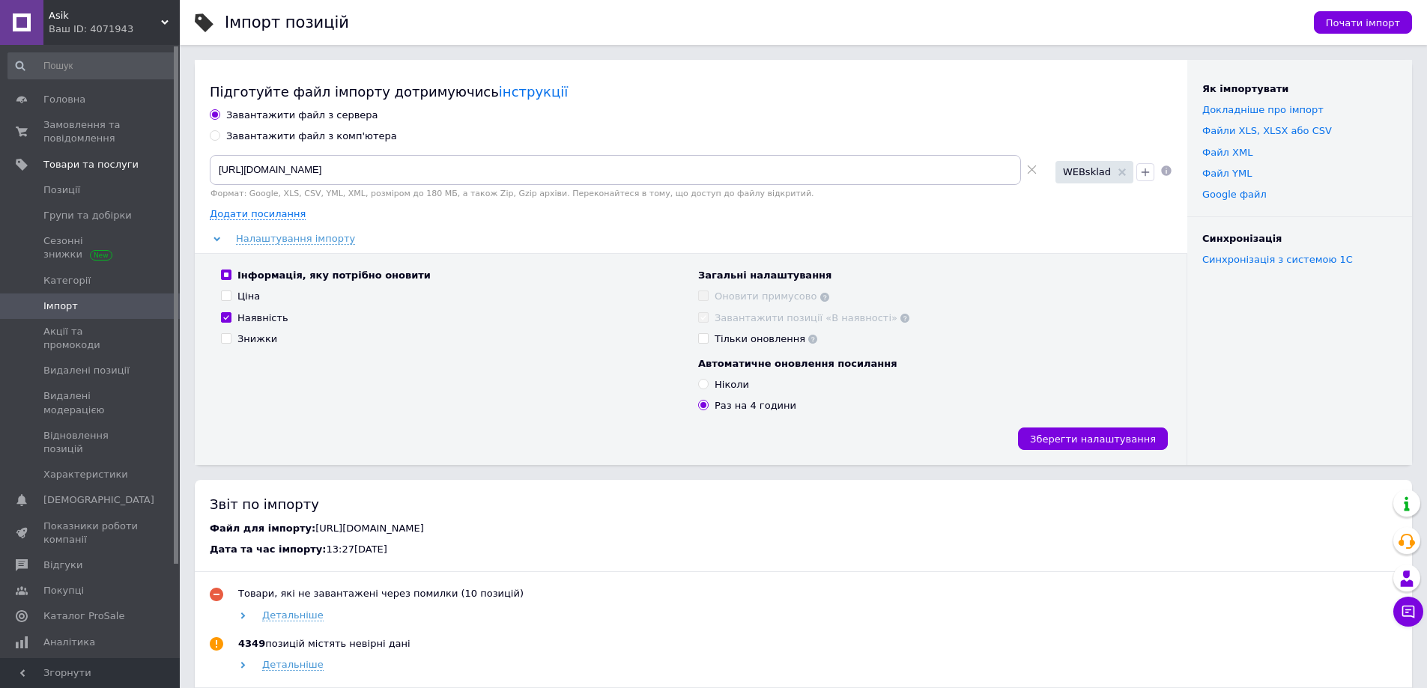
checkbox input "true"
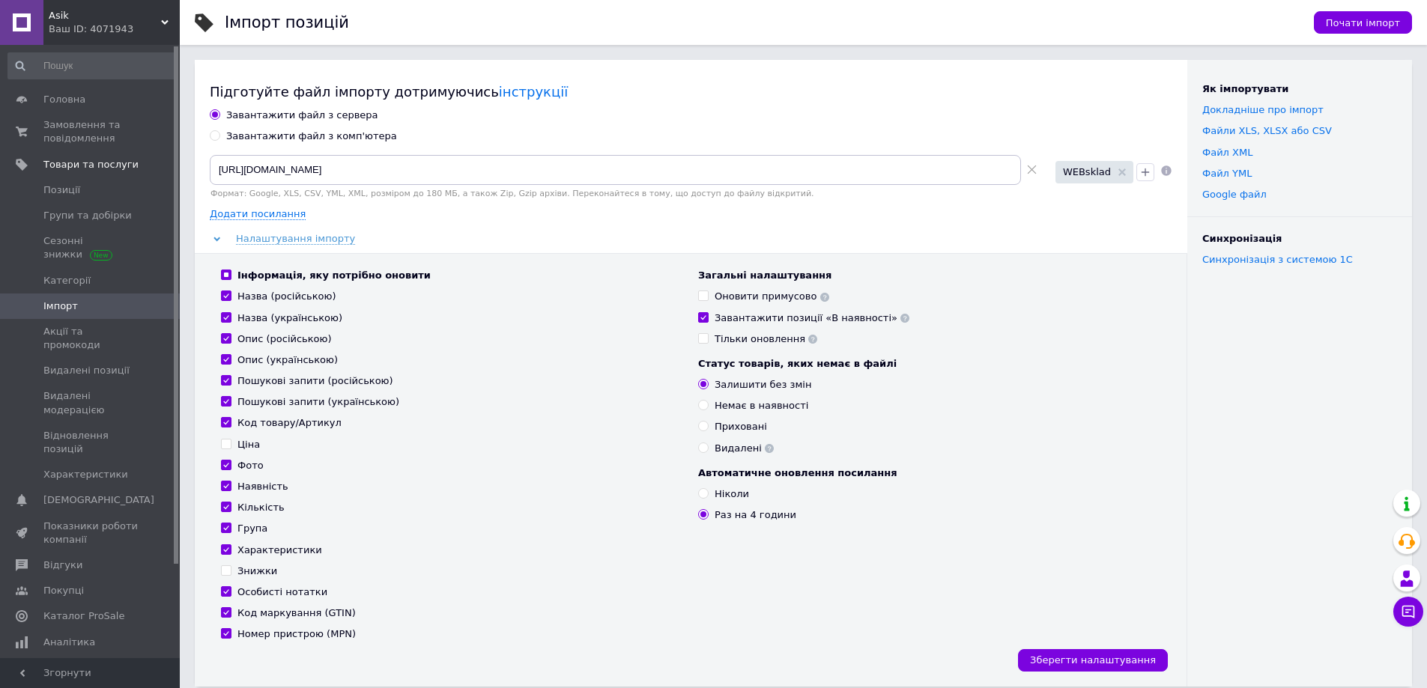
click at [227, 383] on input "Пошукові запити (російською)" at bounding box center [226, 380] width 10 height 10
checkbox input "false"
click at [228, 399] on input "Пошукові запити (українською)" at bounding box center [226, 401] width 10 height 10
checkbox input "false"
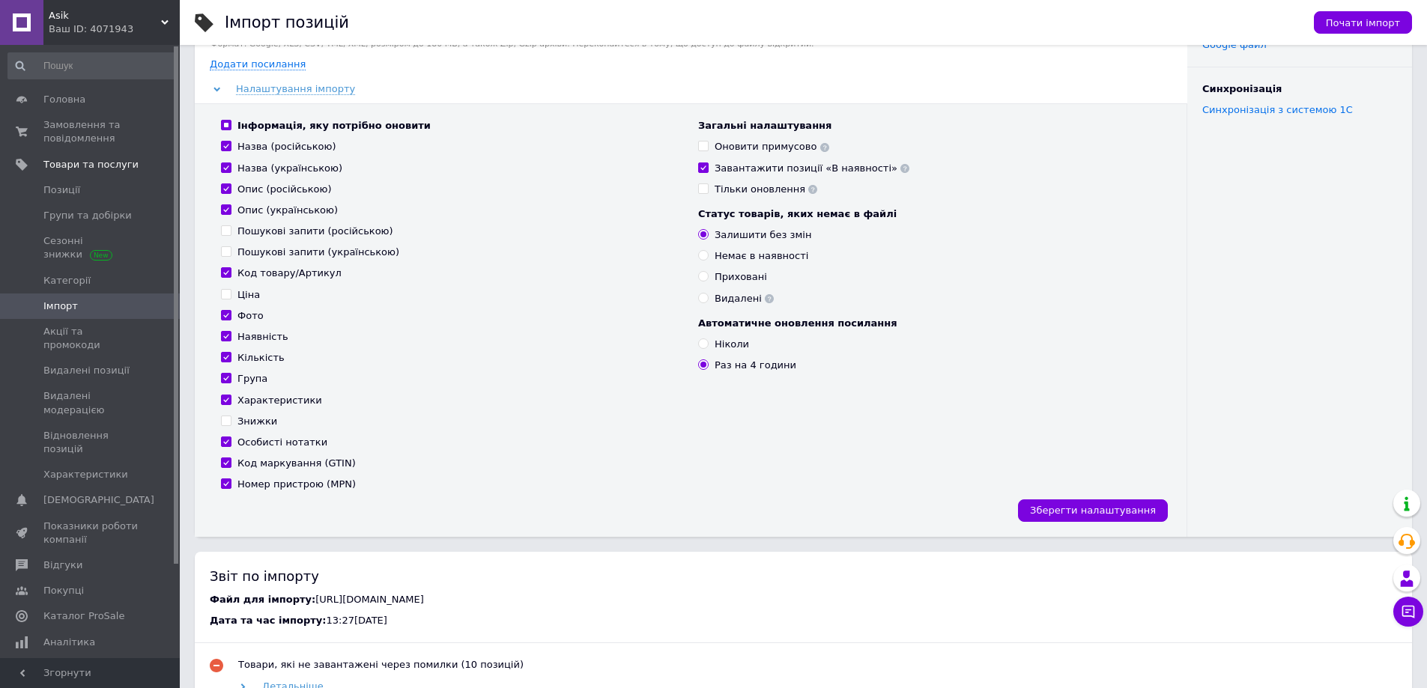
click at [900, 166] on use at bounding box center [904, 168] width 9 height 9
click at [954, 237] on div "Залишити без змін" at bounding box center [929, 234] width 462 height 13
click at [1112, 514] on span "Зберегти налаштування" at bounding box center [1093, 510] width 126 height 11
click at [1116, 508] on span "Зберегти налаштування" at bounding box center [1093, 510] width 126 height 11
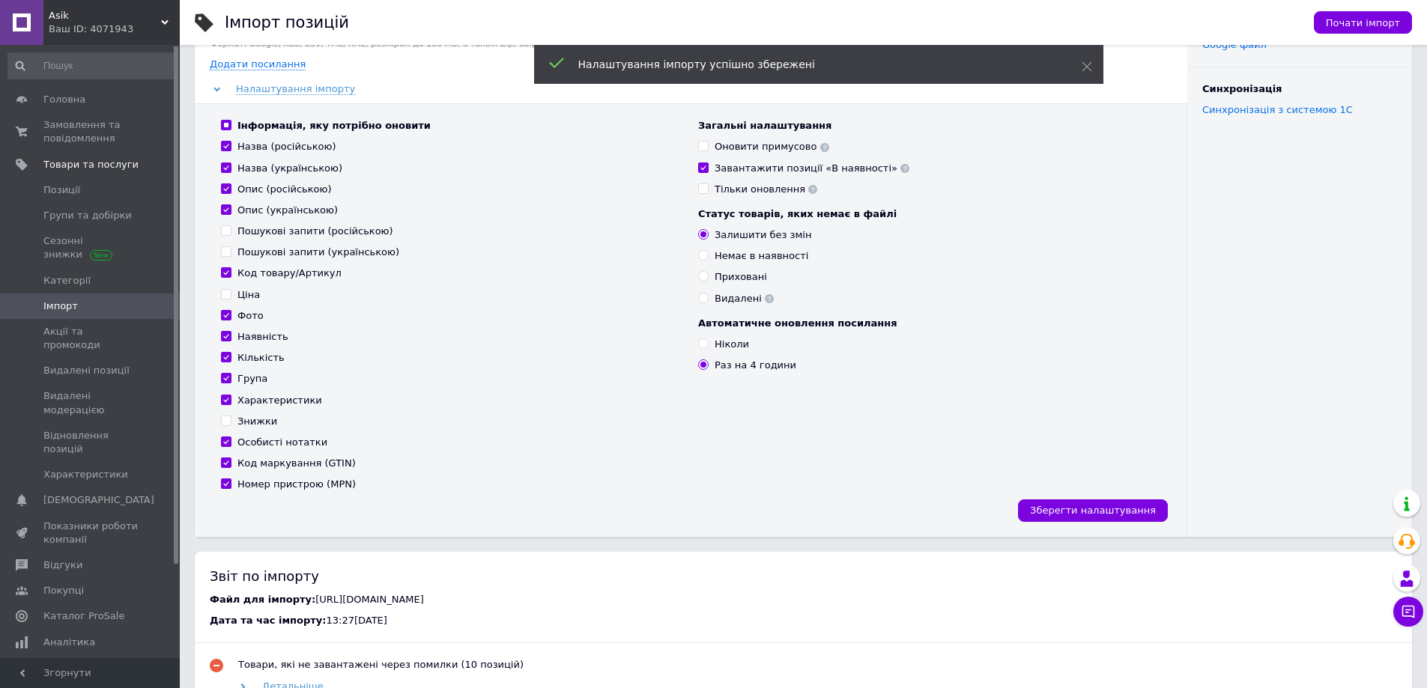
click at [900, 167] on use at bounding box center [904, 168] width 9 height 9
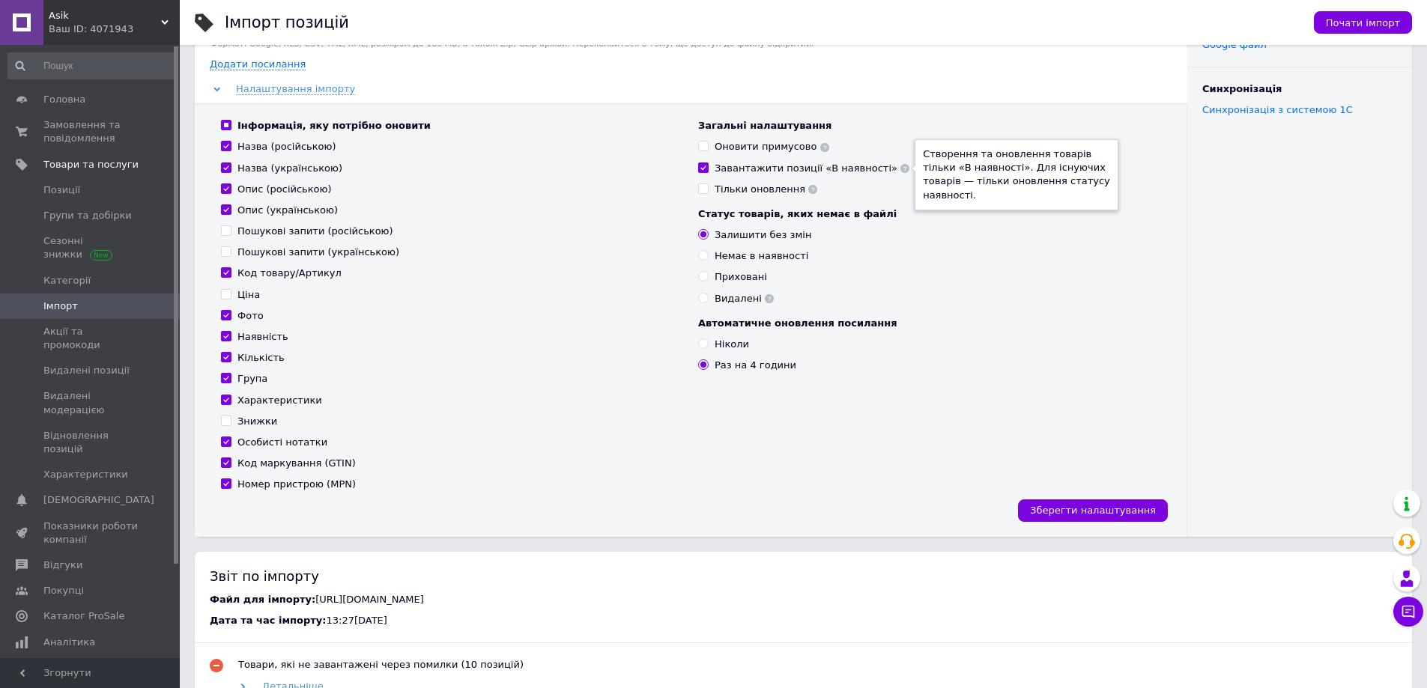
click at [900, 167] on use at bounding box center [904, 168] width 9 height 9
click at [1079, 221] on div "Статус товарів, яких немає в файлі" at bounding box center [929, 214] width 462 height 13
